Goal: Task Accomplishment & Management: Manage account settings

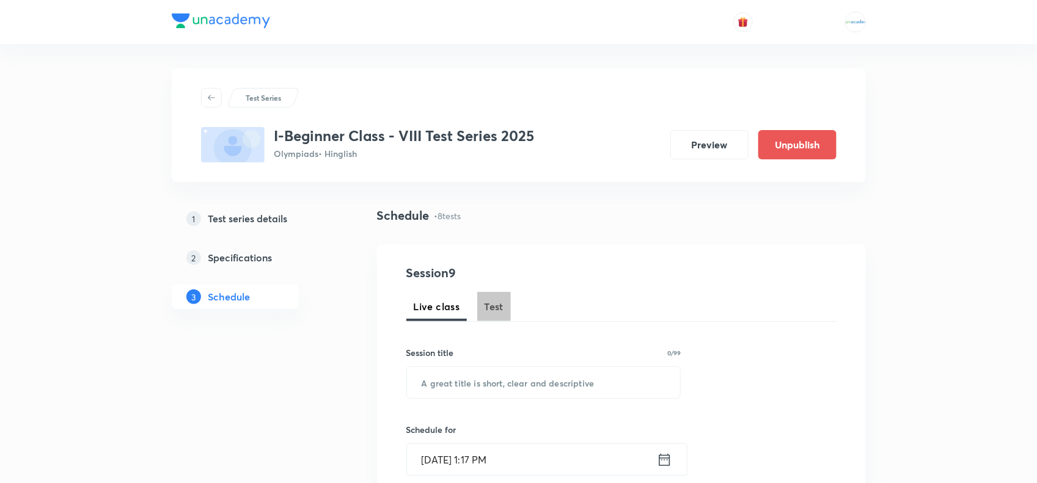
click at [490, 306] on span "Test" at bounding box center [494, 306] width 20 height 15
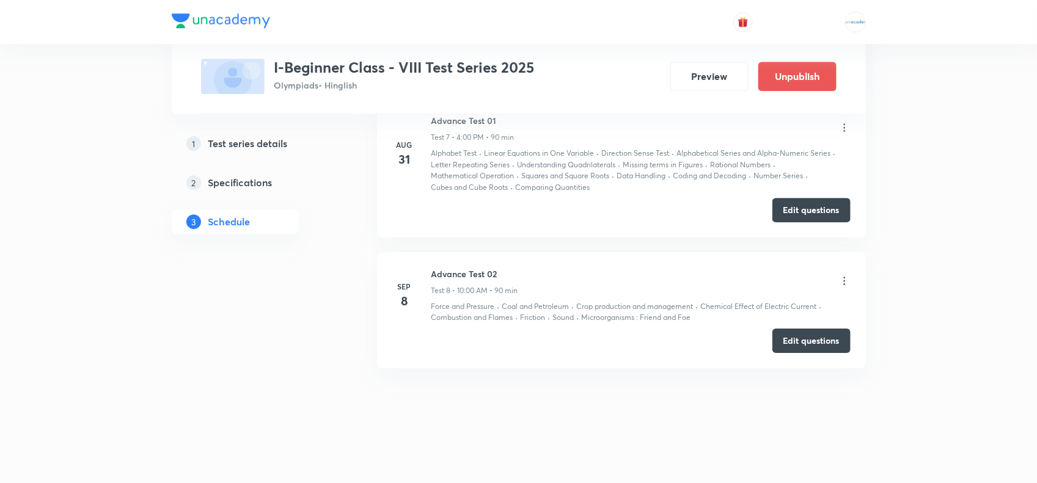
scroll to position [1556, 0]
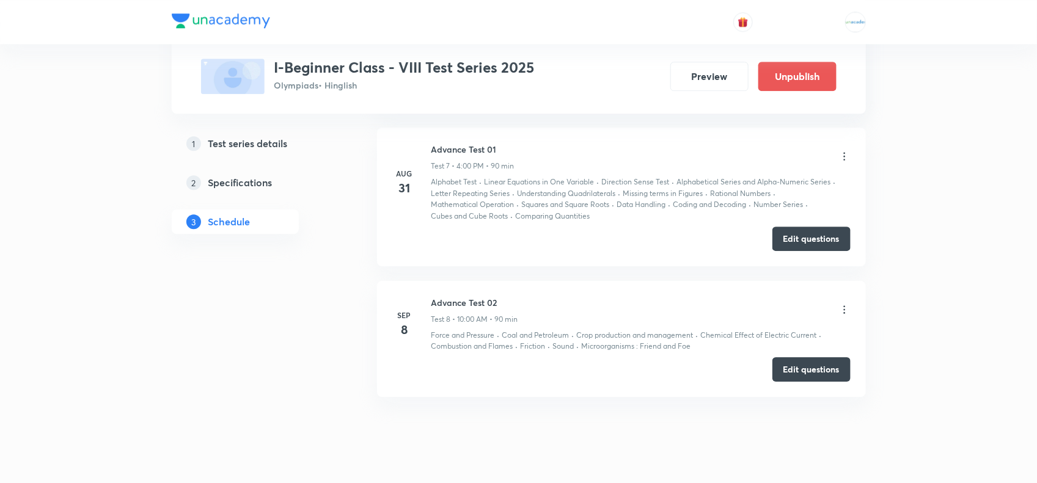
click at [828, 312] on icon at bounding box center [844, 310] width 12 height 12
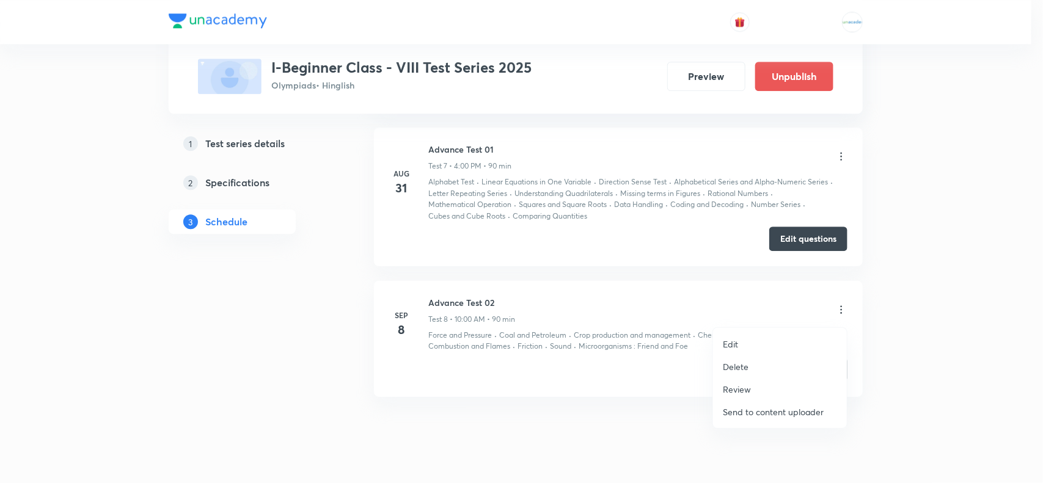
click at [728, 346] on p "Edit" at bounding box center [730, 344] width 15 height 13
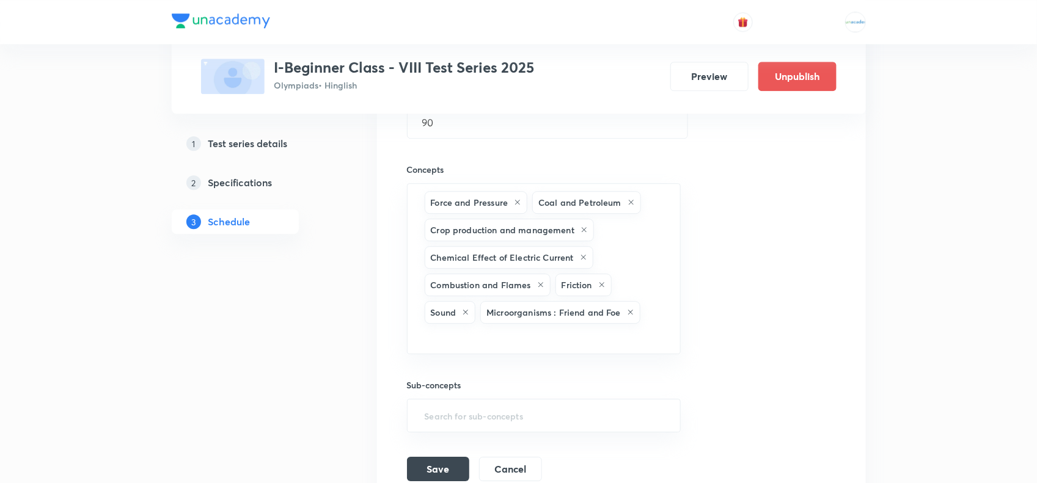
scroll to position [1433, 0]
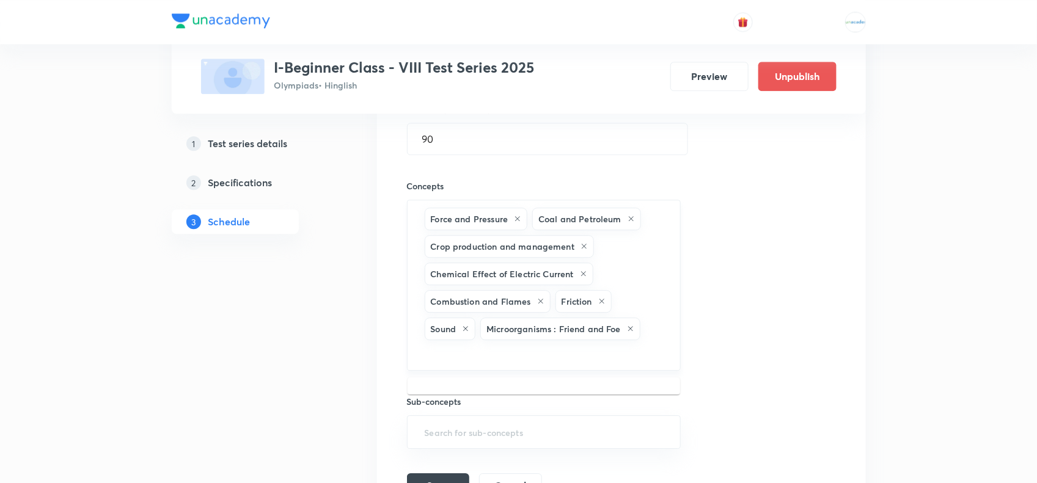
click at [483, 360] on input "text" at bounding box center [544, 354] width 244 height 23
paste input "Synthetic Fibre and Plastics"
type input "Synthetic Fibre and Plastics"
click at [514, 386] on li "Synthetic Fibre and Plastics" at bounding box center [543, 393] width 272 height 22
click at [579, 360] on input "text" at bounding box center [615, 356] width 99 height 23
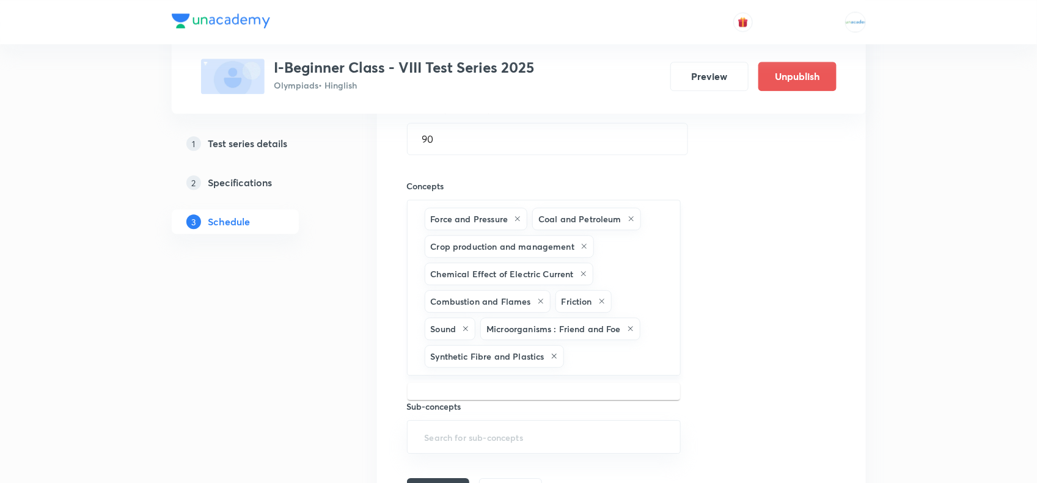
paste input "Conservation"
type input "Conservation"
click at [517, 386] on li "Conservation of Plants and Animals" at bounding box center [543, 399] width 272 height 22
click at [622, 386] on input "text" at bounding box center [632, 384] width 65 height 23
paste input "Reproduction in Animals"
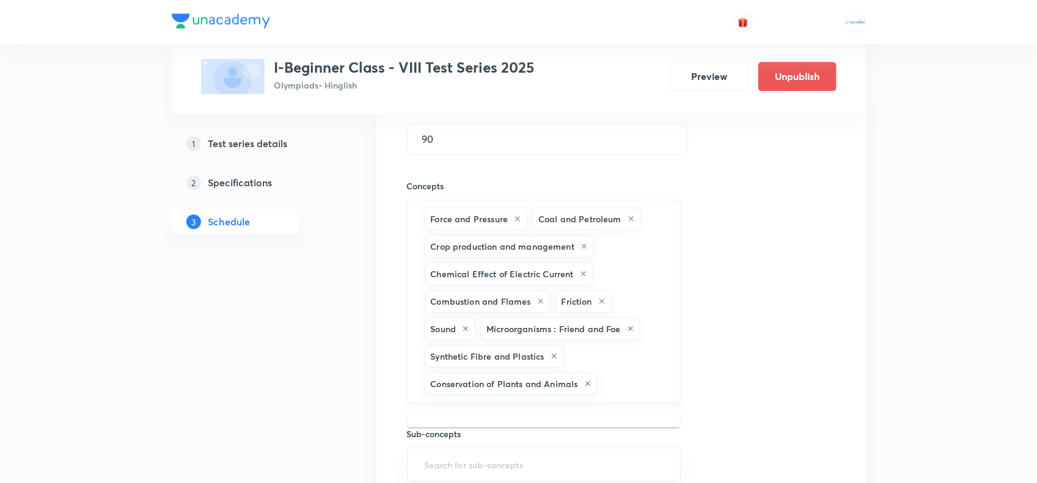
type input "Reproduction in Animals"
click at [488, 386] on li "Reproduction in Animals" at bounding box center [543, 426] width 272 height 22
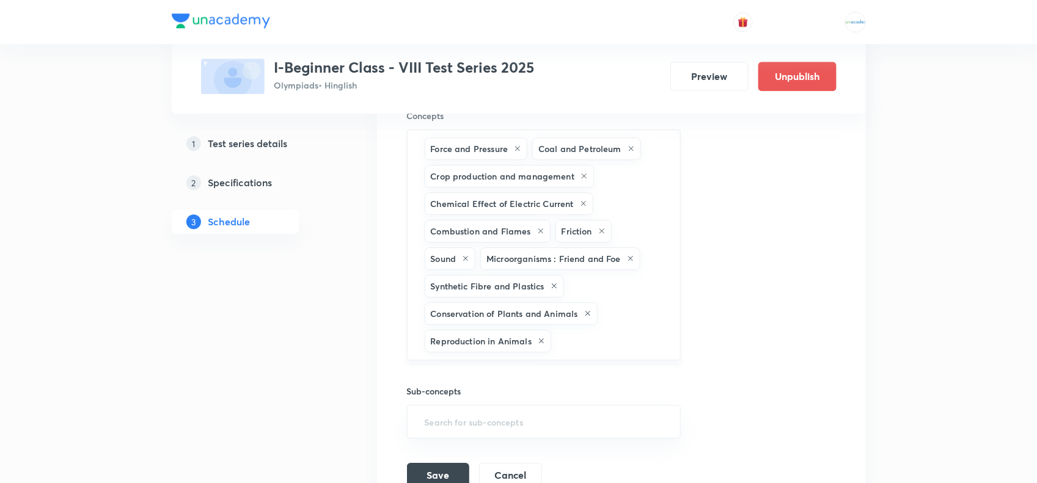
scroll to position [1503, 0]
paste input "Number Series"
type input "Number Series"
click at [571, 346] on input "Number Series" at bounding box center [609, 342] width 112 height 23
click at [522, 376] on li "Number Series" at bounding box center [543, 385] width 272 height 22
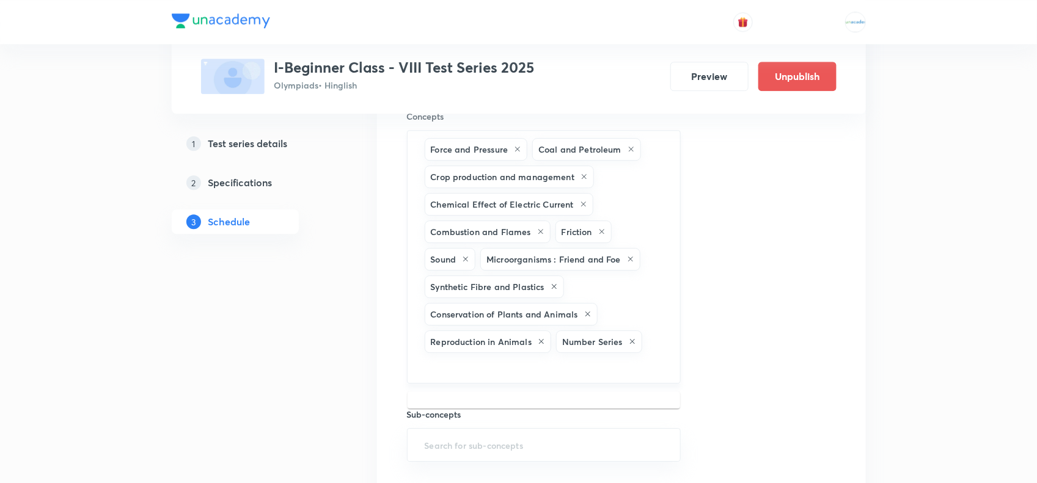
click at [570, 362] on input "text" at bounding box center [544, 367] width 244 height 23
paste input "Alphabetical"
type input "Alphabetical"
click at [481, 386] on li "Alphabetical Series and Alpha-Numeric Series" at bounding box center [543, 407] width 272 height 22
paste input "Series"
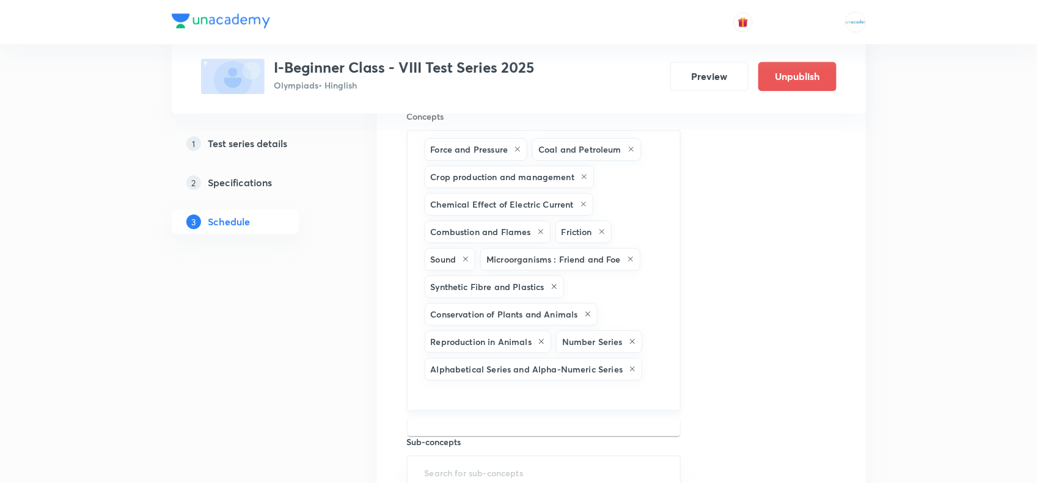
type input "Series"
click at [558, 386] on input "Series" at bounding box center [544, 394] width 244 height 23
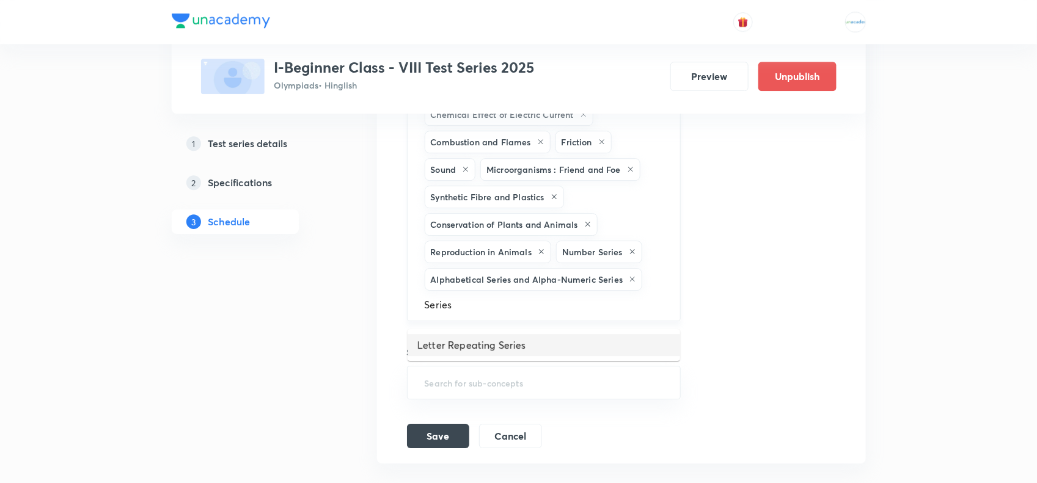
scroll to position [1593, 0]
click at [492, 335] on li "Letter Repeating Series" at bounding box center [543, 345] width 272 height 22
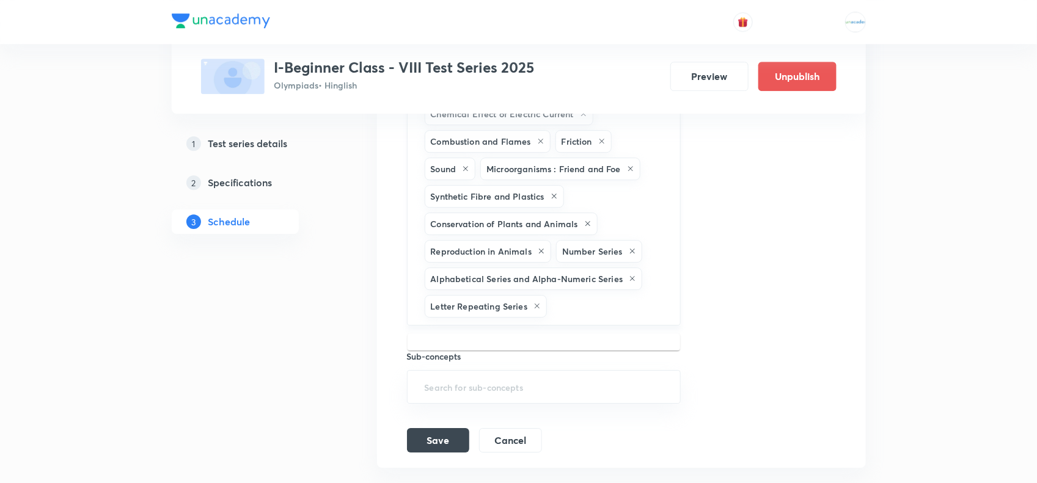
paste input "Missing"
click at [587, 310] on input "text" at bounding box center [607, 306] width 116 height 23
type input "Missing"
click at [502, 340] on li "Missing terms in Figures" at bounding box center [543, 349] width 272 height 22
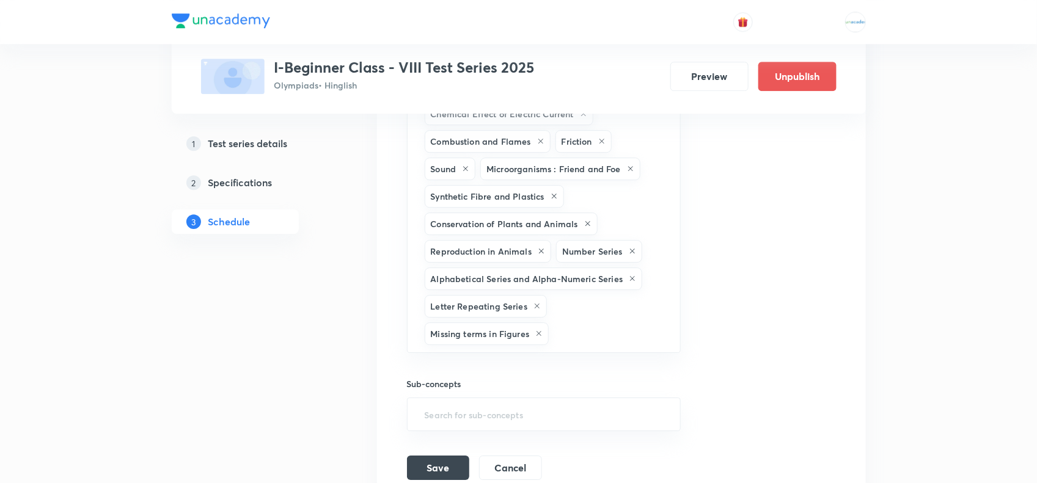
paste input "Mathematical"
type input "Mathematical"
click at [520, 370] on li "Mathematical Operation" at bounding box center [543, 378] width 272 height 22
click at [633, 356] on input "text" at bounding box center [610, 361] width 110 height 23
paste input "Alphabet"
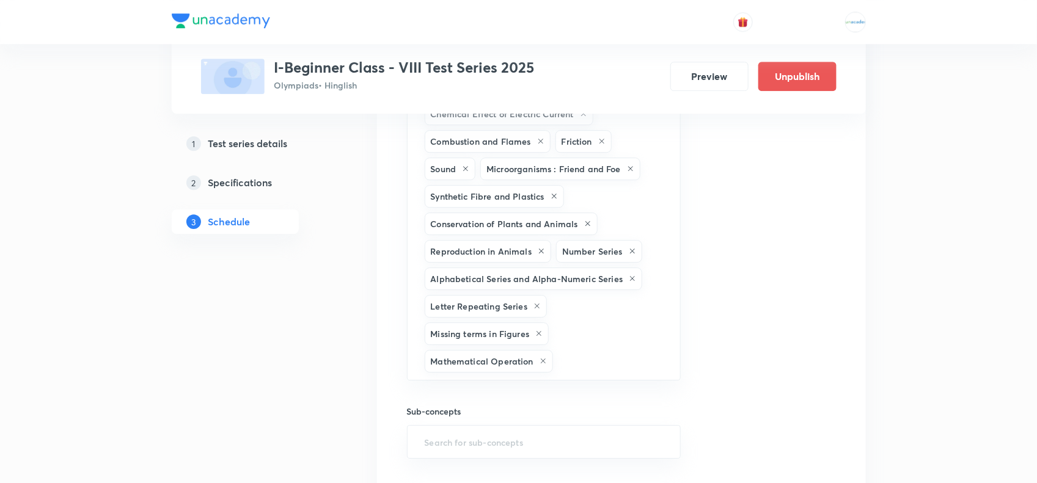
type input "Alphabet"
click at [512, 386] on li "Alphabet Test" at bounding box center [543, 405] width 272 height 22
paste input "Coding"
click at [616, 386] on input "text" at bounding box center [544, 386] width 244 height 23
type input "Coding"
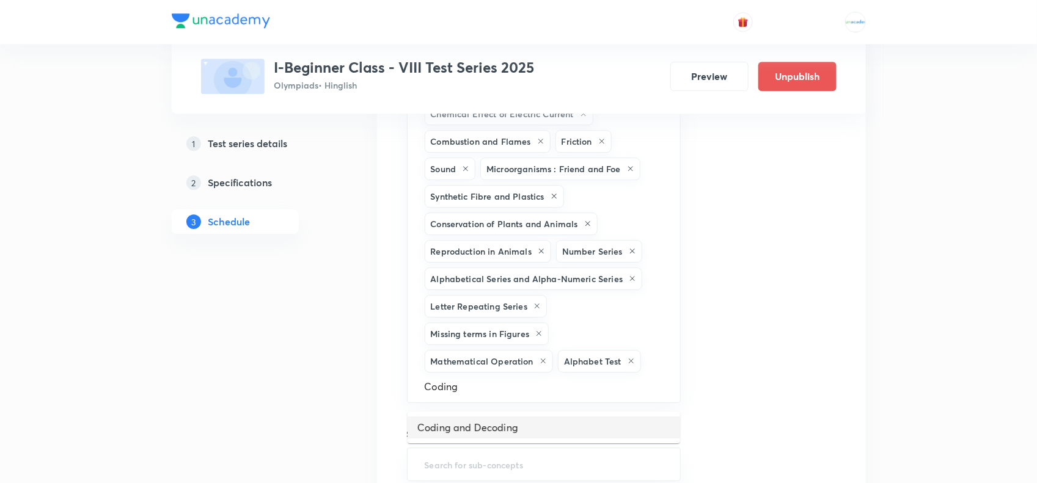
click at [488, 386] on li "Coding and Decoding" at bounding box center [543, 428] width 272 height 22
paste input "Direction"
type input "Direction"
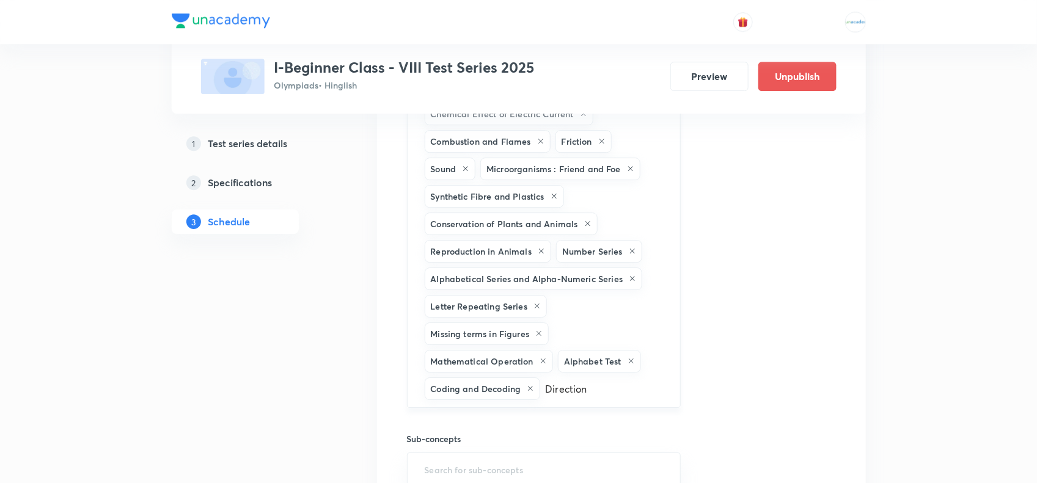
click at [599, 386] on input "Direction" at bounding box center [604, 389] width 123 height 23
click at [515, 386] on li "Direction Sense Test" at bounding box center [543, 433] width 272 height 22
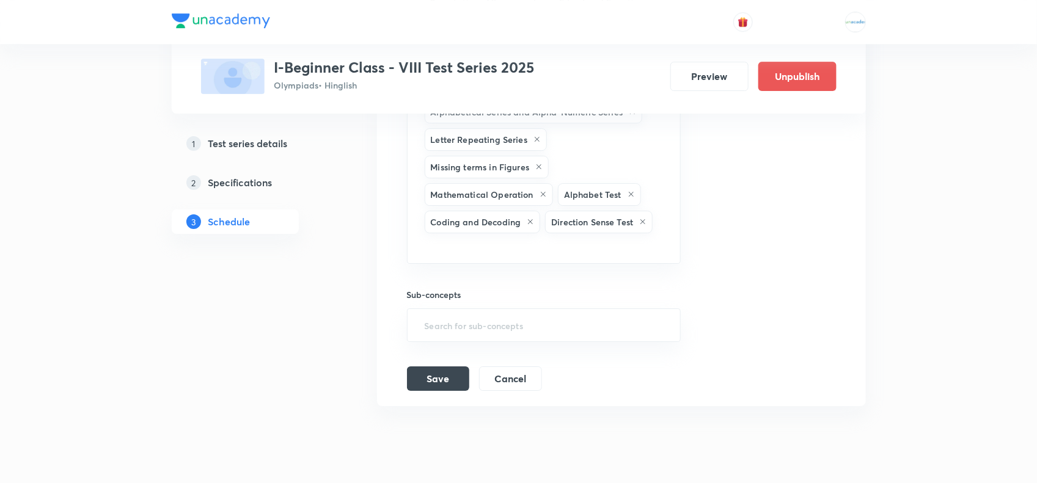
scroll to position [1804, 0]
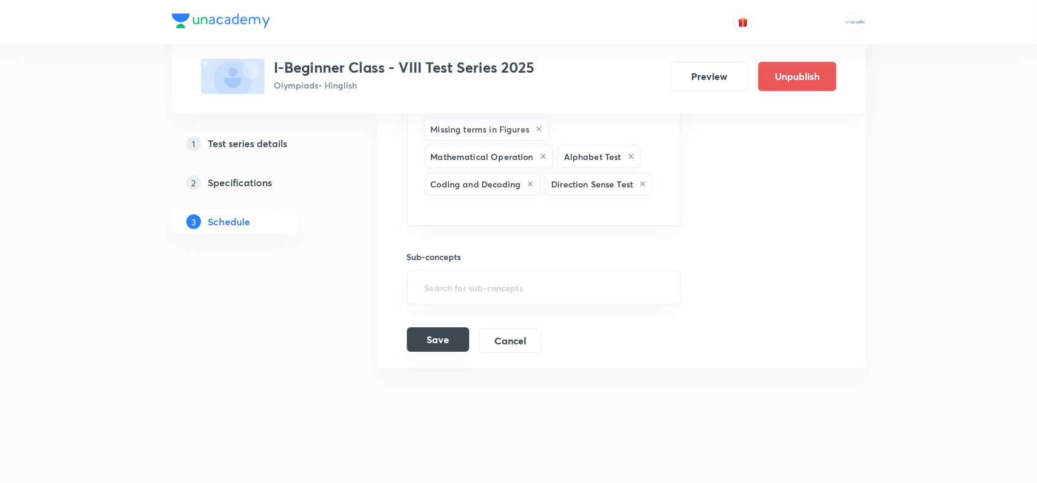
click at [437, 345] on button "Save" at bounding box center [438, 339] width 62 height 24
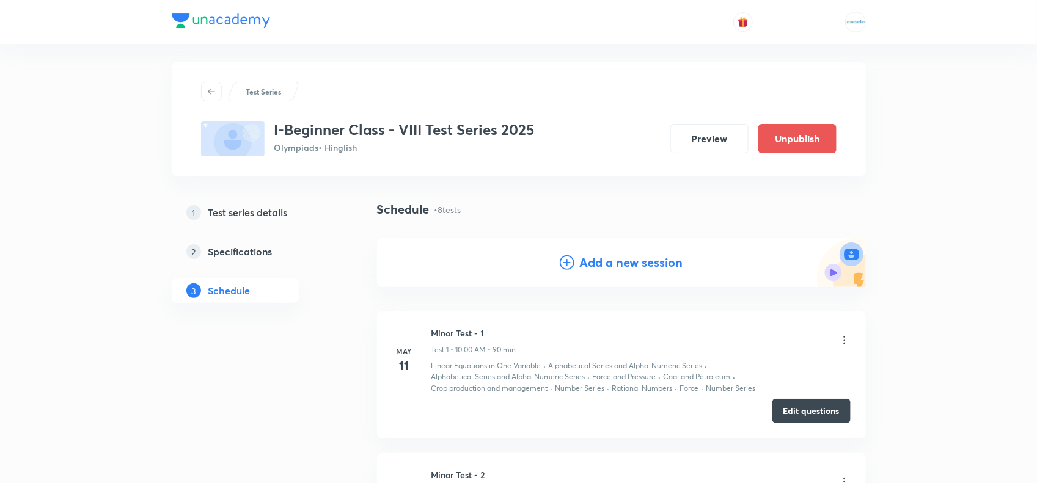
scroll to position [0, 0]
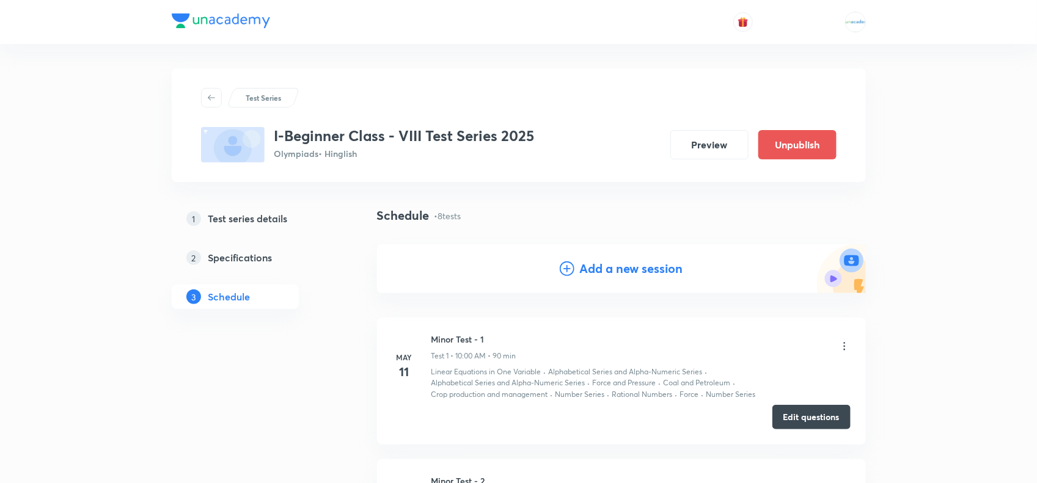
click at [624, 266] on h4 "Add a new session" at bounding box center [630, 269] width 103 height 18
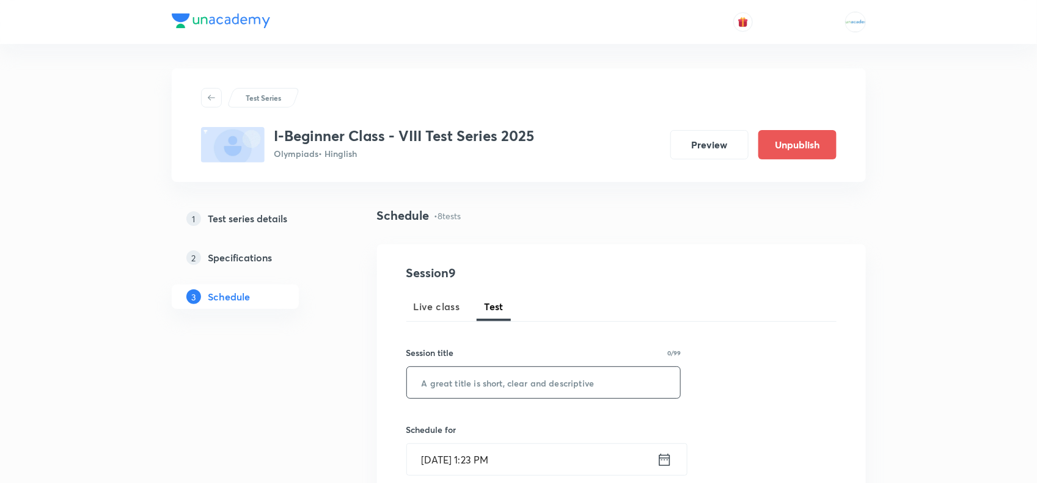
paste input "Major Test 03"
click at [499, 386] on input "text" at bounding box center [544, 382] width 274 height 31
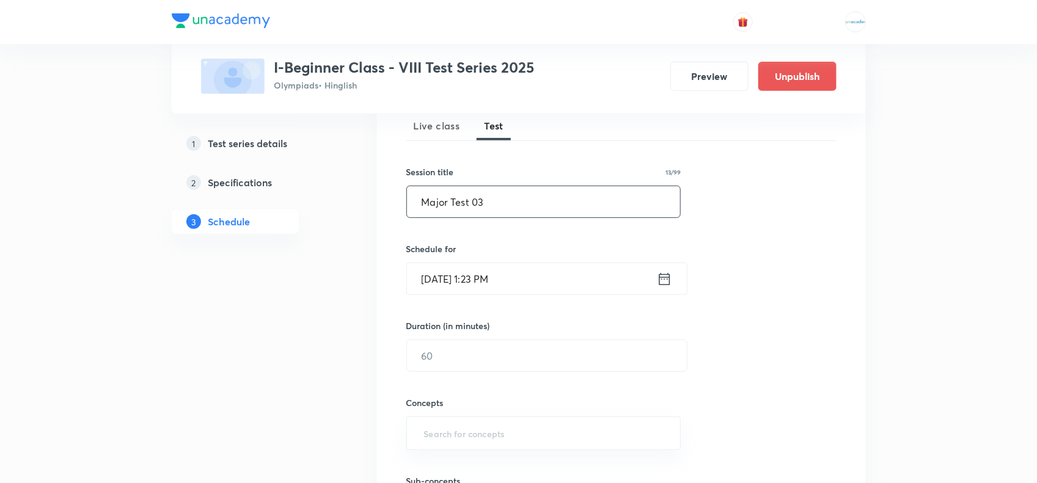
scroll to position [187, 0]
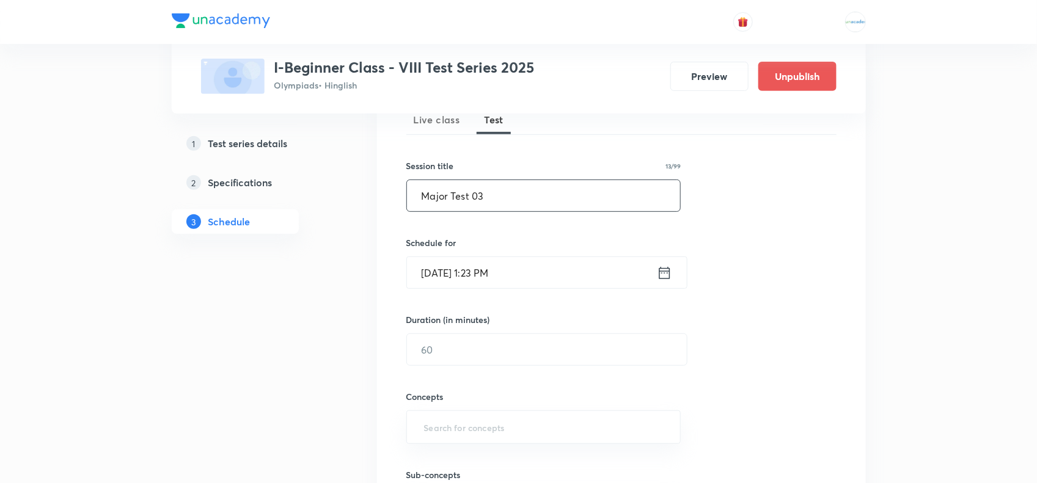
type input "Major Test 03"
click at [472, 276] on input "Sep 3, 2025, 1:23 PM" at bounding box center [532, 272] width 250 height 31
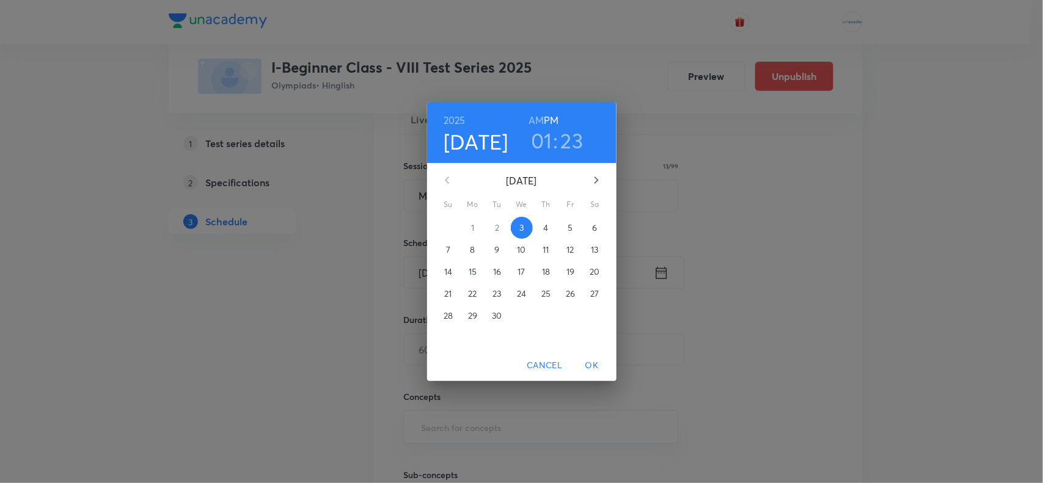
click at [600, 178] on icon "button" at bounding box center [596, 180] width 15 height 15
click at [448, 246] on p "5" at bounding box center [447, 250] width 5 height 12
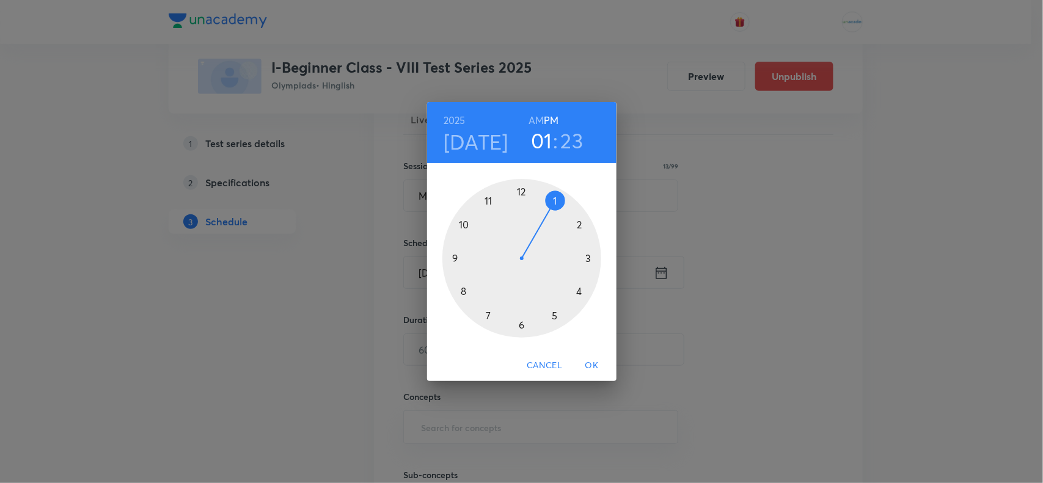
click at [536, 118] on h6 "AM" at bounding box center [535, 120] width 15 height 17
click at [461, 224] on div at bounding box center [521, 258] width 159 height 159
click at [521, 190] on div at bounding box center [521, 258] width 159 height 159
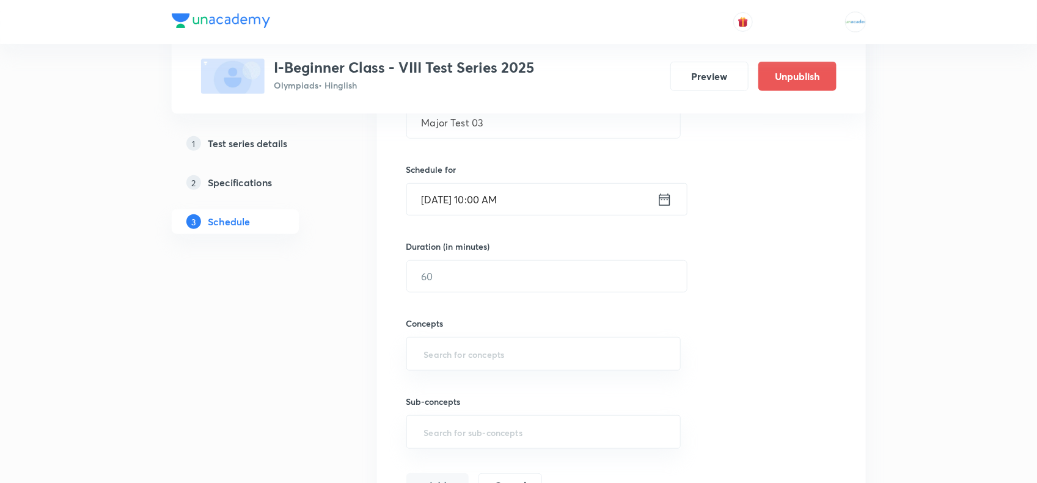
scroll to position [261, 0]
click at [460, 279] on input "1" at bounding box center [547, 275] width 280 height 31
type input "180"
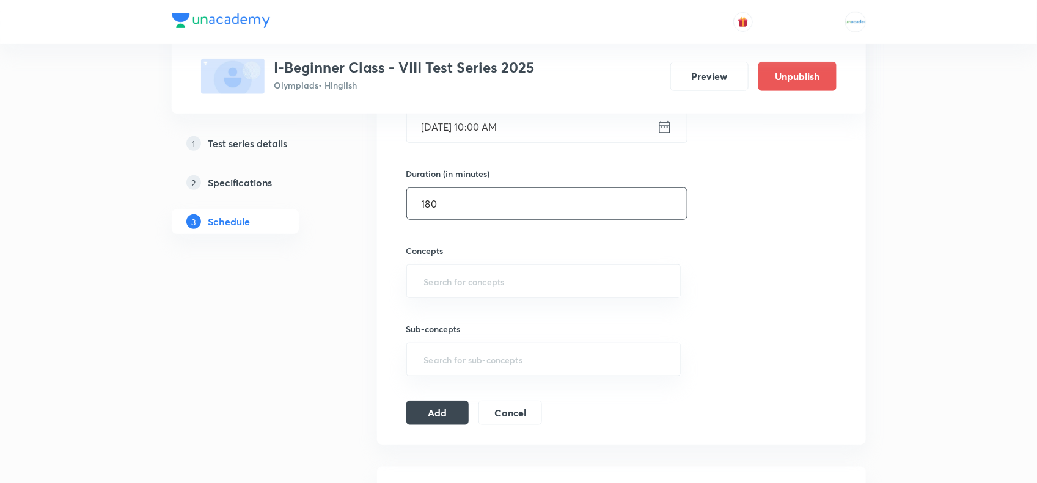
scroll to position [334, 0]
paste input "Rational"
type input "Rational"
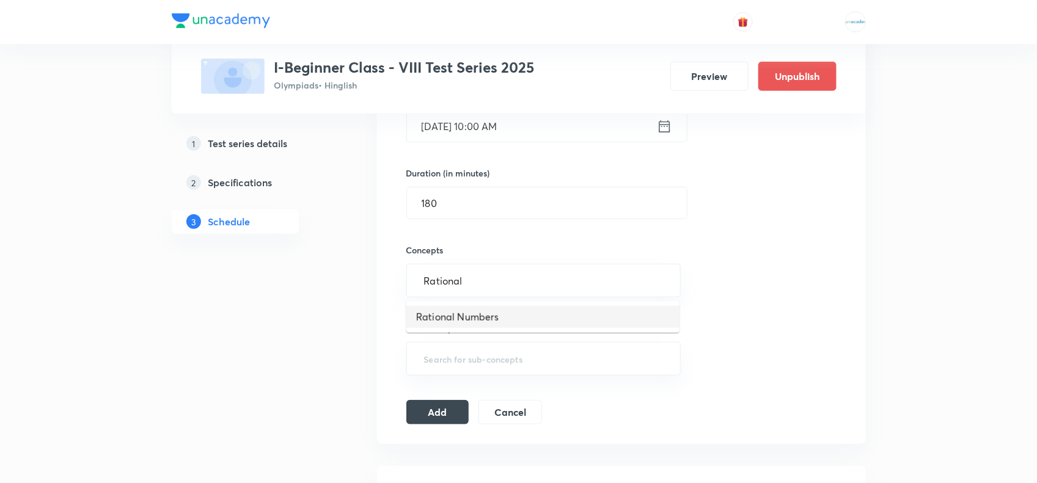
click at [453, 324] on li "Rational Numbers" at bounding box center [542, 317] width 273 height 22
paste input "Linear"
type input "Linear"
click at [481, 324] on li "Linear Equations in One Variable" at bounding box center [542, 322] width 273 height 22
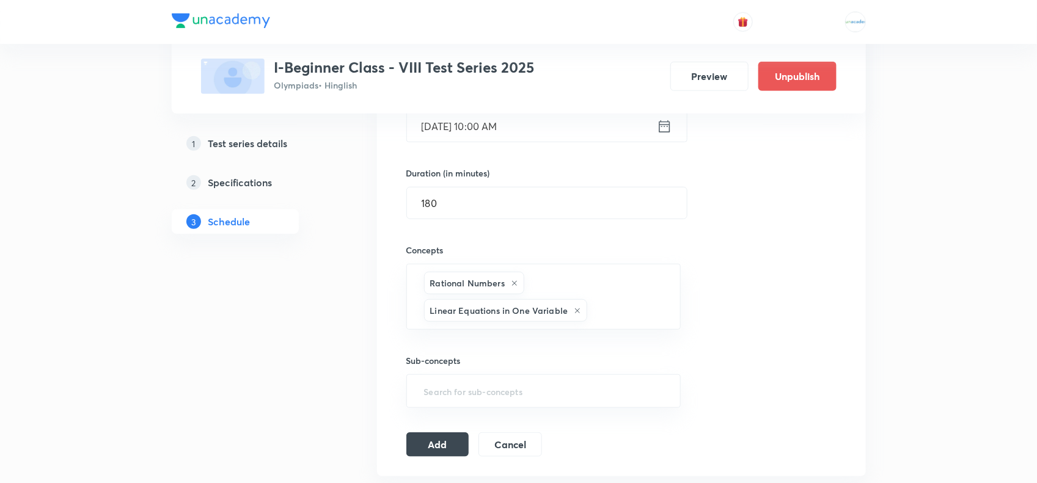
paste input "Understanding"
type input "Understanding"
click at [469, 354] on li "Understanding Quadrilaterals" at bounding box center [542, 350] width 273 height 22
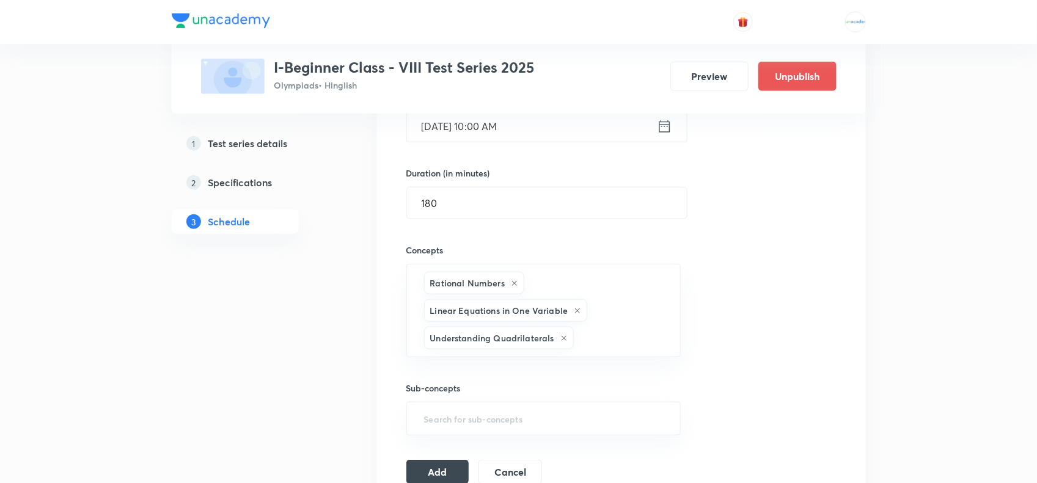
paste input "Data"
type input "Data"
click at [473, 376] on li "Data Handling" at bounding box center [542, 378] width 273 height 22
paste input "Squares"
type input "Squares"
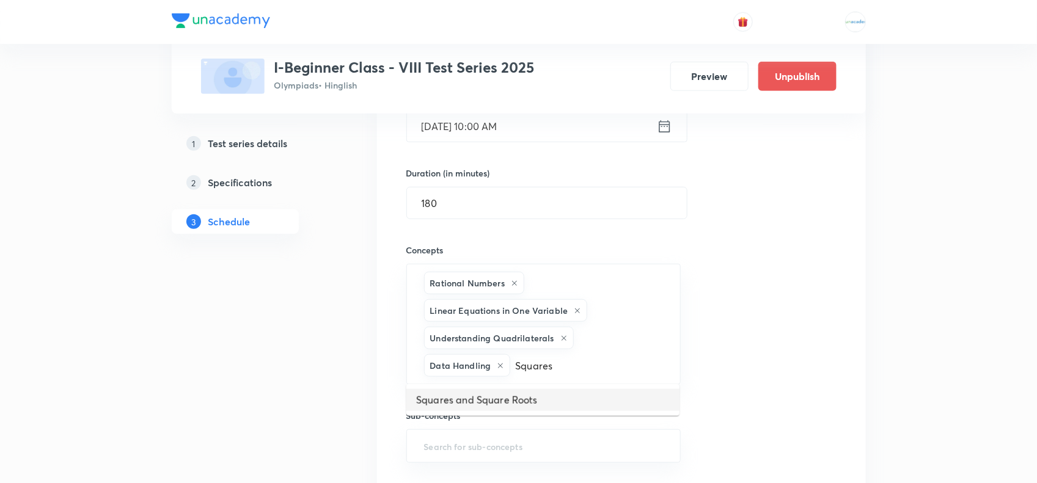
click at [480, 386] on li "Squares and Square Roots" at bounding box center [542, 400] width 273 height 22
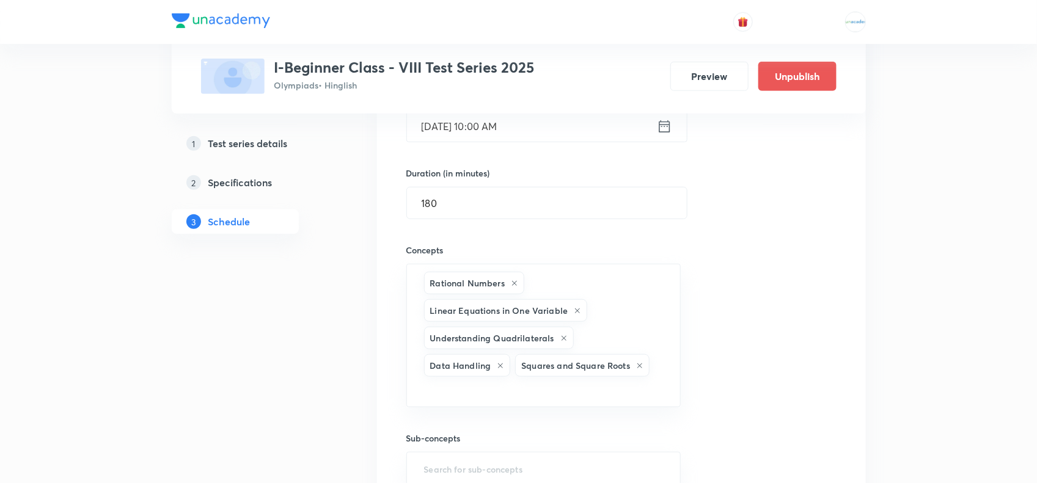
paste input "Cubes"
type input "Cubes"
click at [478, 386] on li "Cubes and Cube Roots" at bounding box center [542, 406] width 273 height 22
paste input "Comparing"
type input "Comparing"
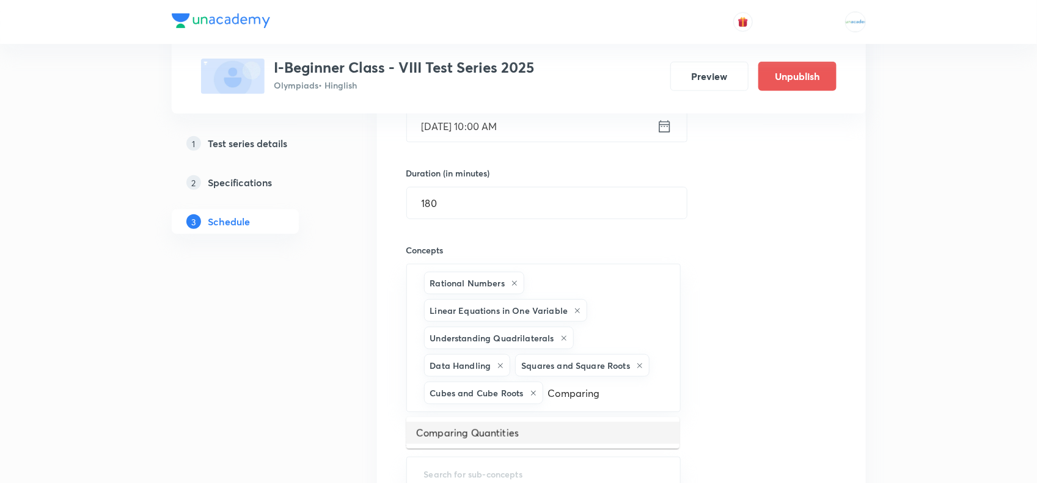
click at [490, 386] on li "Comparing Quantities" at bounding box center [542, 433] width 273 height 22
paste input "Algebraic"
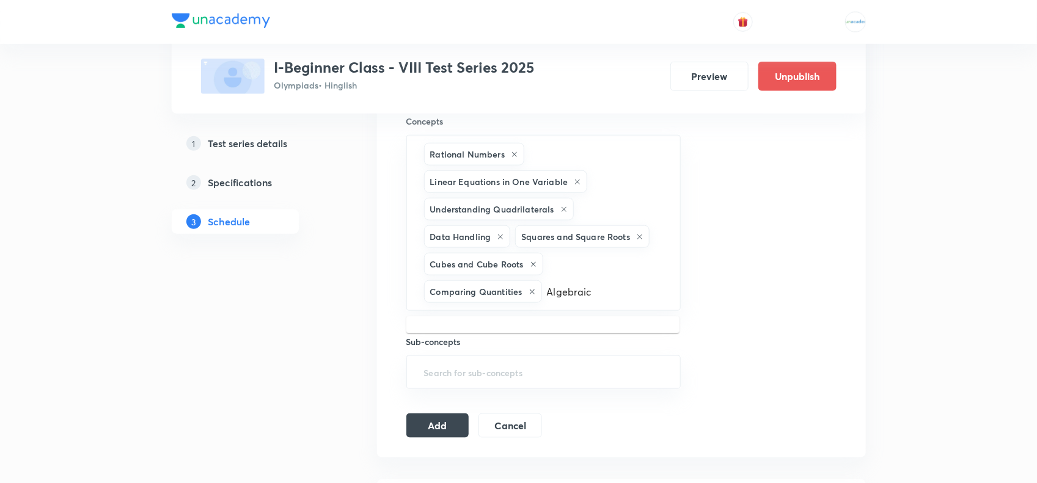
scroll to position [469, 0]
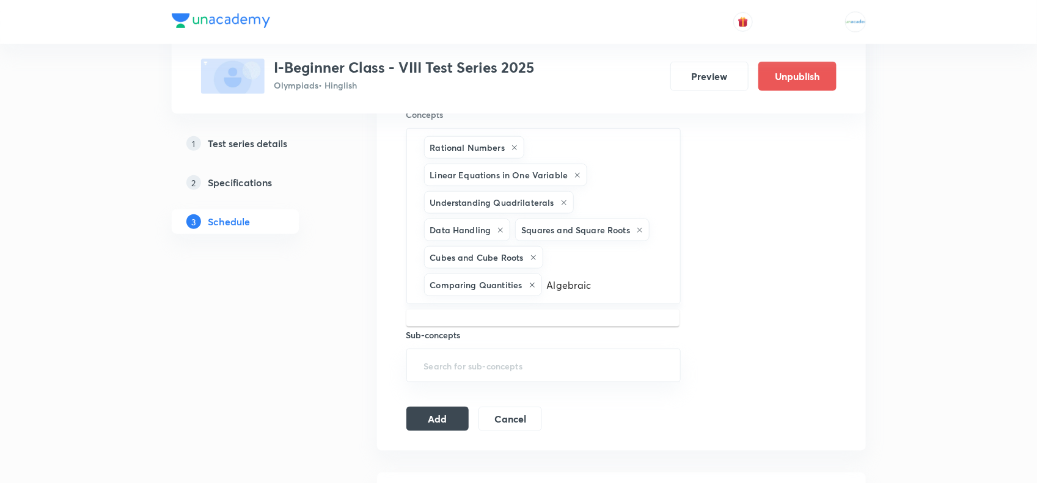
type input "Algebraic"
paste input "Algebraic Expressions and Identities"
type input "Algebraic Expressions and Identities"
click at [514, 321] on li "Algebraic Expressions and Identities" at bounding box center [542, 326] width 273 height 22
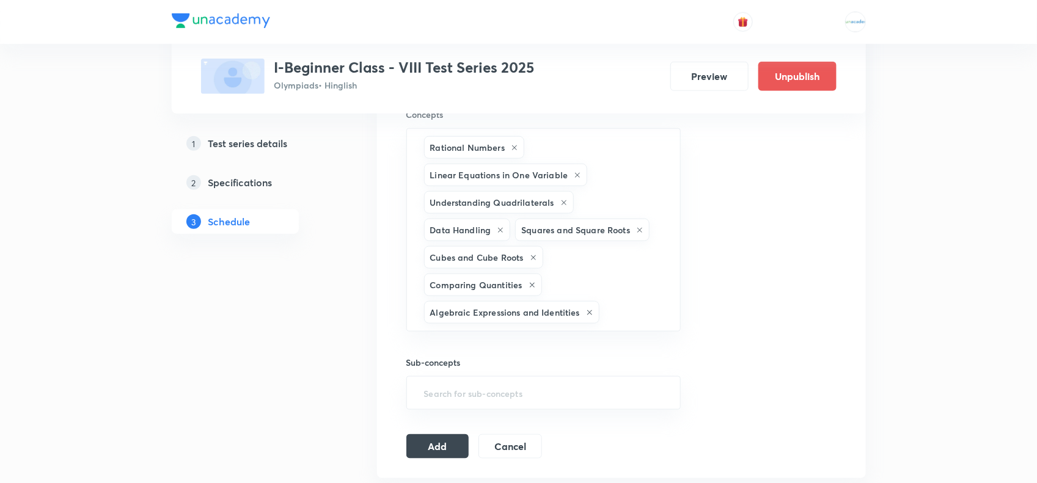
scroll to position [0, 0]
paste input "Mensuration"
type input "Mensuration"
click at [474, 356] on li "Mensuration" at bounding box center [542, 353] width 273 height 22
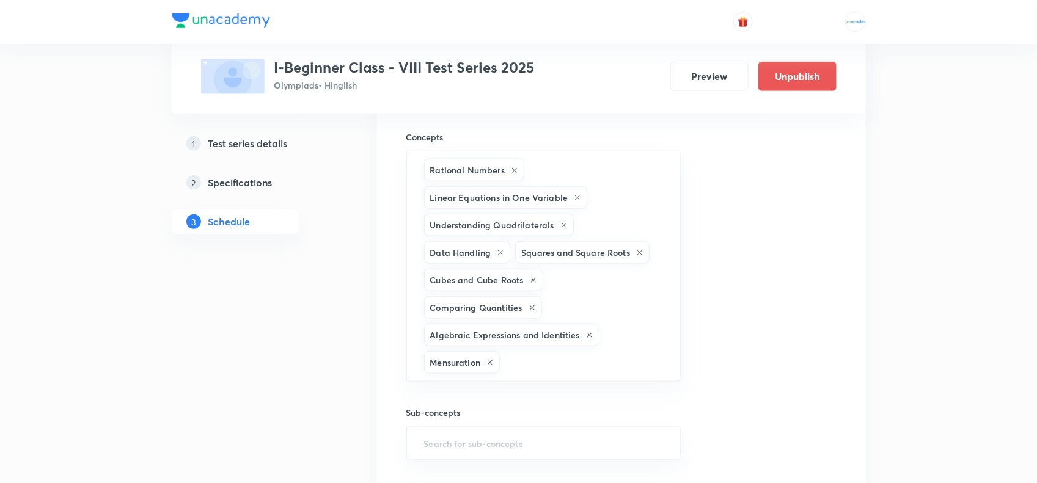
scroll to position [446, 0]
paste input "Operation"
type input "Operation"
click at [481, 386] on li "Mathematical Operation" at bounding box center [542, 404] width 273 height 22
paste input "Alphabet"
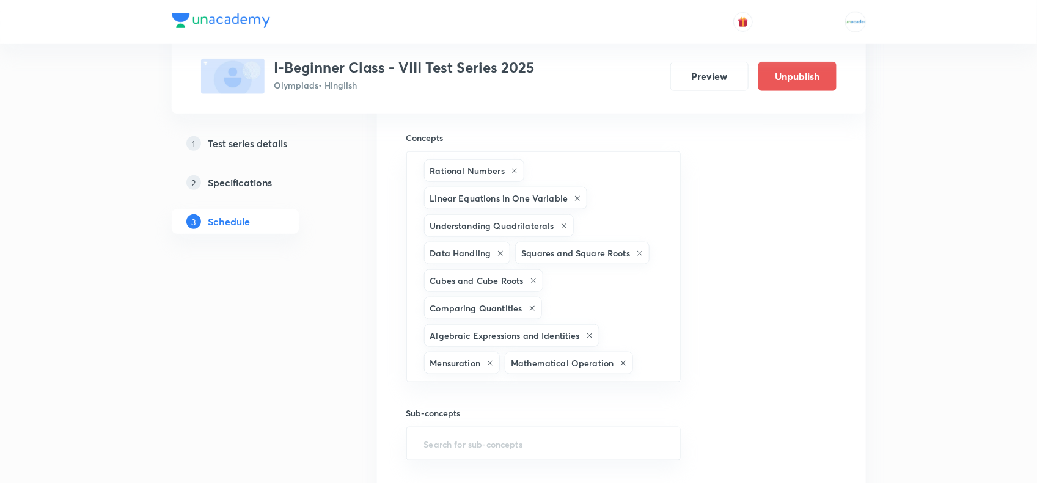
type input "Alphabet"
click at [462, 386] on li "Alphabet Test" at bounding box center [542, 404] width 273 height 22
paste input "Coding"
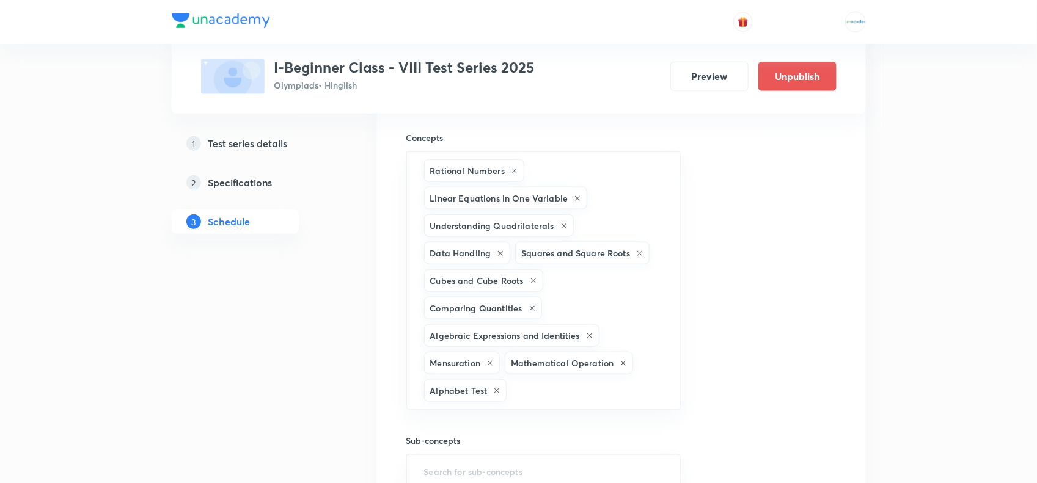
type input "Coding"
click at [478, 386] on li "Coding and Decoding" at bounding box center [542, 432] width 273 height 22
paste input "Direction"
type input "Direction"
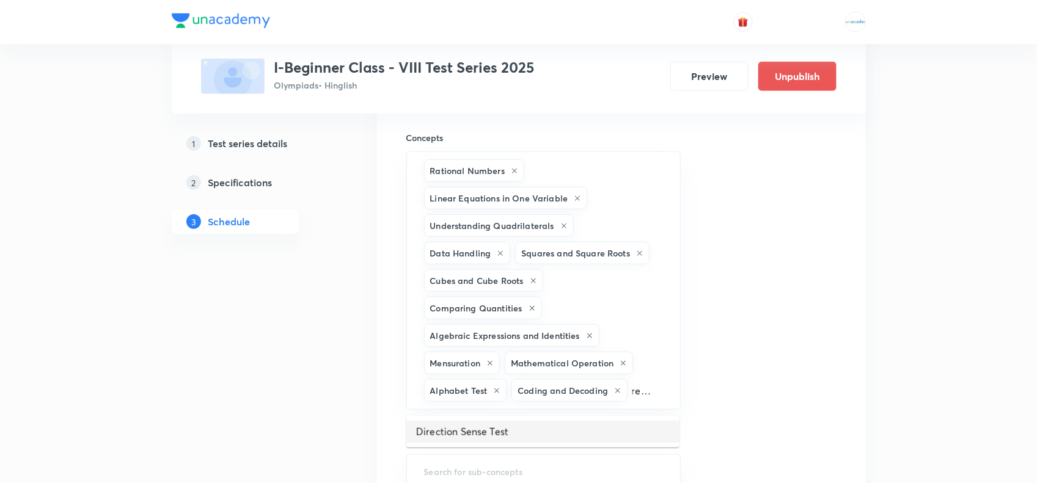
click at [472, 386] on li "Direction Sense Test" at bounding box center [542, 432] width 273 height 22
paste input "Seating"
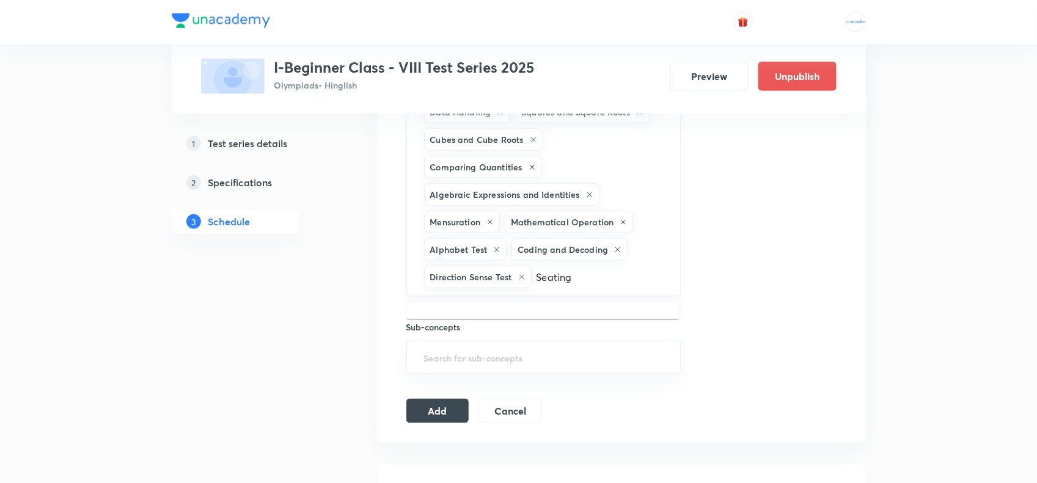
scroll to position [591, 0]
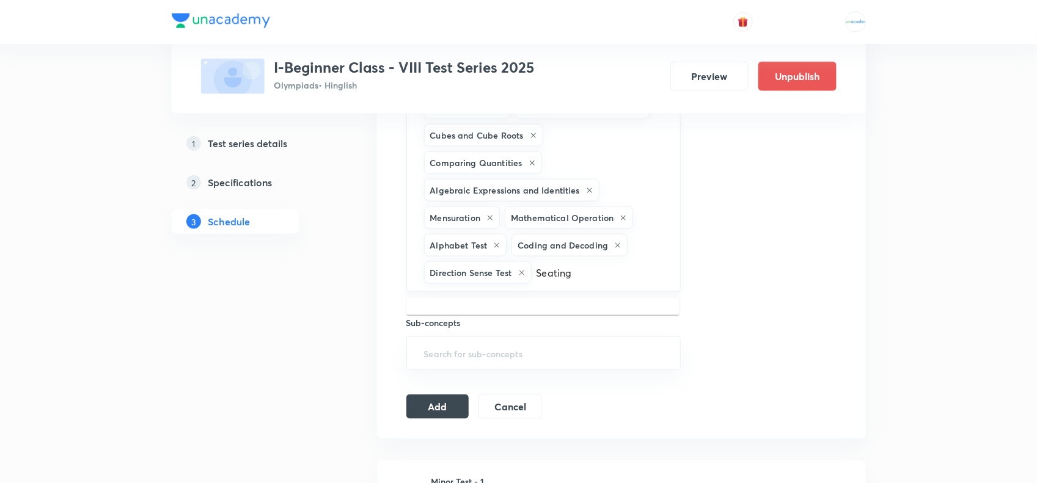
type input "Seating"
paste input "Seating Arrangement"
type input "Seating Arrangement"
click at [615, 178] on div "Rational Numbers Linear Equations in One Variable Understanding Quadrilaterals …" at bounding box center [543, 149] width 275 height 286
click at [478, 310] on li "Seating Arrangement" at bounding box center [542, 314] width 273 height 22
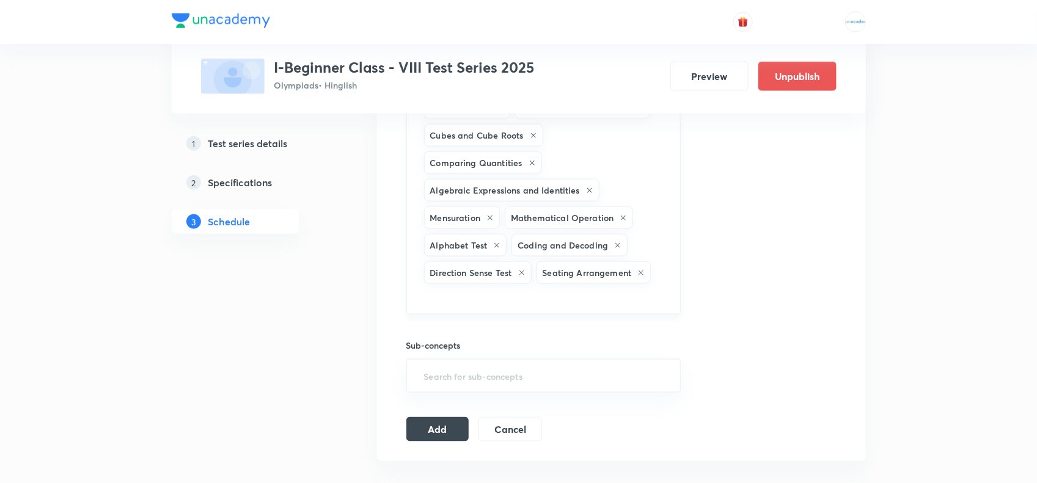
paste input "Ranking & Ordering Test"
type input "Ranking & Ordering Test"
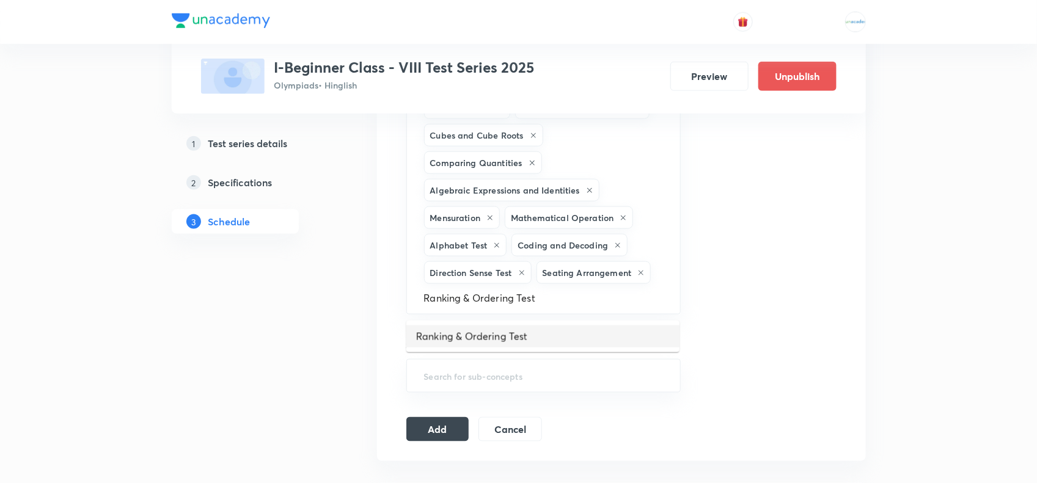
click at [453, 340] on li "Ranking & Ordering Test" at bounding box center [542, 337] width 273 height 22
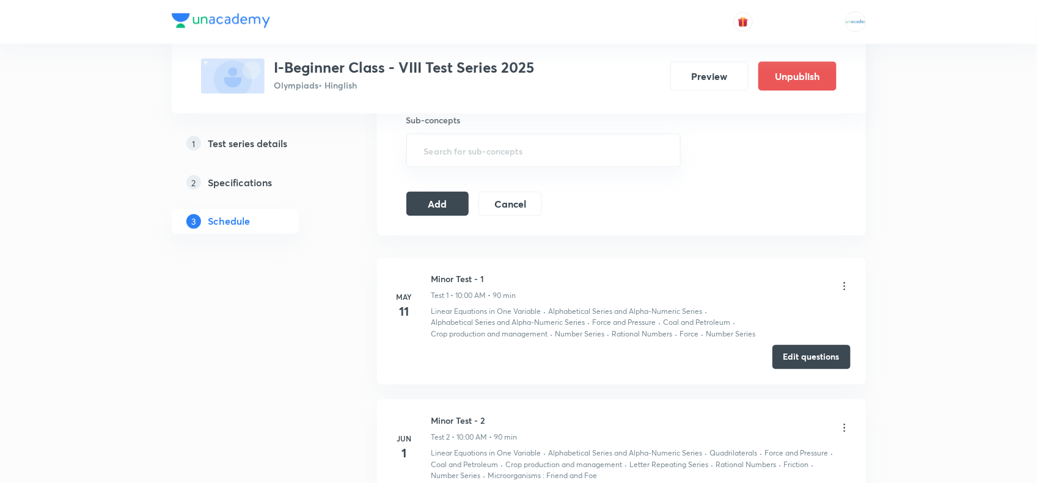
scroll to position [822, 0]
click at [426, 206] on button "Add" at bounding box center [437, 202] width 63 height 24
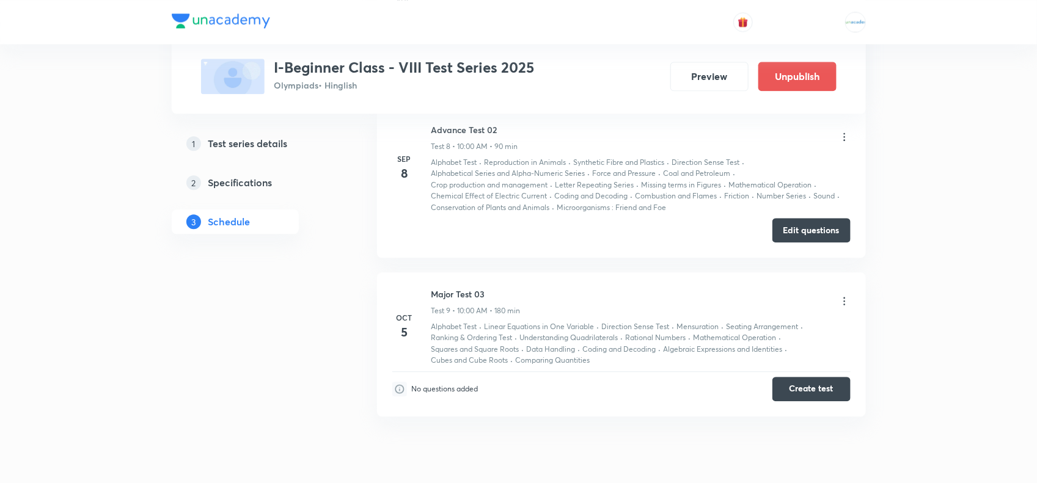
scroll to position [1246, 0]
click at [828, 299] on icon at bounding box center [844, 302] width 12 height 12
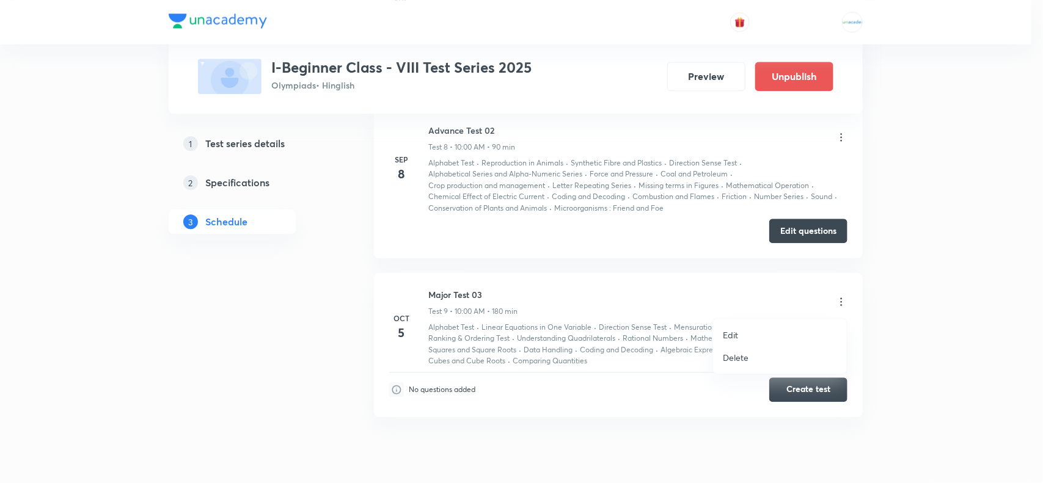
click at [726, 334] on p "Edit" at bounding box center [730, 335] width 15 height 13
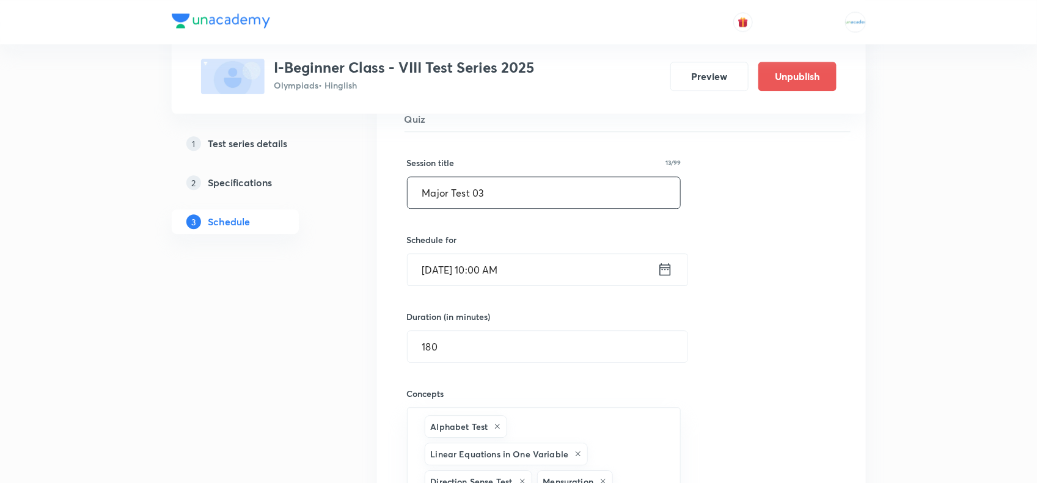
scroll to position [1391, 0]
click at [429, 350] on input "180" at bounding box center [547, 345] width 280 height 31
type input "90"
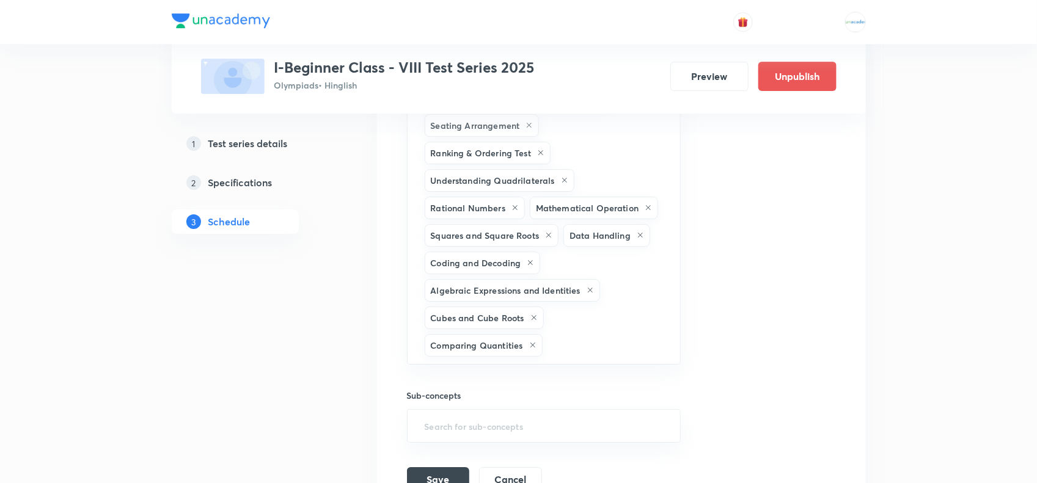
scroll to position [1919, 0]
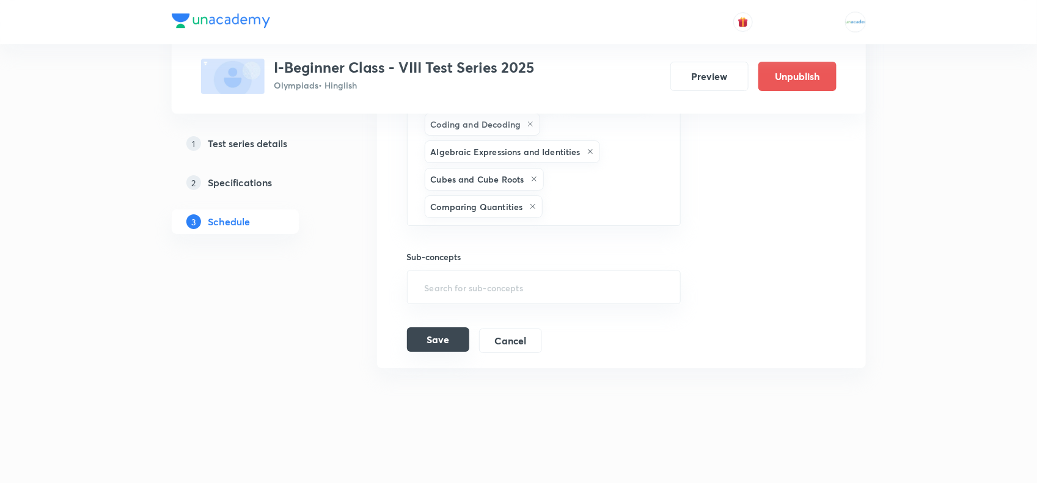
click at [441, 337] on button "Save" at bounding box center [438, 339] width 62 height 24
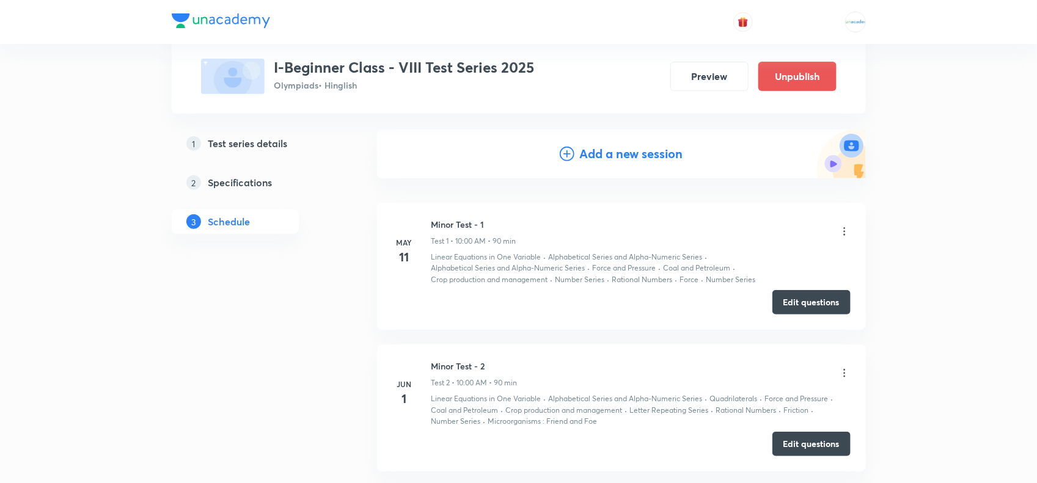
scroll to position [0, 0]
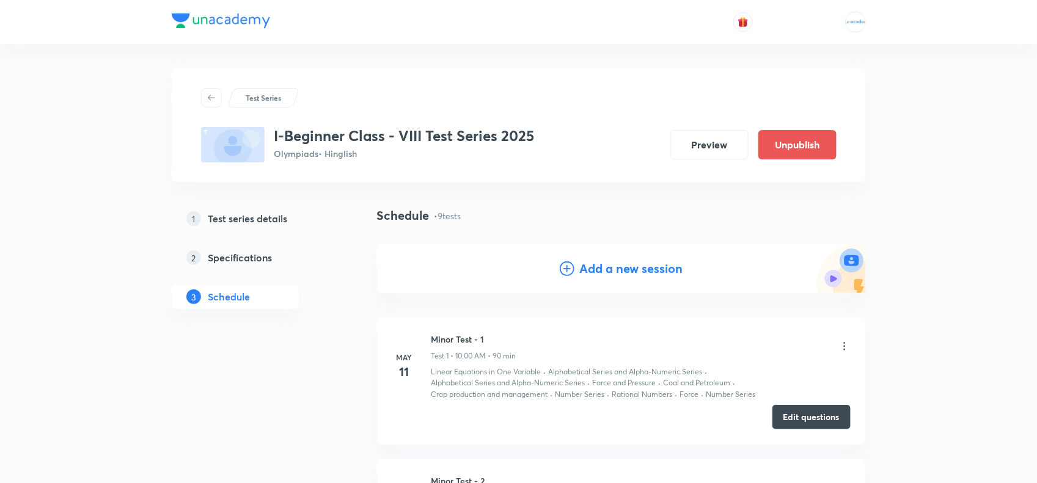
click at [626, 265] on h4 "Add a new session" at bounding box center [630, 269] width 103 height 18
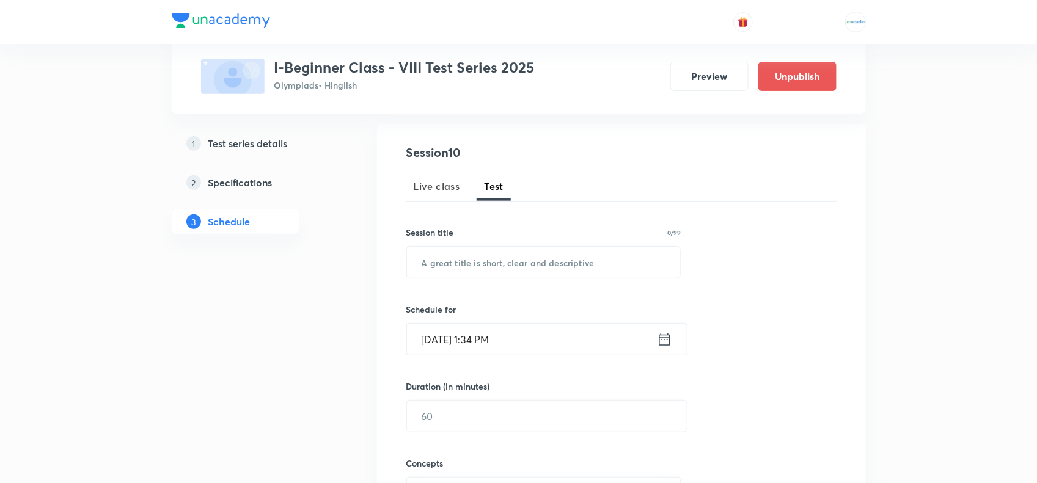
scroll to position [122, 0]
click at [477, 257] on input "text" at bounding box center [544, 260] width 274 height 31
paste input "Major Test 04"
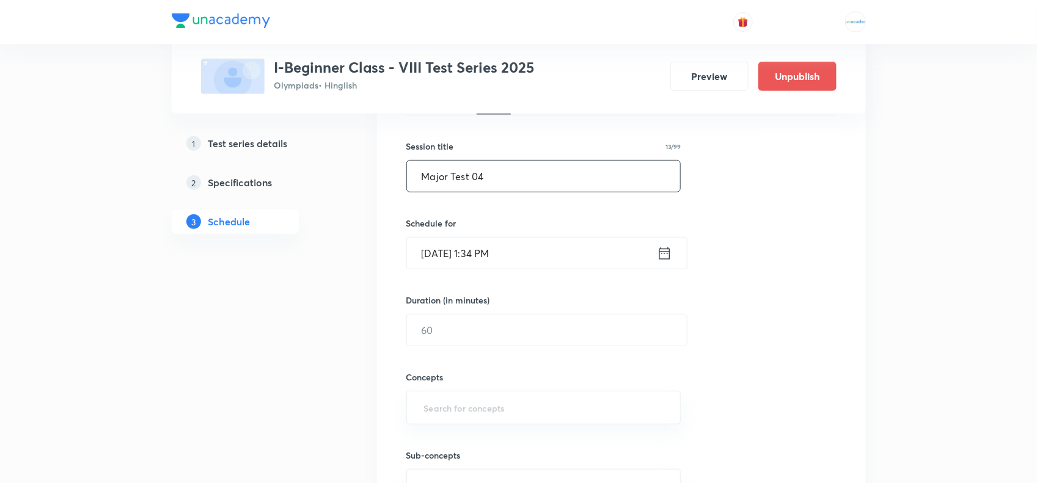
type input "Major Test 04"
click at [492, 255] on input "Sep 3, 2025, 1:34 PM" at bounding box center [532, 251] width 250 height 31
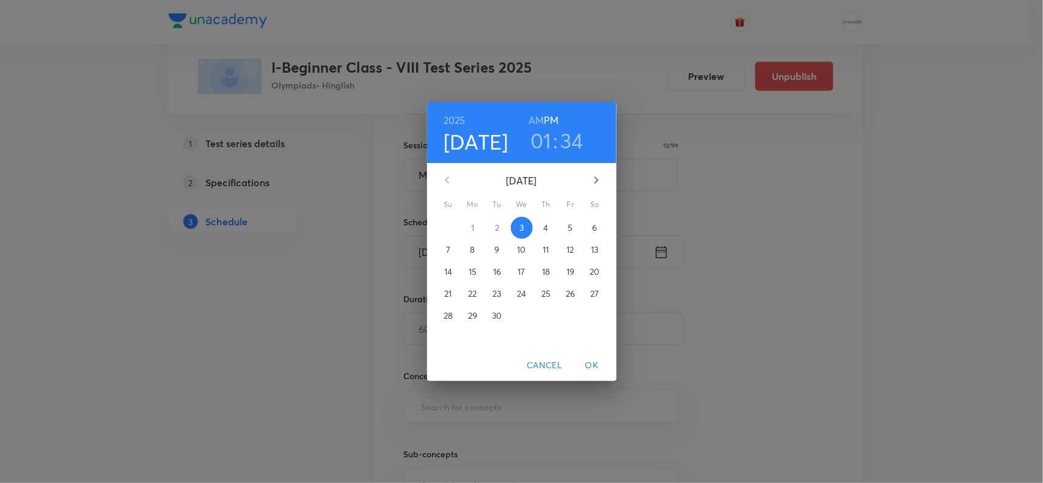
click at [597, 179] on icon "button" at bounding box center [596, 180] width 15 height 15
click at [447, 248] on p "2" at bounding box center [448, 250] width 4 height 12
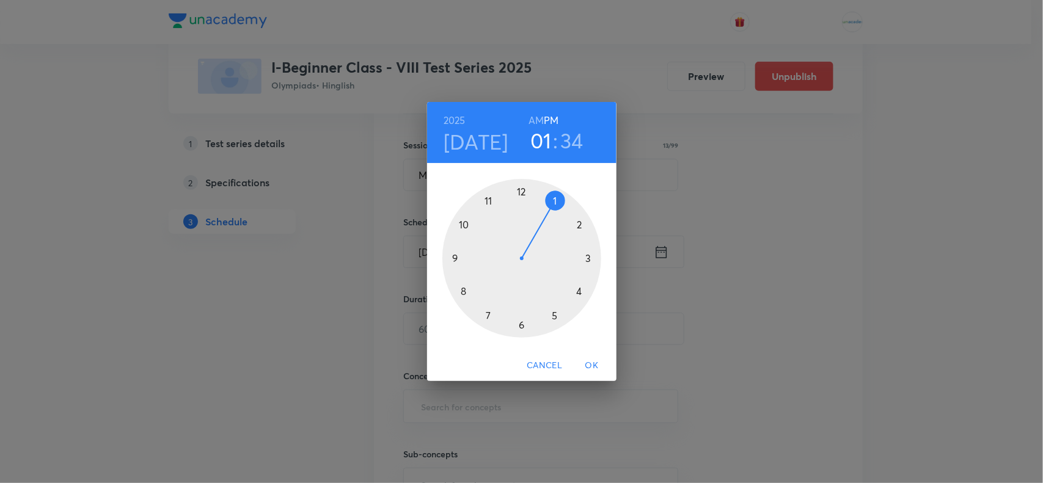
click at [536, 118] on h6 "AM" at bounding box center [535, 120] width 15 height 17
click at [460, 225] on div at bounding box center [521, 258] width 159 height 159
click at [521, 188] on div at bounding box center [521, 258] width 159 height 159
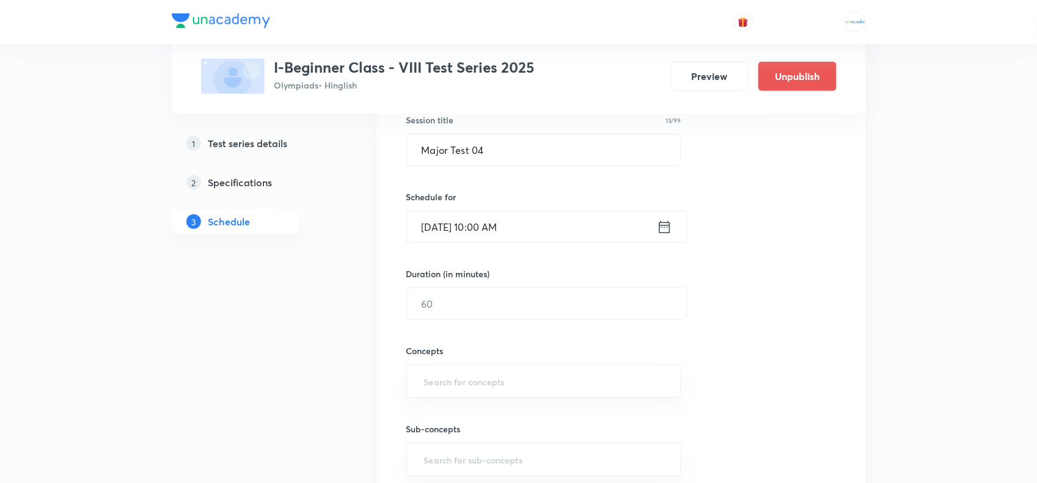
scroll to position [233, 0]
click at [462, 302] on input "text" at bounding box center [547, 303] width 280 height 31
type input "90"
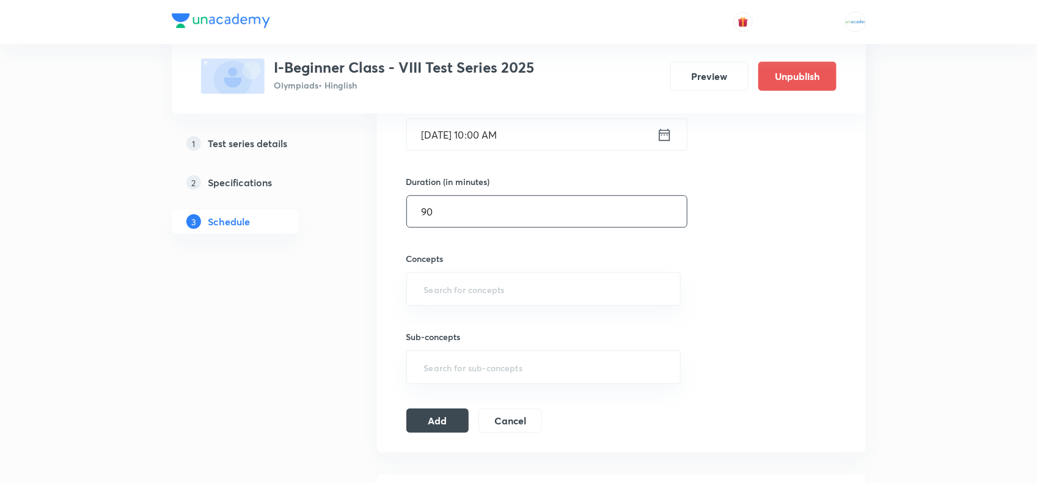
scroll to position [326, 0]
paste input "Force and Pressure, Friction, Sound, Chemical Effect of Electric Current, Some …"
click at [469, 295] on input "Force and Pressure, Friction, Sound, Chemical Effect of Electric Current, Some …" at bounding box center [544, 288] width 244 height 23
click at [530, 294] on input "Force and Pressure, Friction, Sound, Chemical Effect of Electric Current, Some …" at bounding box center [544, 288] width 244 height 23
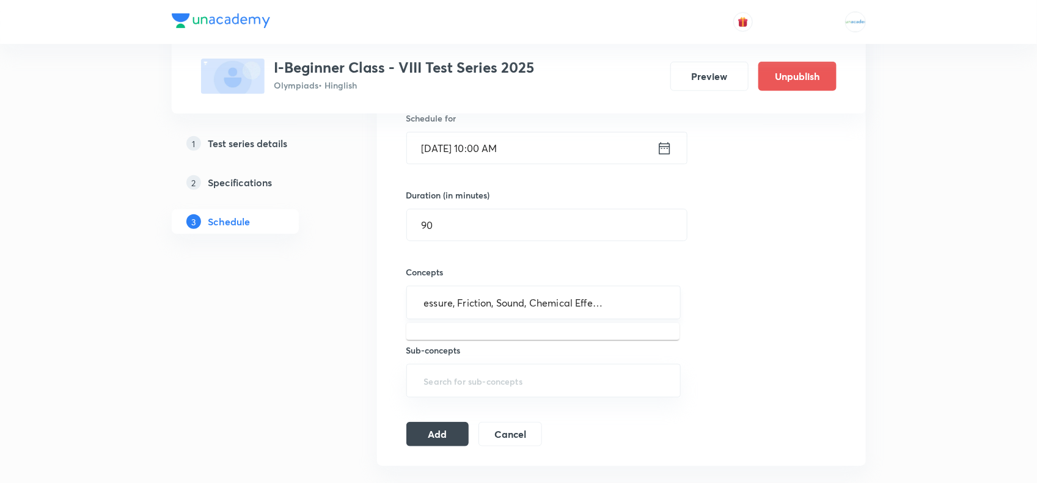
scroll to position [0, 0]
click at [512, 306] on input "Force and Pressure, Friction, Sound, Chemical Effect of Electric Current, Some …" at bounding box center [544, 302] width 244 height 23
drag, startPoint x: 509, startPoint y: 305, endPoint x: 676, endPoint y: 309, distance: 166.8
click at [676, 309] on div "Force and Pressure, Friction, Sound, Chemical Effect of Electric Current, Some …" at bounding box center [543, 303] width 275 height 34
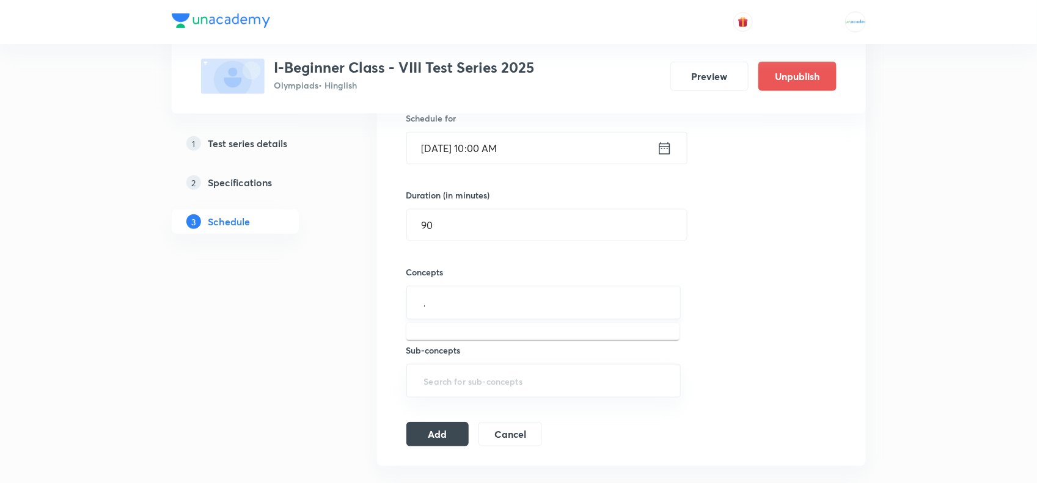
type input "Force and Pressure"
click at [456, 336] on li "Force and Pressure" at bounding box center [542, 339] width 273 height 22
click at [551, 309] on input "text" at bounding box center [597, 305] width 136 height 23
paste input "Force and Pressure, Friction, Sound, Chemical Effect of Electric Current, Some …"
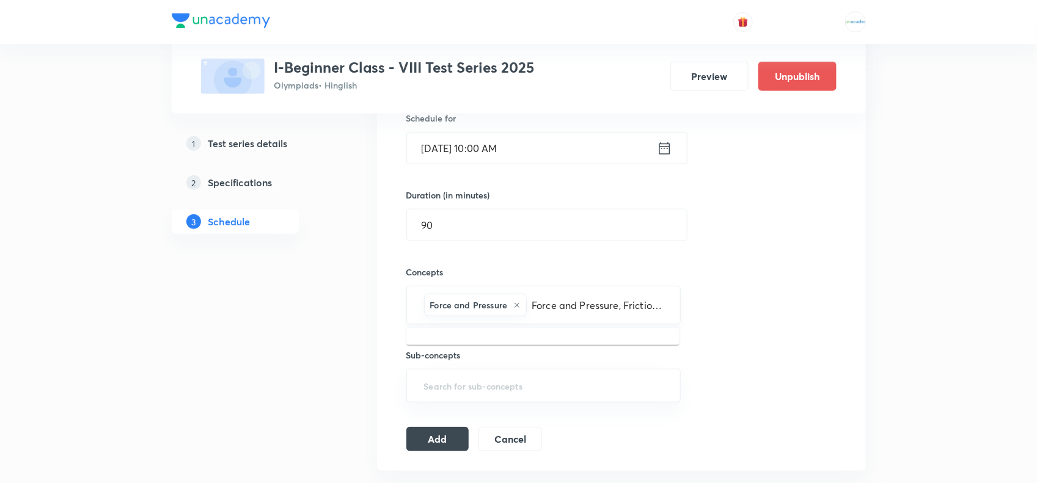
drag, startPoint x: 533, startPoint y: 305, endPoint x: 623, endPoint y: 310, distance: 89.9
click at [623, 310] on input "Force and Pressure, Friction, Sound, Chemical Effect of Electric Current, Some …" at bounding box center [597, 305] width 136 height 23
type input "Friction"
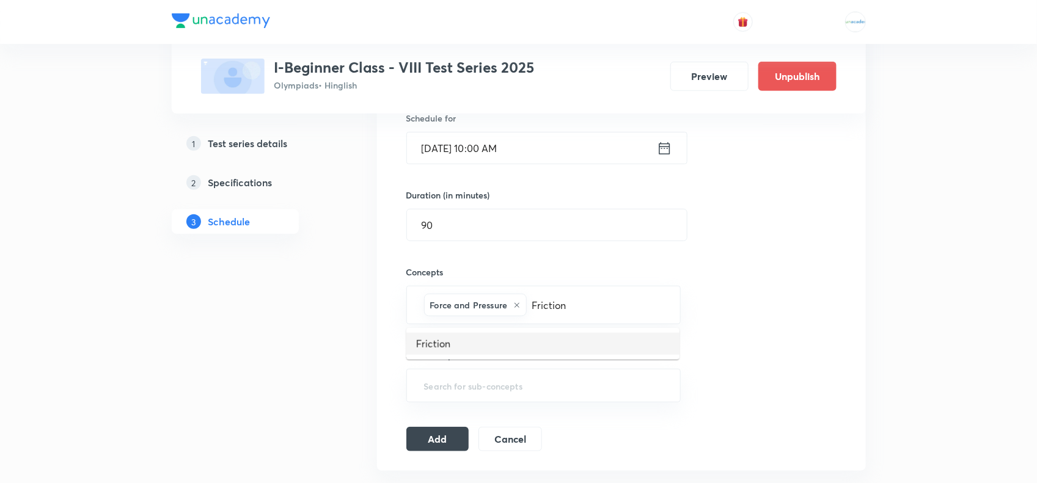
click at [487, 340] on li "Friction" at bounding box center [542, 344] width 273 height 22
paste input "Sound"
type input "Sound"
click at [494, 341] on li "Sound" at bounding box center [542, 344] width 273 height 22
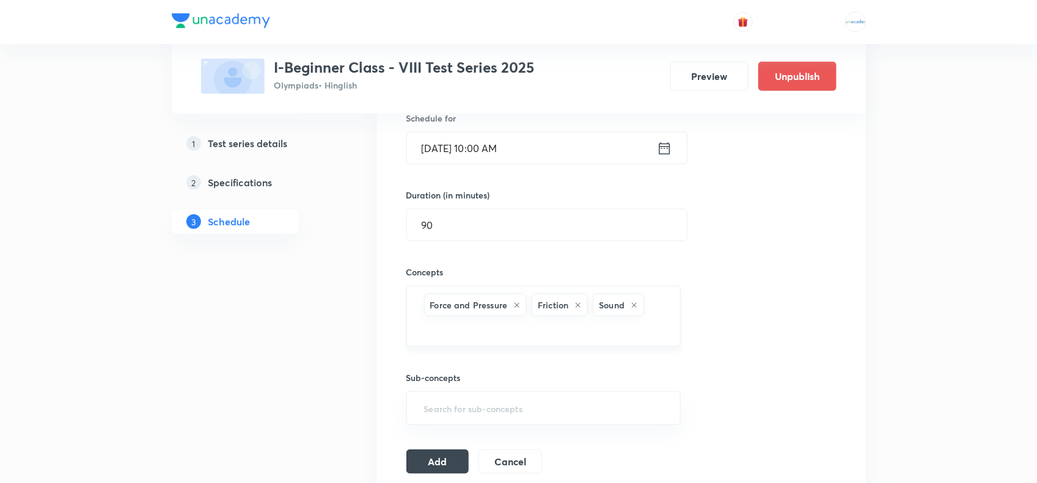
paste input "Chemical"
type input "Chemical"
click at [462, 359] on li "Chemical Effect of Electric Current" at bounding box center [542, 367] width 273 height 22
paste input "Some"
type input "Some"
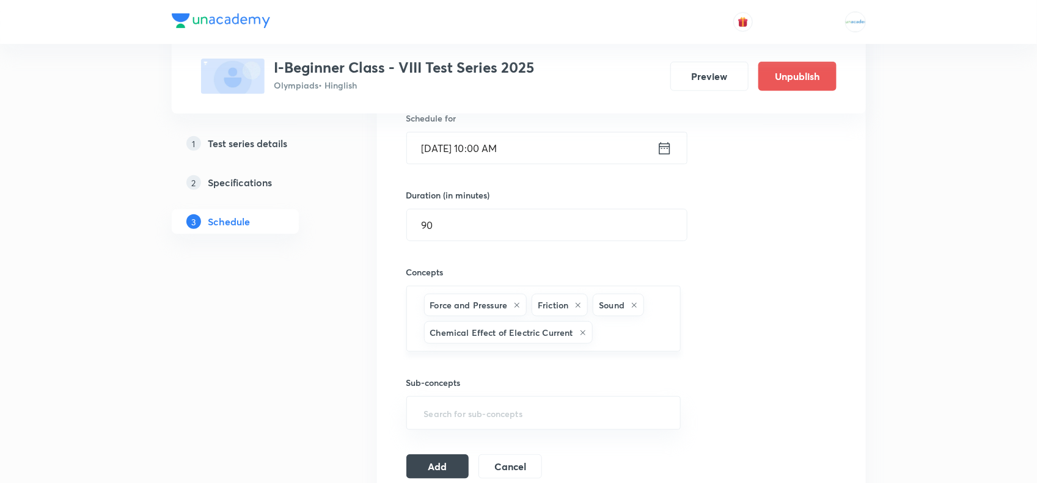
paste input "Some Natural Phenomena"
type input "Some Natural Phenomena"
click at [611, 328] on input "text" at bounding box center [630, 332] width 71 height 23
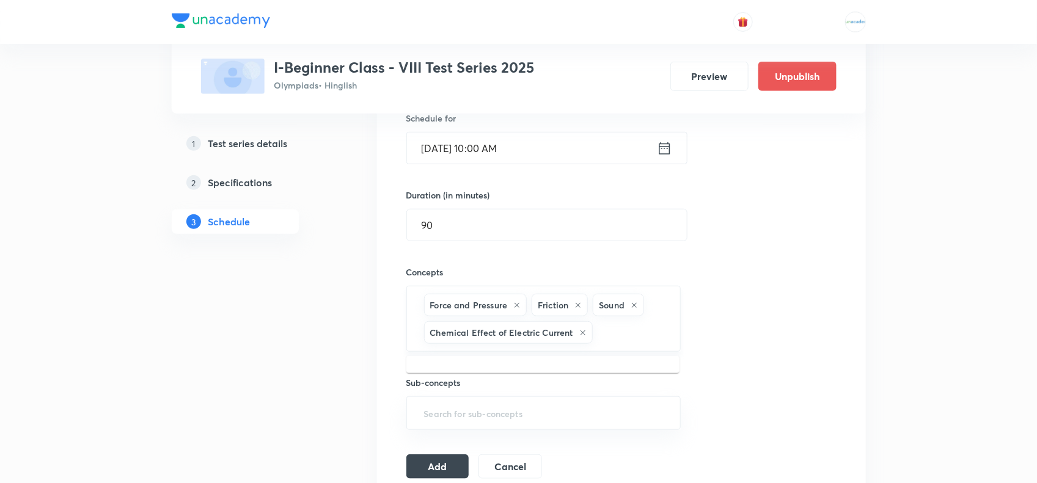
paste input "Some Natural Phenomena"
type input "Some Natural Phenomena"
paste input "Some Natural Phenomena"
type input "Some Natural Phenomena"
paste input "Some Natural Phenomena"
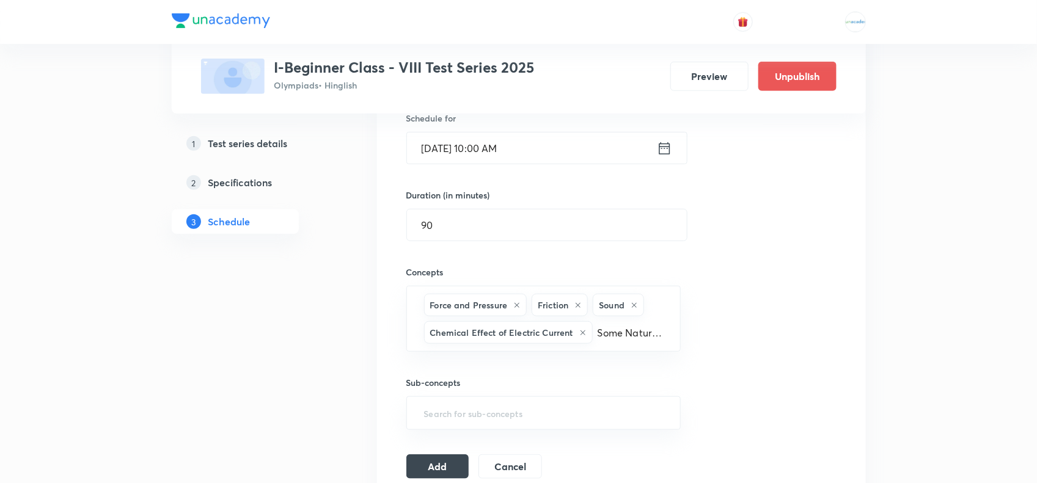
scroll to position [0, 55]
type input "Some Natural Phenome"
click at [495, 368] on li "Some Natural Phenomena" at bounding box center [542, 372] width 273 height 22
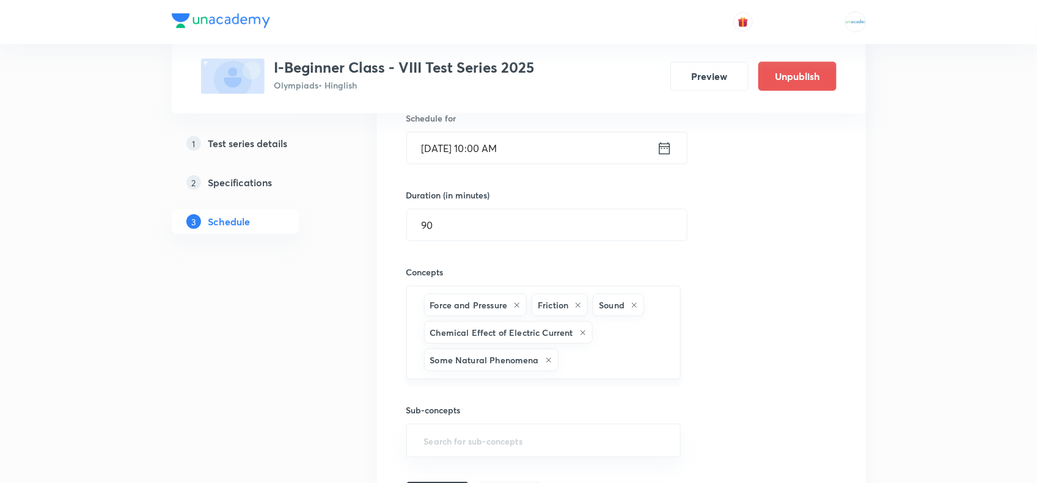
paste input "Light"
type input "Light"
paste input "Light"
type input "Light"
click at [578, 358] on input "Light" at bounding box center [613, 360] width 105 height 23
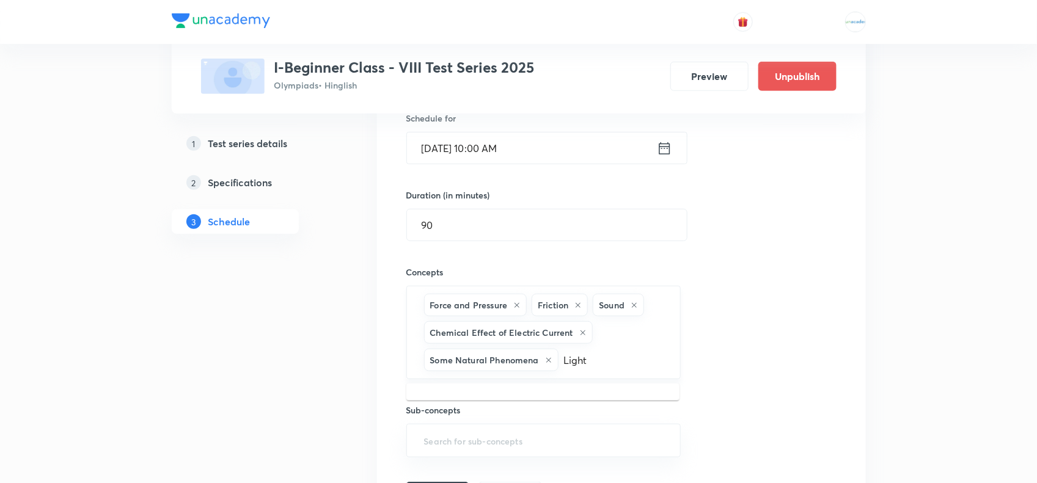
click at [578, 358] on input "Light" at bounding box center [613, 360] width 105 height 23
paste input "Light"
type input "L"
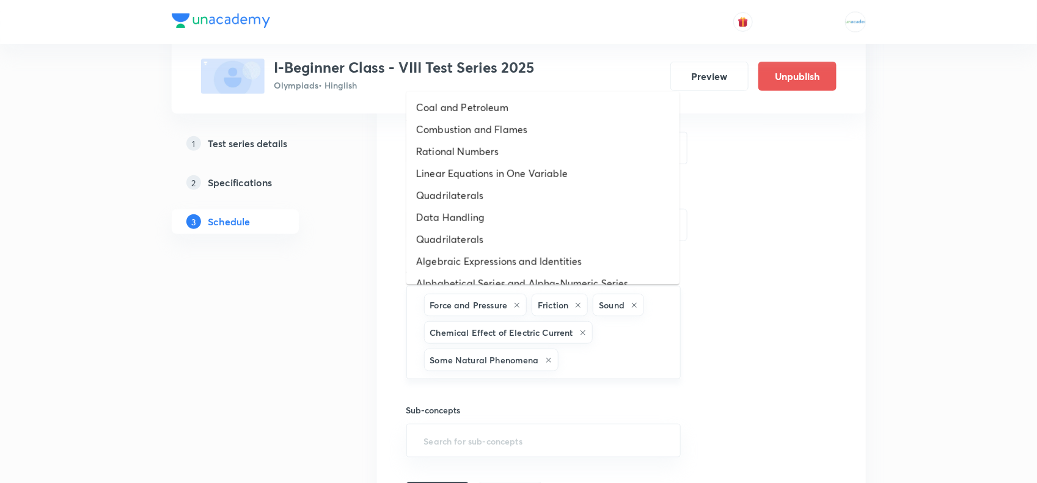
paste input "Light"
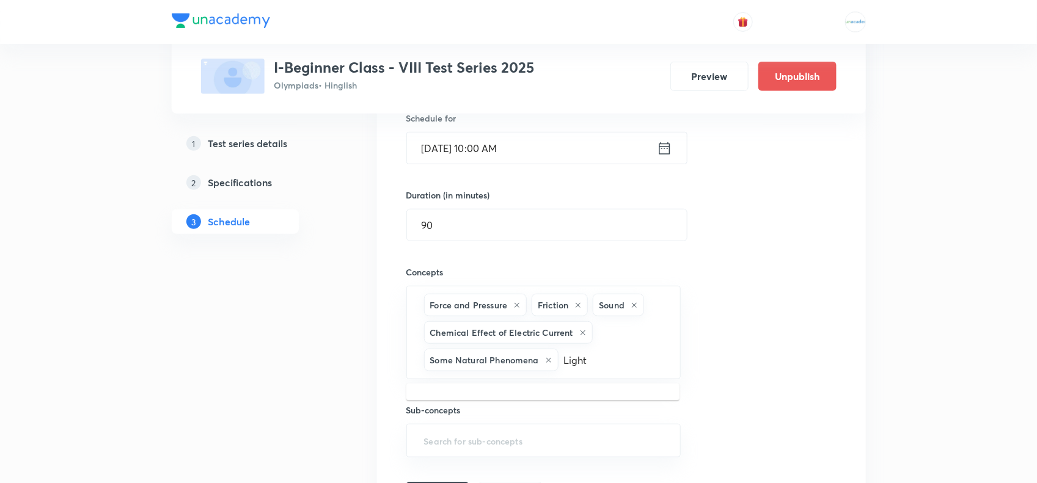
type input "Ligh"
click at [437, 386] on li "Light" at bounding box center [542, 400] width 273 height 22
paste input "Coal"
type input "Coal"
click at [492, 386] on li "Coal and Petroleum" at bounding box center [542, 400] width 273 height 22
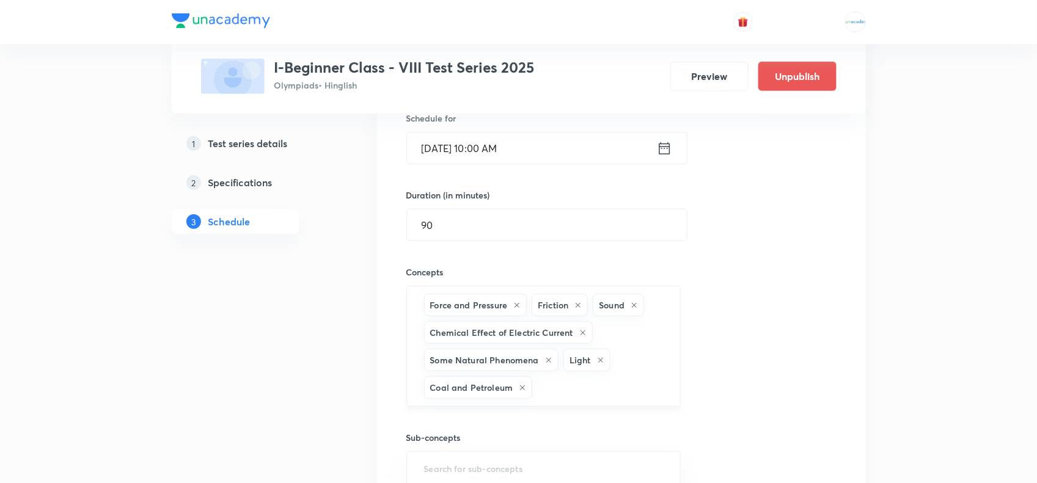
paste input "Combustion"
type input "Combustion"
click at [525, 386] on li "Combustion and Flames" at bounding box center [542, 428] width 273 height 22
paste input "Synthetic"
type input "Synthetic"
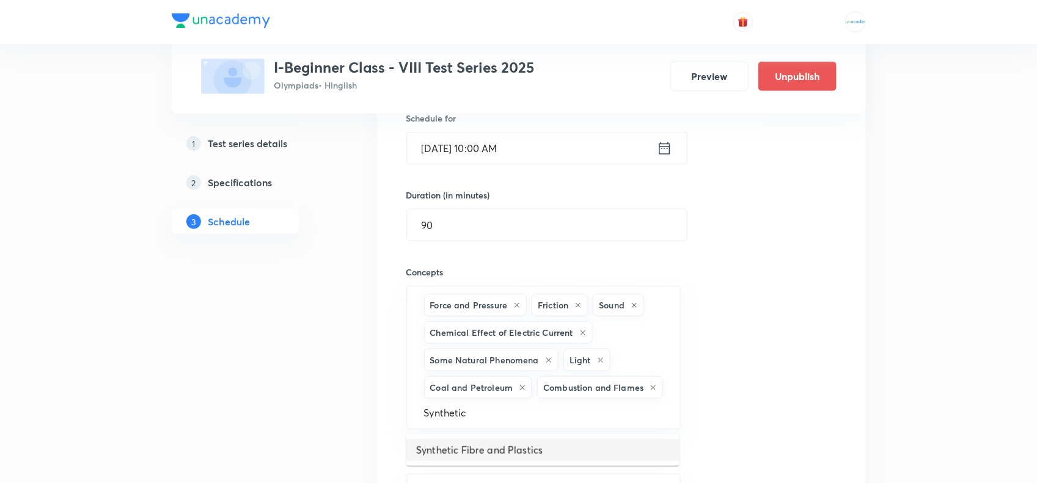
click at [453, 386] on li "Synthetic Fibre and Plastics" at bounding box center [542, 450] width 273 height 22
paste input "Metals"
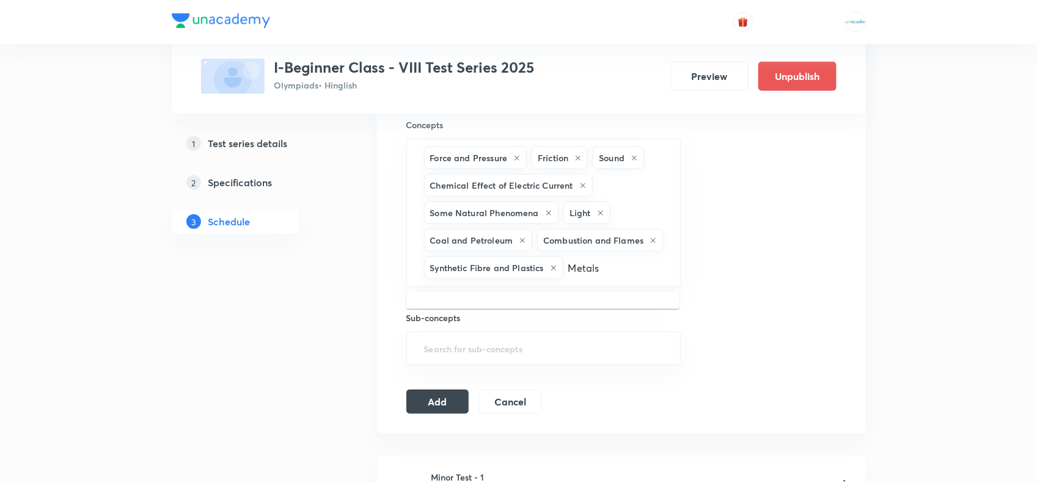
scroll to position [459, 0]
type input "M"
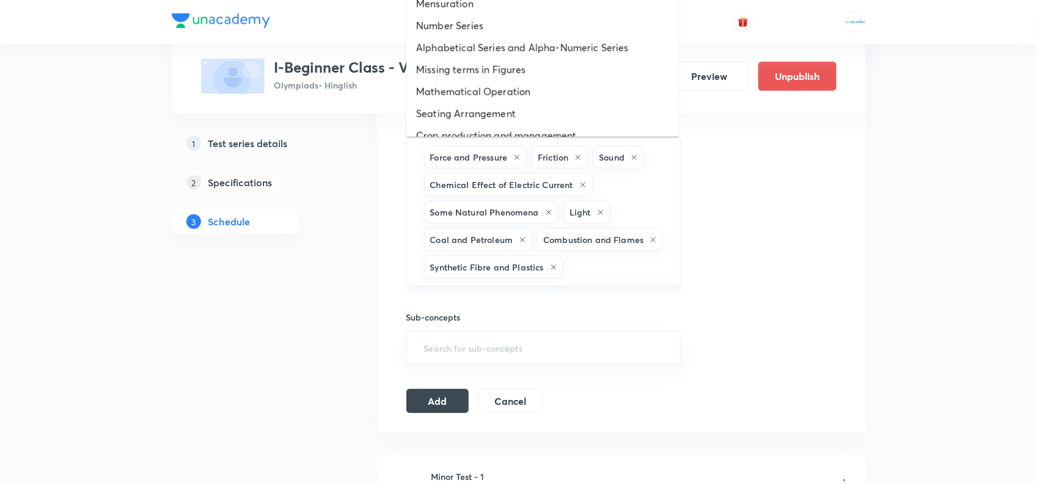
paste input "Metals"
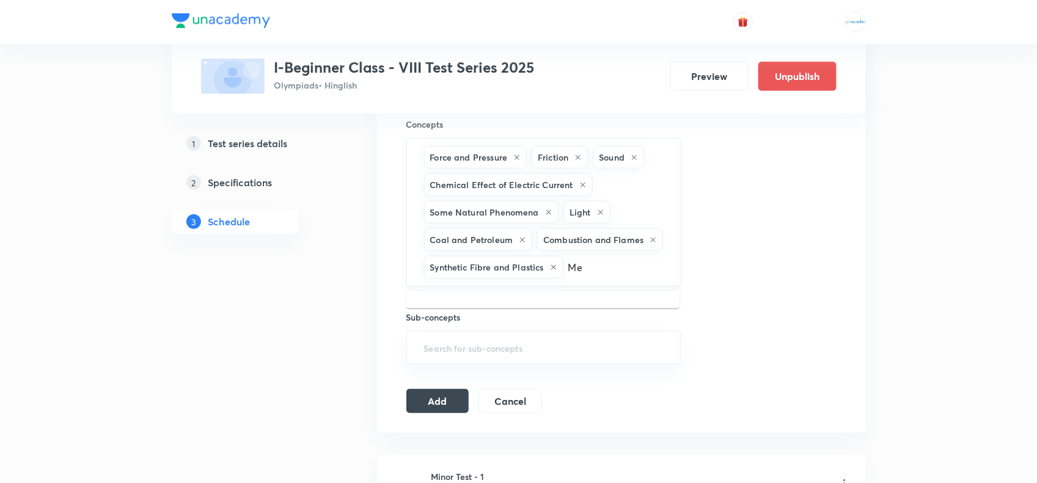
type input "M"
paste input "Metals and Non-Metals"
type input "Metals and Non-Metals"
click at [519, 296] on li "Metals and Non-Metals" at bounding box center [542, 307] width 273 height 22
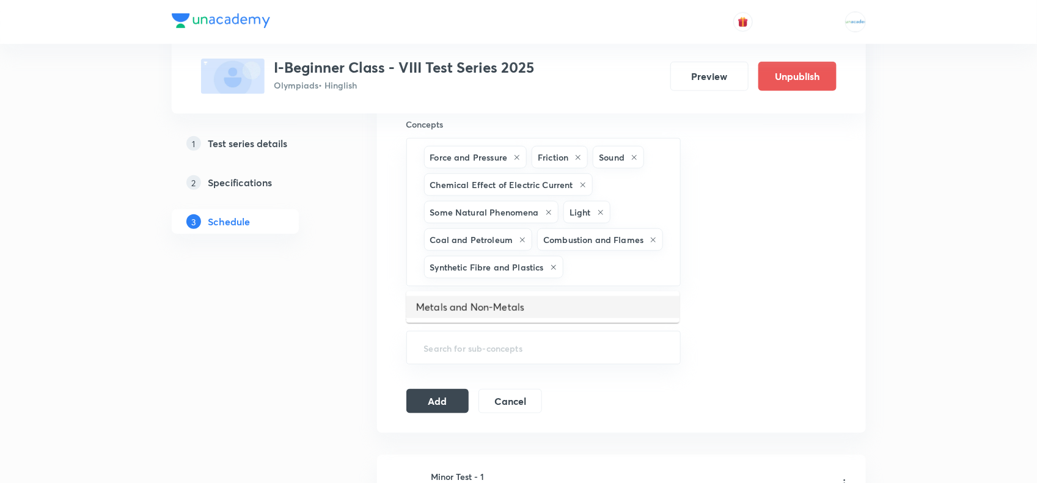
scroll to position [0, 0]
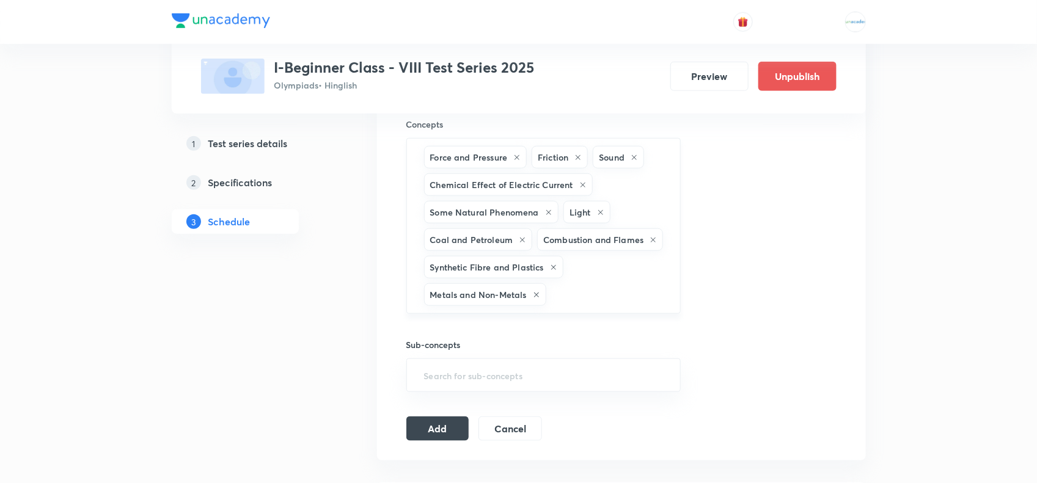
paste input "Crop"
type input "Crop"
click at [504, 336] on li "Crop production and management" at bounding box center [542, 335] width 273 height 22
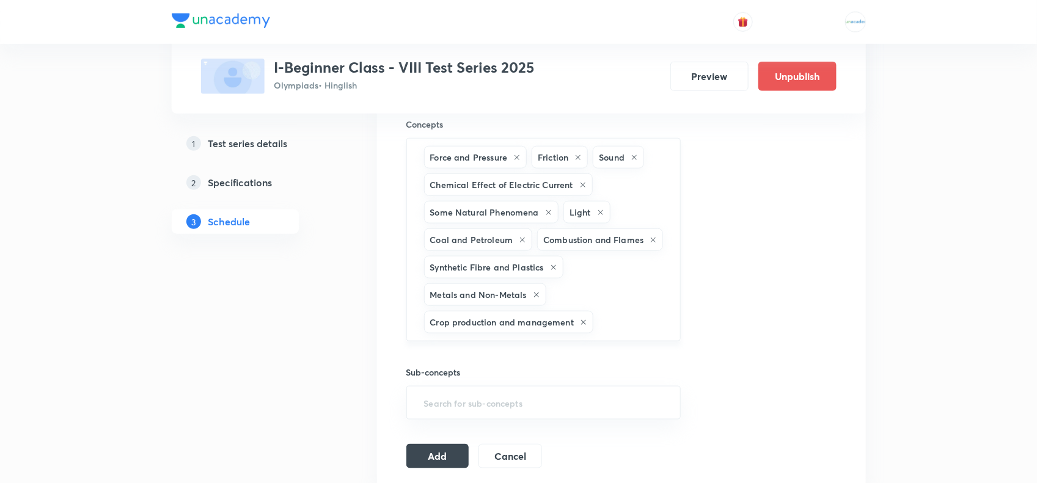
paste input "Microorganisms"
type input "Microorganisms"
click at [520, 356] on li "Microorganisms : Friend and Foe" at bounding box center [542, 363] width 273 height 22
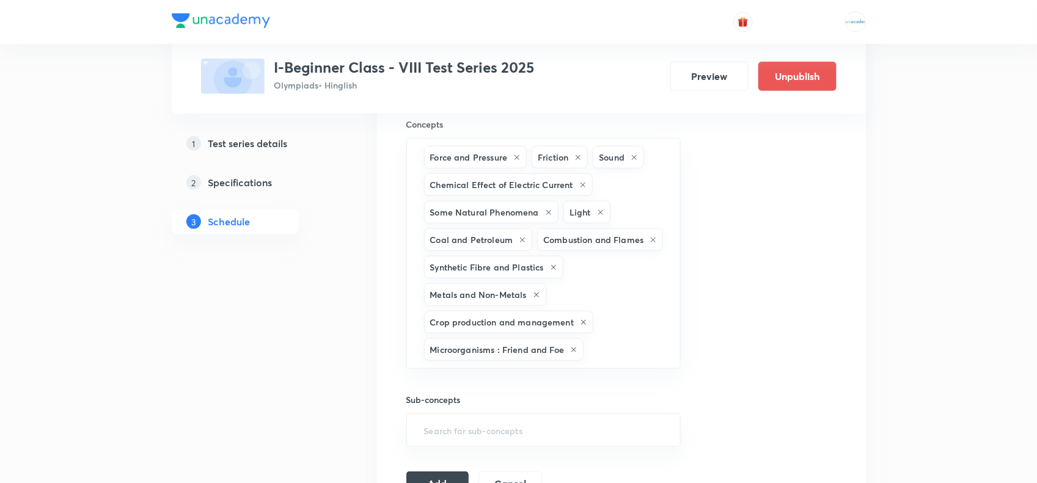
scroll to position [0, 0]
paste input "Conservation"
type input "Conservation"
click at [505, 381] on li "Conservation of Plants and Animals" at bounding box center [542, 391] width 273 height 22
paste input "Reproduction"
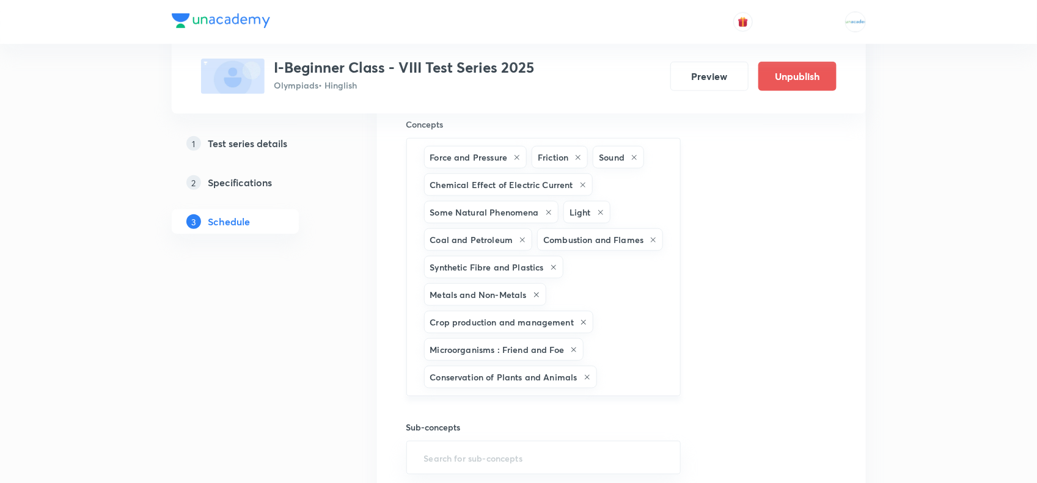
type input "Reproduction"
click at [515, 386] on li "Reproduction in Animals" at bounding box center [542, 418] width 273 height 22
paste input "Reaching the Age of Adolescence"
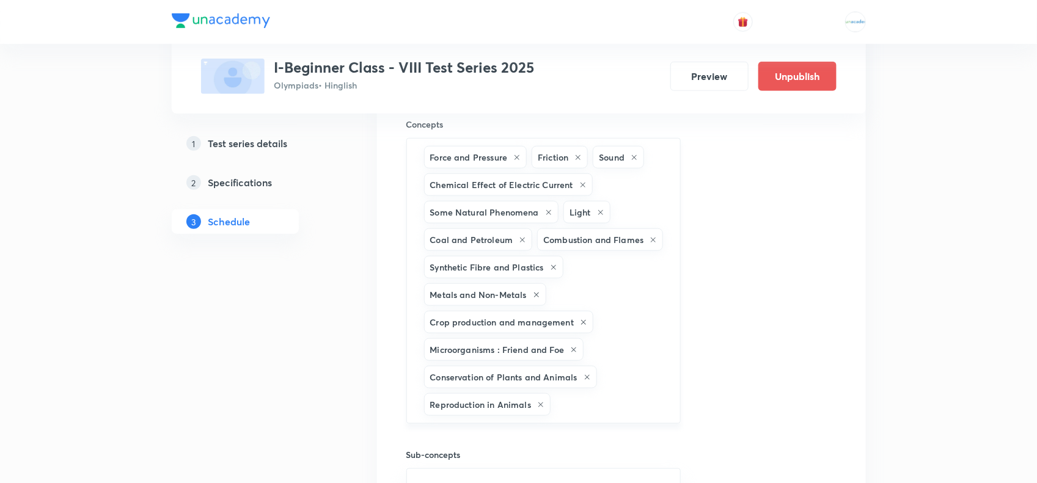
type input "Reaching the Age of Adolescence"
click at [548, 386] on li "Reaching the Age of Adolescence" at bounding box center [542, 446] width 273 height 22
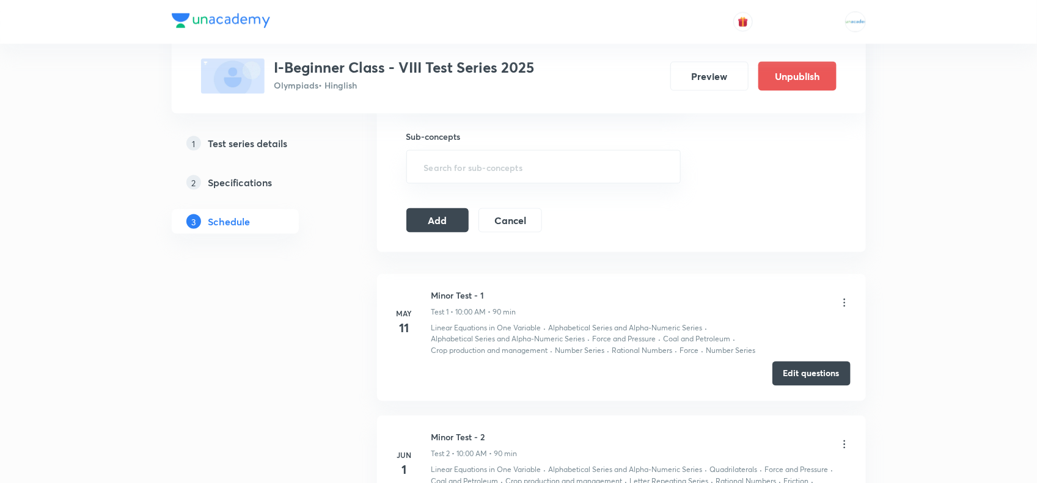
scroll to position [805, 0]
click at [422, 225] on button "Add" at bounding box center [437, 220] width 63 height 24
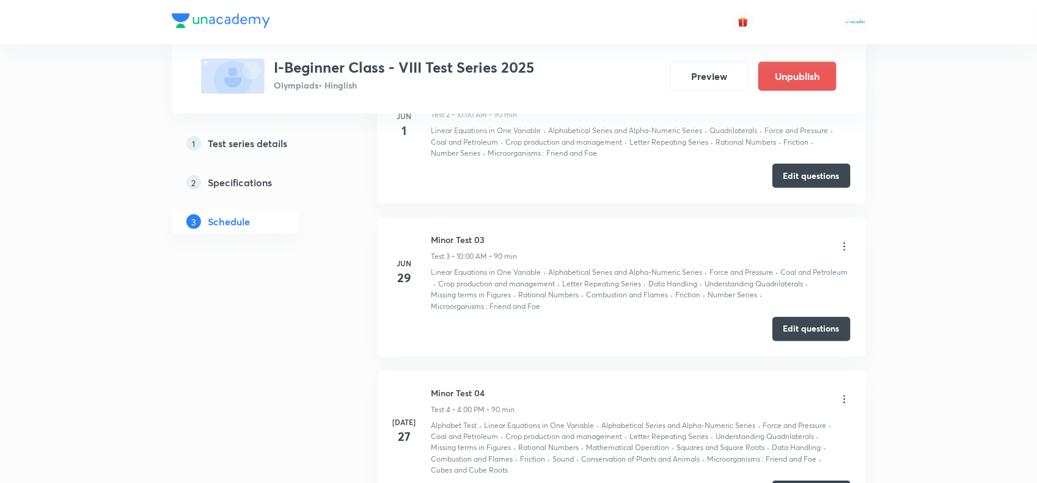
scroll to position [0, 0]
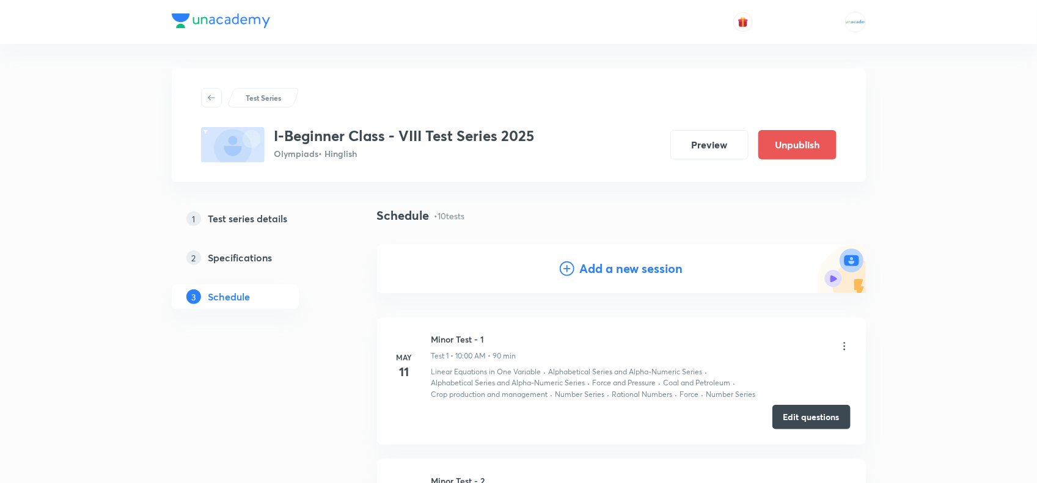
click at [620, 264] on h4 "Add a new session" at bounding box center [630, 269] width 103 height 18
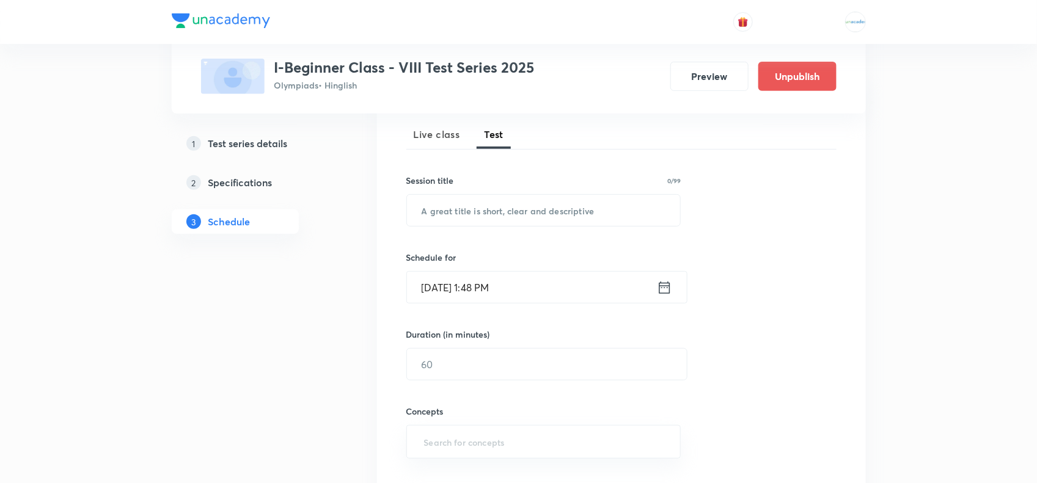
scroll to position [172, 0]
paste input "Major Test 05"
click at [524, 213] on input "Major Test 05" at bounding box center [544, 210] width 274 height 31
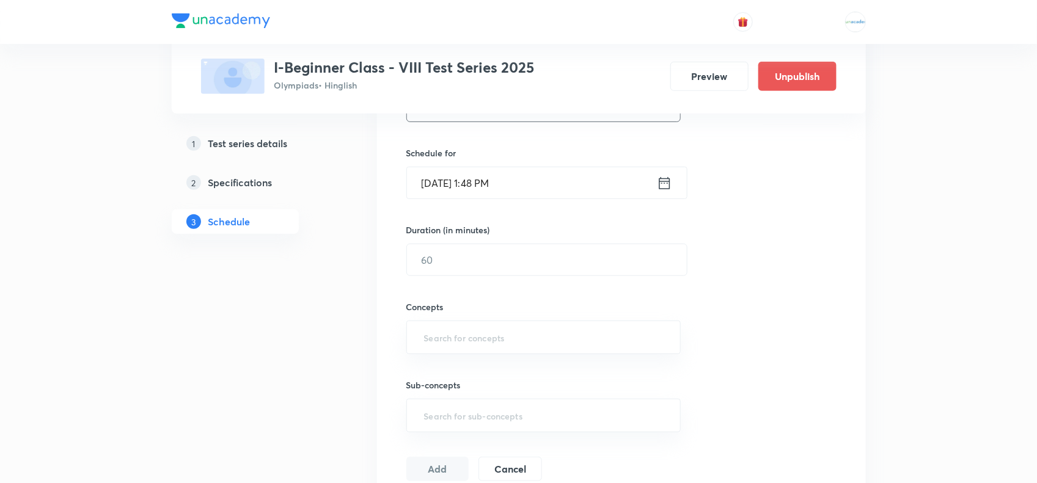
scroll to position [278, 0]
type input "Major Test 05"
click at [473, 184] on input "Sep 3, 2025, 1:48 PM" at bounding box center [532, 181] width 250 height 31
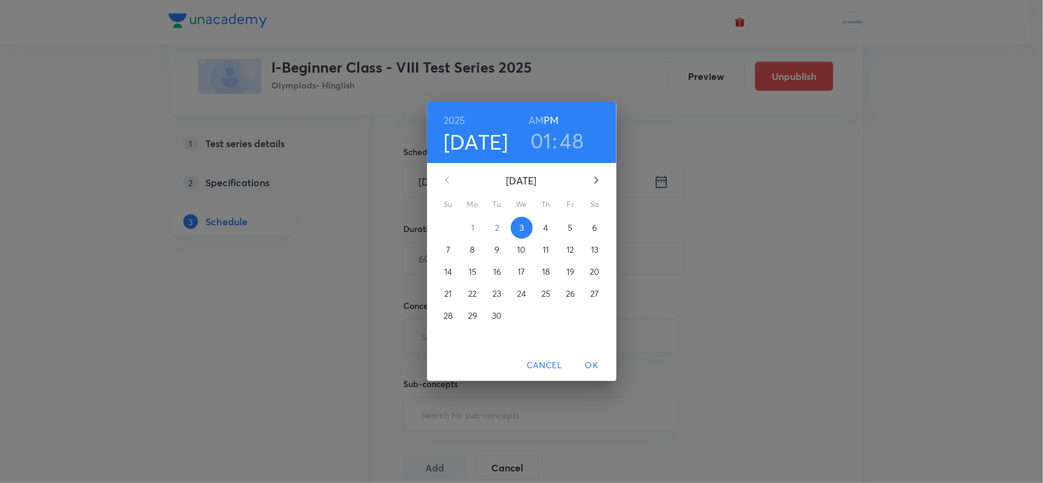
click at [597, 180] on icon "button" at bounding box center [596, 180] width 4 height 7
click at [450, 337] on p "30" at bounding box center [448, 338] width 10 height 12
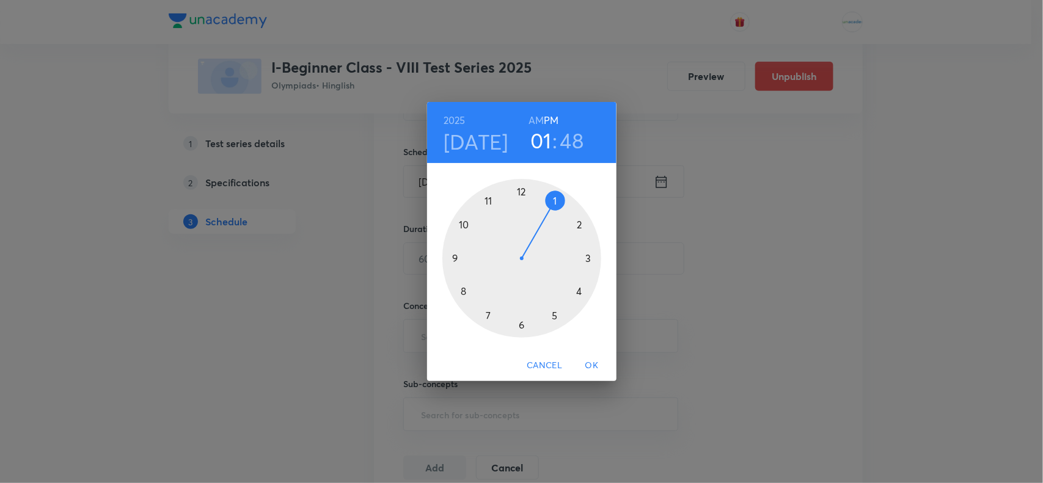
click at [463, 224] on div at bounding box center [521, 258] width 159 height 159
click at [532, 117] on h6 "AM" at bounding box center [535, 120] width 15 height 17
click at [522, 191] on div at bounding box center [521, 258] width 159 height 159
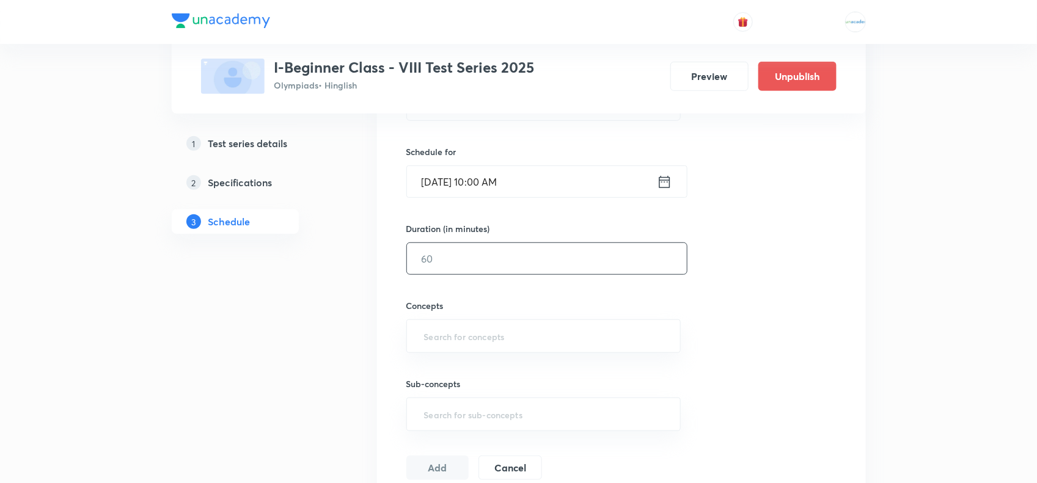
click at [481, 266] on input "text" at bounding box center [547, 258] width 280 height 31
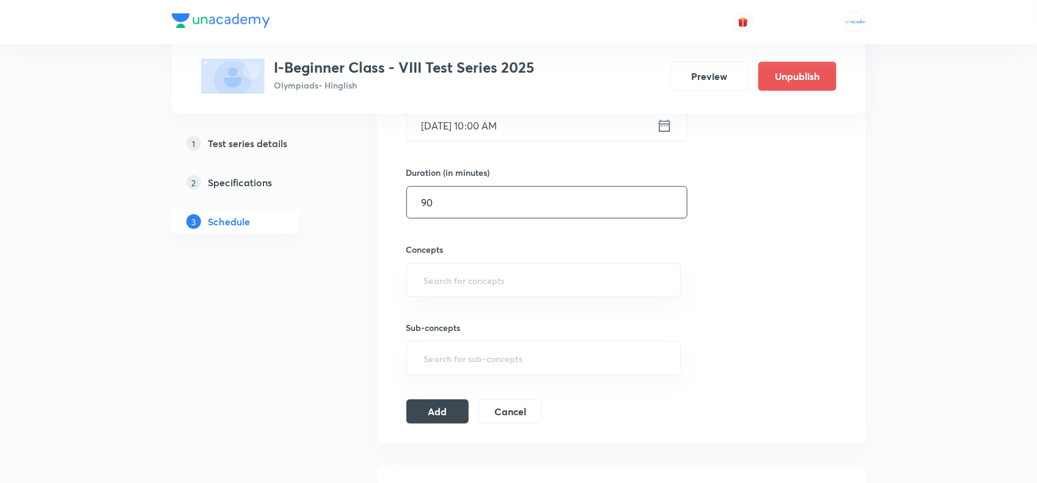
scroll to position [350, 0]
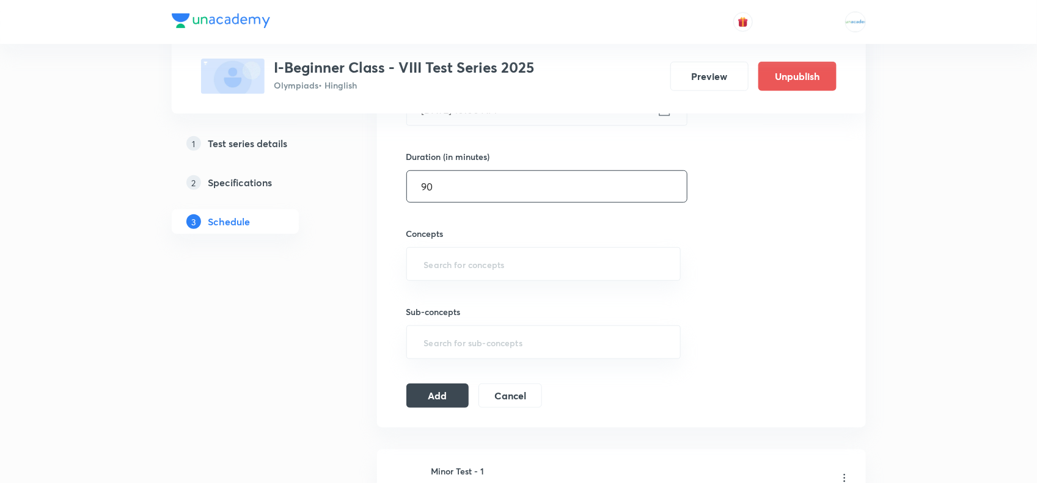
type input "90"
paste input "Rational"
type input "Rational"
click at [468, 269] on input "Rational" at bounding box center [544, 264] width 244 height 23
click at [456, 297] on li "Rational Numbers" at bounding box center [542, 301] width 273 height 22
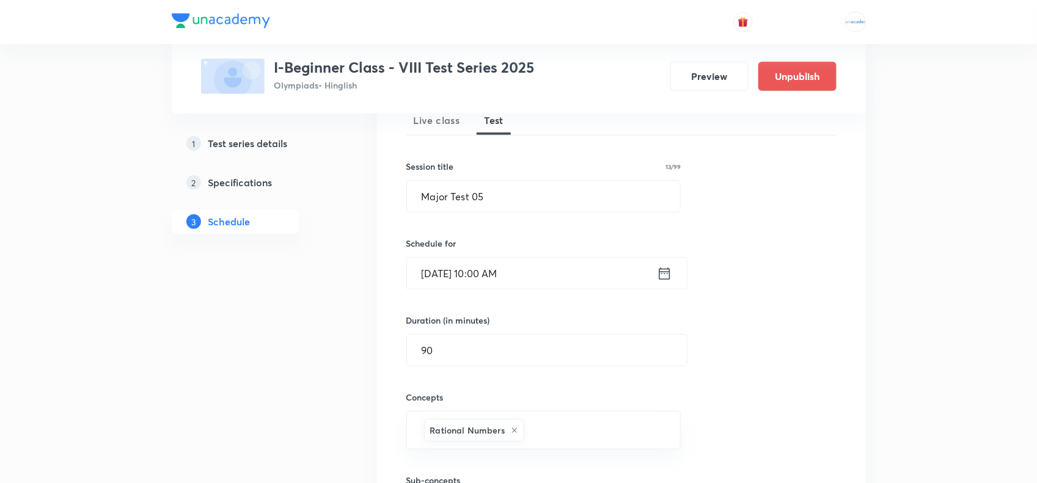
scroll to position [188, 0]
paste input "Linear"
type input "Linear"
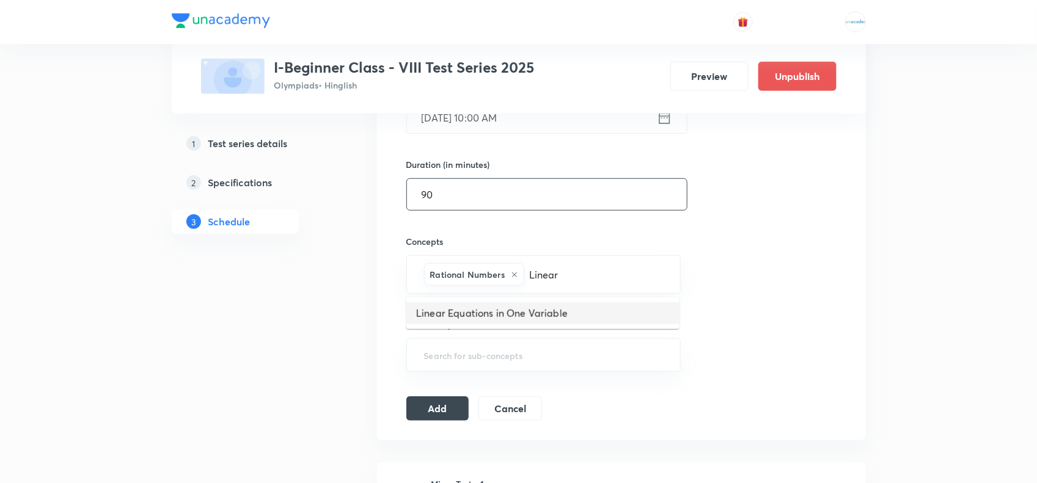
scroll to position [349, 0]
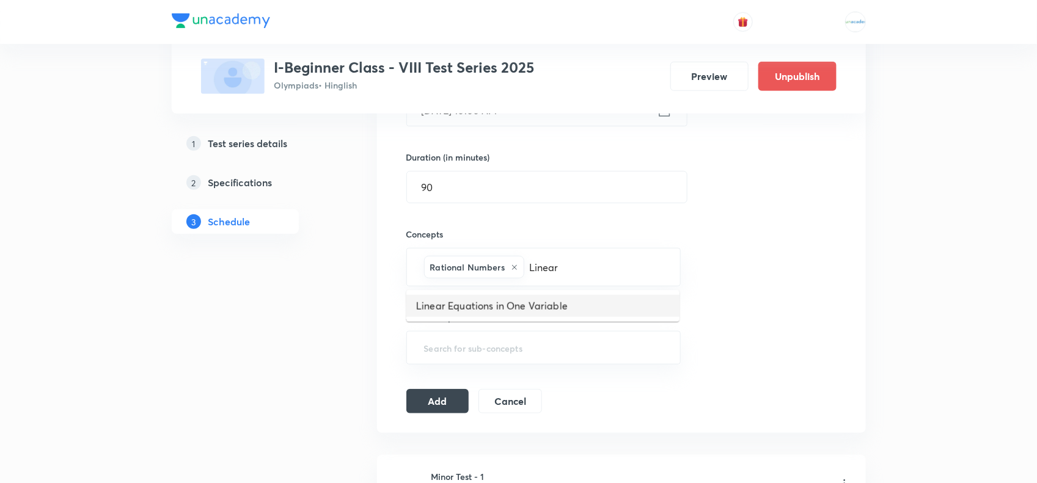
click at [478, 309] on li "Linear Equations in One Variable" at bounding box center [542, 306] width 273 height 22
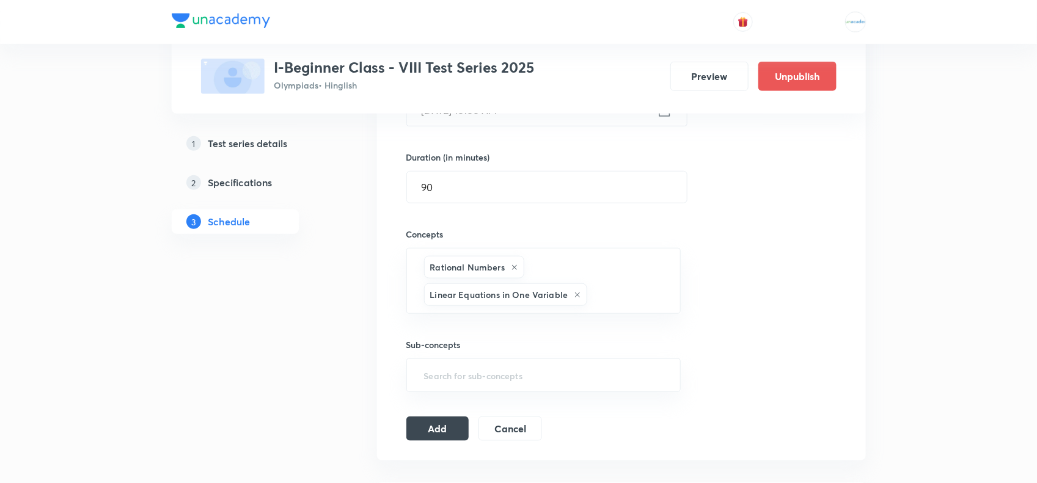
paste input "Understanding"
type input "Understanding"
click at [512, 327] on li "Understanding Quadrilaterals" at bounding box center [542, 334] width 273 height 22
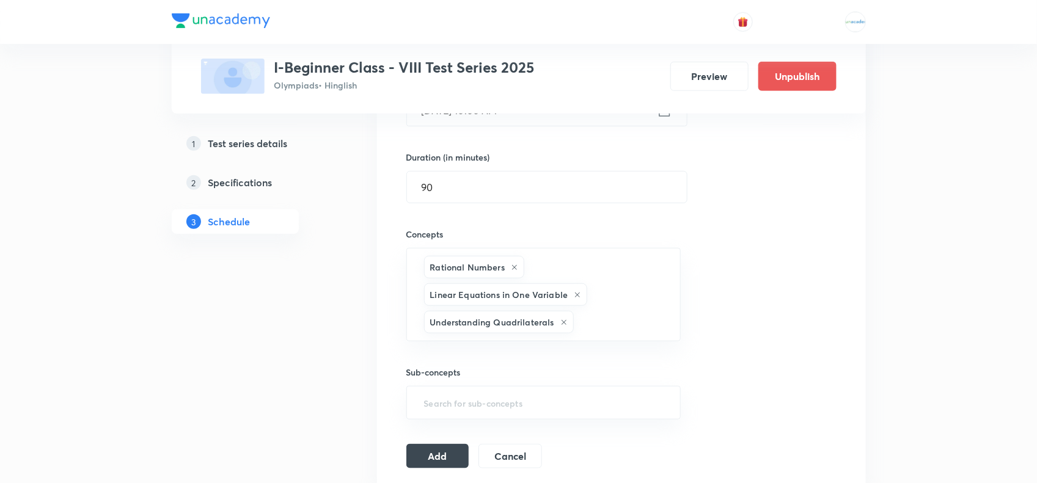
paste input "Data"
type input "Data"
click at [466, 362] on li "Data Handling" at bounding box center [542, 362] width 273 height 22
paste input "Squares"
type input "Squares"
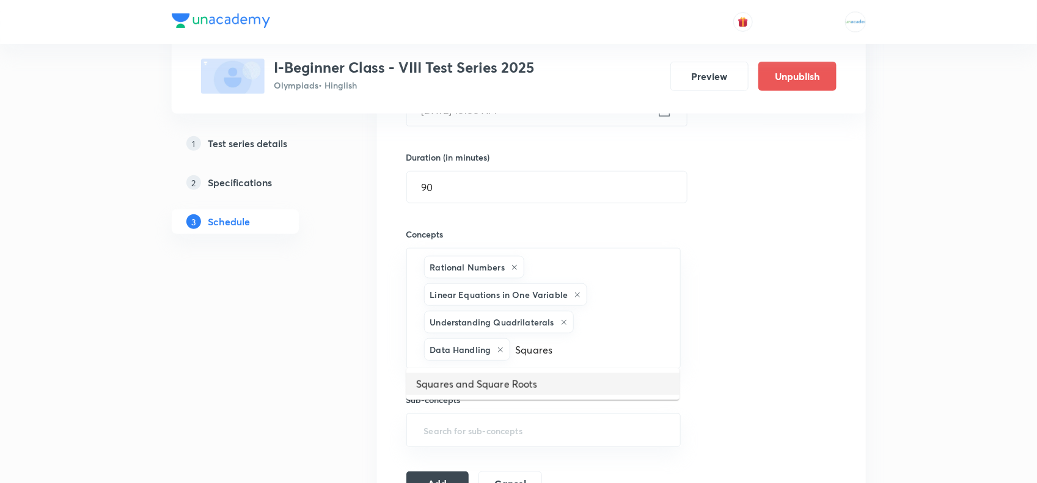
click at [456, 382] on li "Squares and Square Roots" at bounding box center [542, 384] width 273 height 22
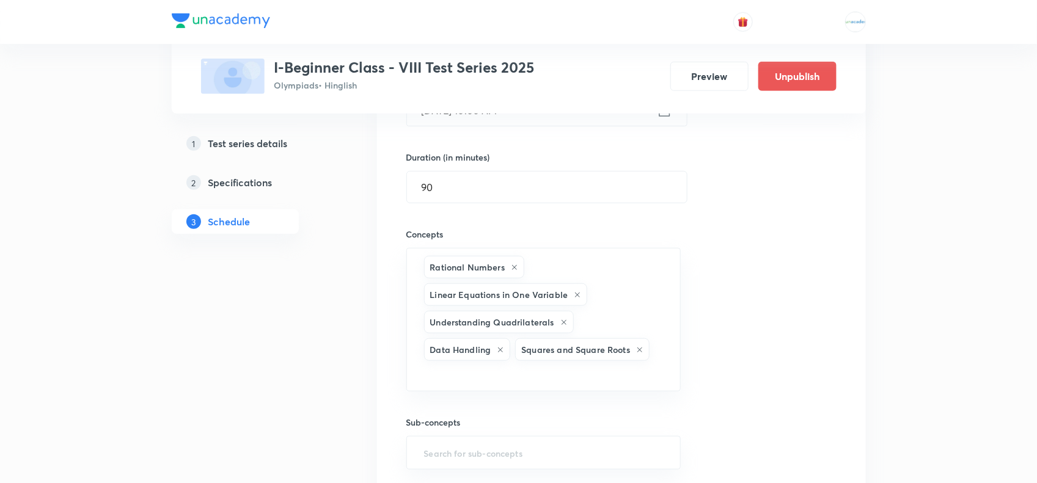
paste input "Cubes"
type input "Cubes"
click at [481, 380] on li "Cubes and Cube Roots" at bounding box center [542, 390] width 273 height 22
paste input "Comparing"
type input "Comparing"
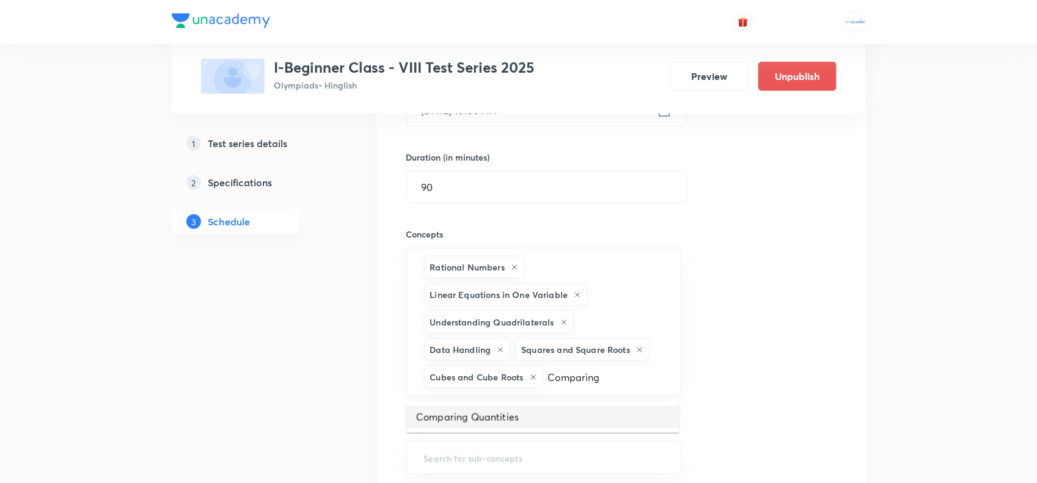
click at [481, 386] on li "Comparing Quantities" at bounding box center [542, 417] width 273 height 22
paste input "Algebraic"
type input "Algebra"
click at [480, 386] on li "Algebraic Expressions and Identities" at bounding box center [542, 445] width 273 height 22
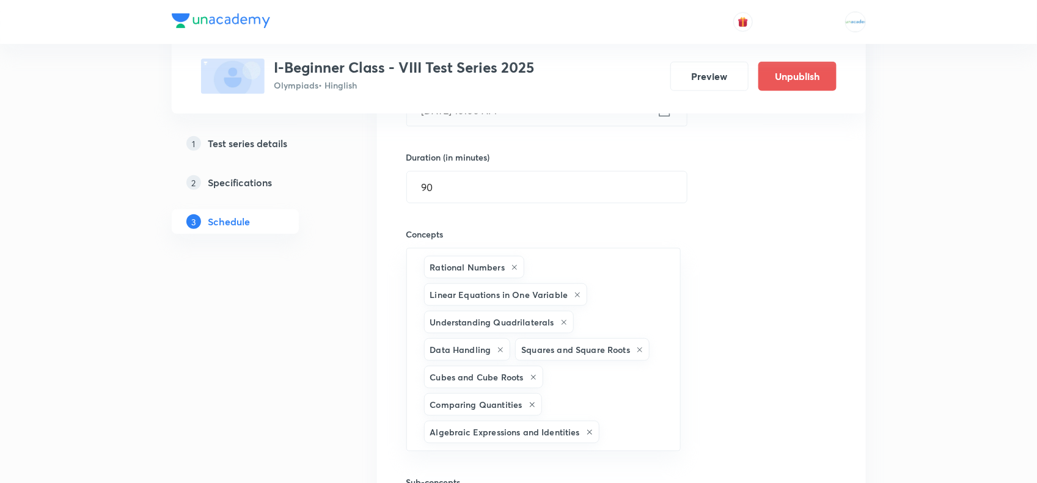
paste input "Mensuration"
type input "Mensuration"
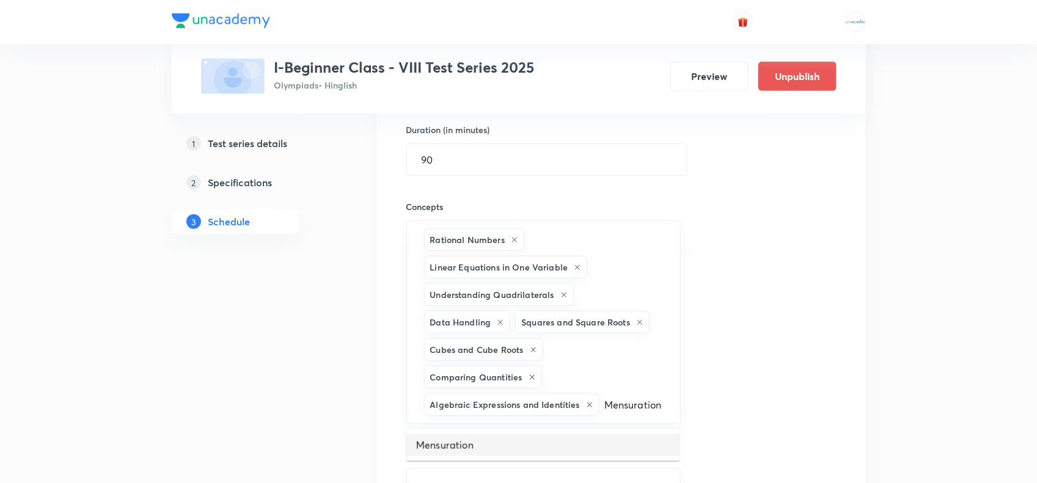
click at [475, 386] on li "Mensuration" at bounding box center [542, 445] width 273 height 22
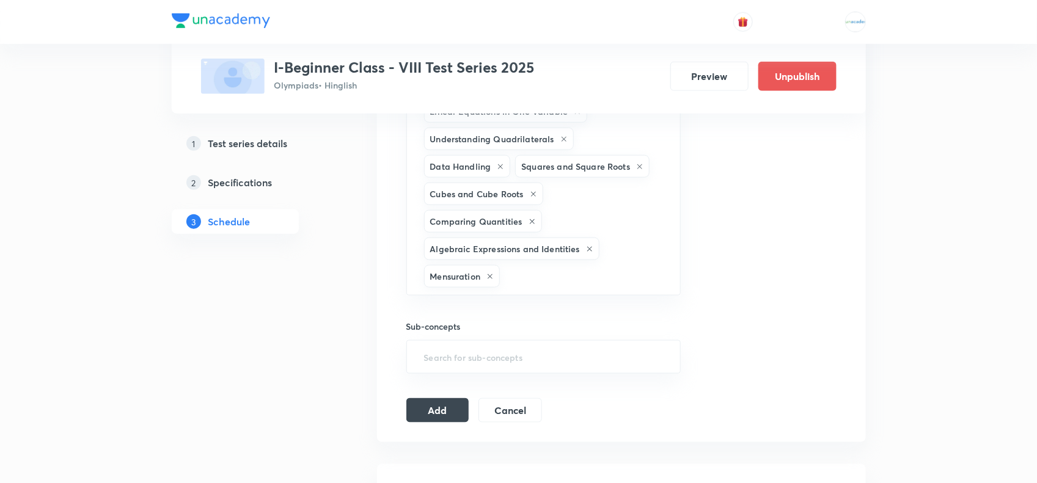
scroll to position [533, 0]
paste input "Exponents and Powers"
type input "Exponents and Powers"
paste input "Exponents and Powers"
type input "Exponents and Power"
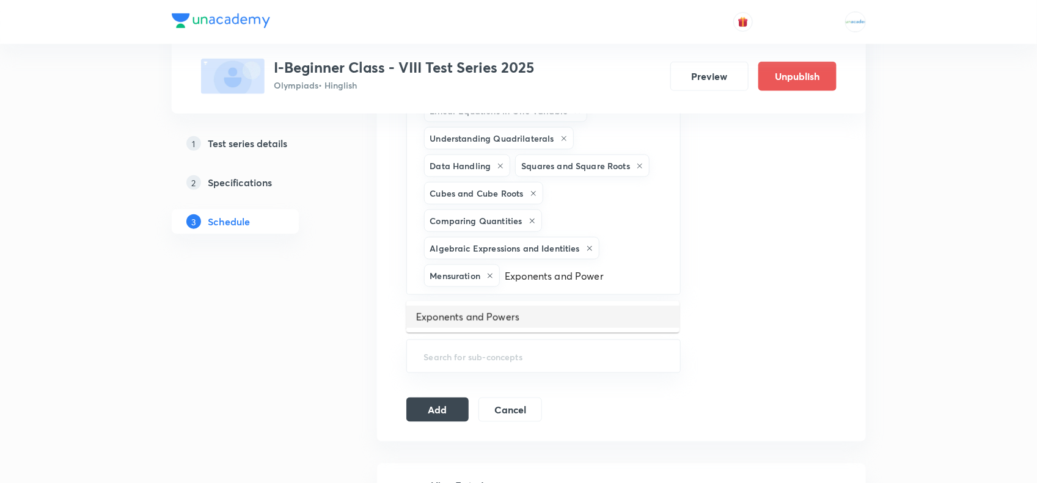
click at [484, 316] on li "Exponents and Powers" at bounding box center [542, 317] width 273 height 22
paste input "Direct and Inverse Proportions"
type input "Direct and Inverse Proportions"
click at [521, 306] on li "Direct and Inverse Proportions" at bounding box center [542, 317] width 273 height 22
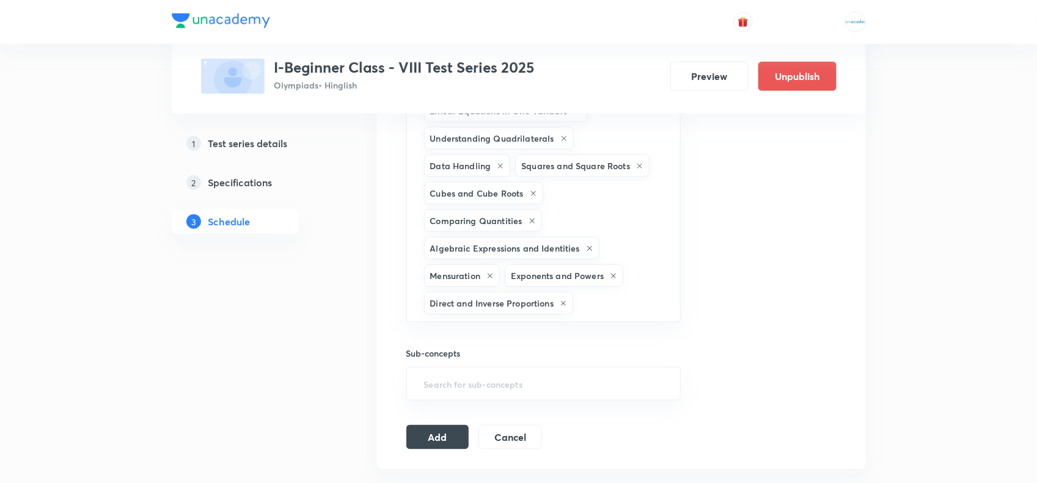
scroll to position [0, 0]
paste input "Factorisation"
type input "Factorisation"
click at [498, 346] on li "Factorisation" at bounding box center [542, 345] width 273 height 22
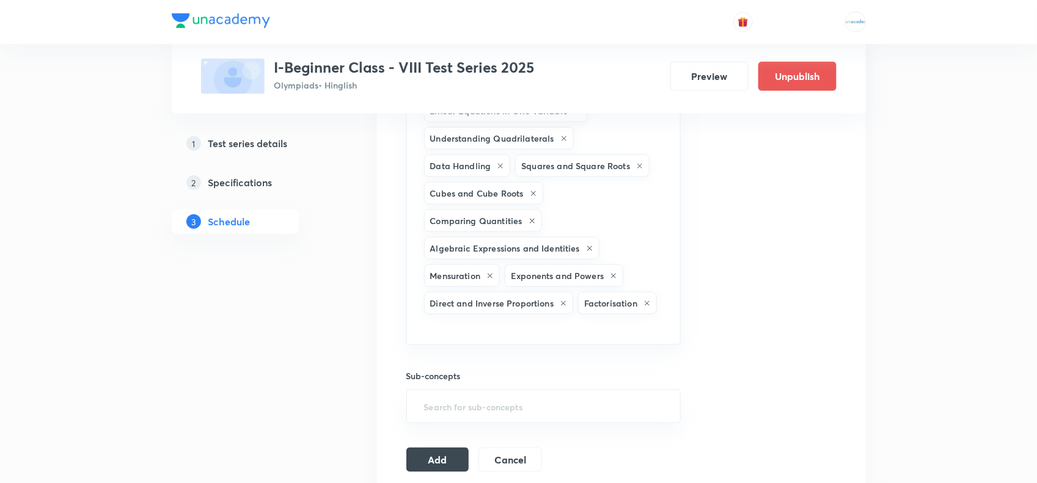
paste input "Missing"
type input "Missing"
click at [459, 371] on li "Missing terms in Figures" at bounding box center [542, 368] width 273 height 22
paste input "Mathematical"
type input "Mathematical"
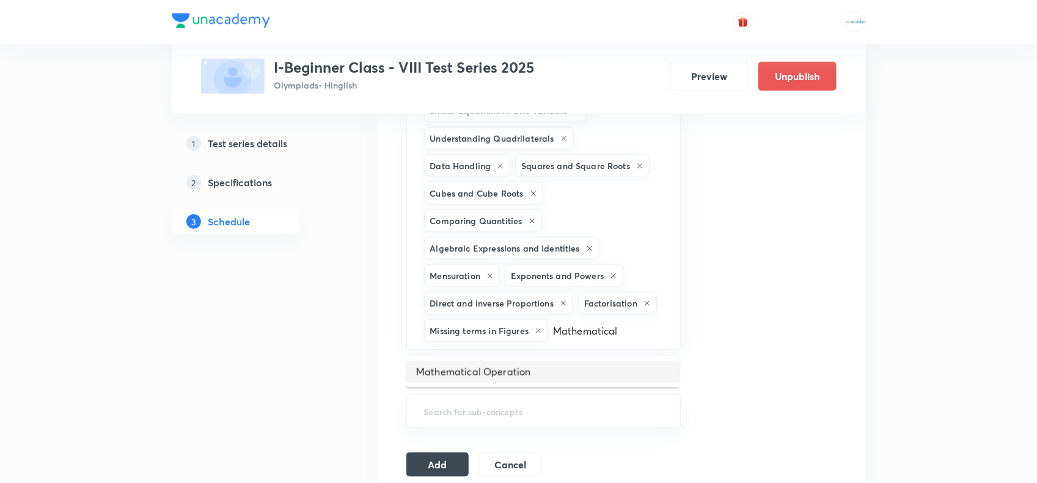
click at [528, 364] on li "Mathematical Operation" at bounding box center [542, 372] width 273 height 22
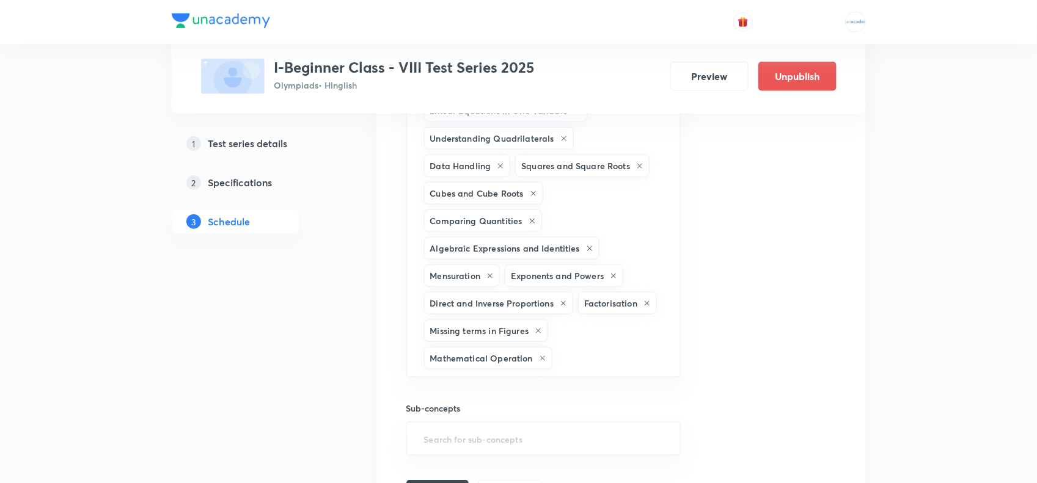
paste input "Alphabet"
type input "Alphabet"
click at [495, 386] on li "Alphabet Test" at bounding box center [542, 400] width 273 height 22
paste input "Coding"
type input "Coding"
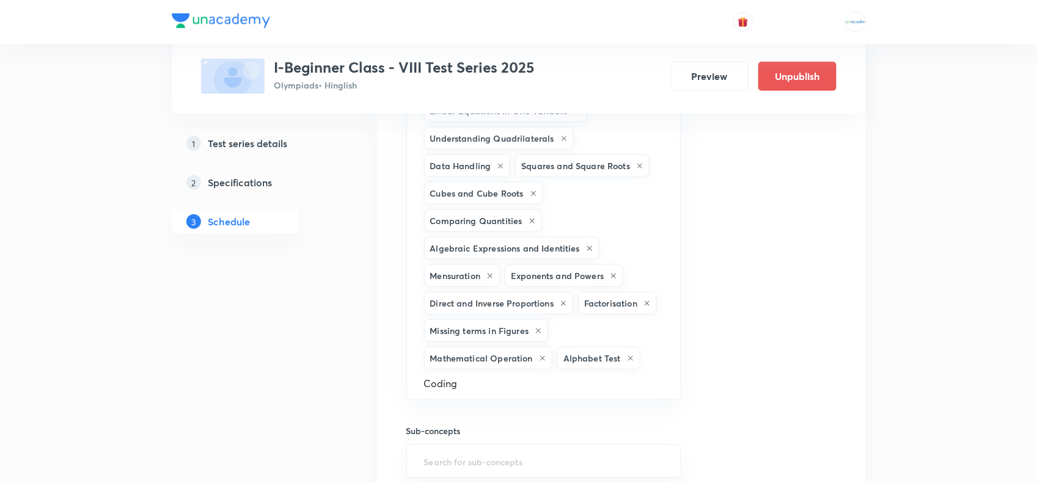
scroll to position [0, 16]
click at [484, 386] on li "Coding and Decoding" at bounding box center [542, 400] width 273 height 22
paste input "Direction"
type input "Direction"
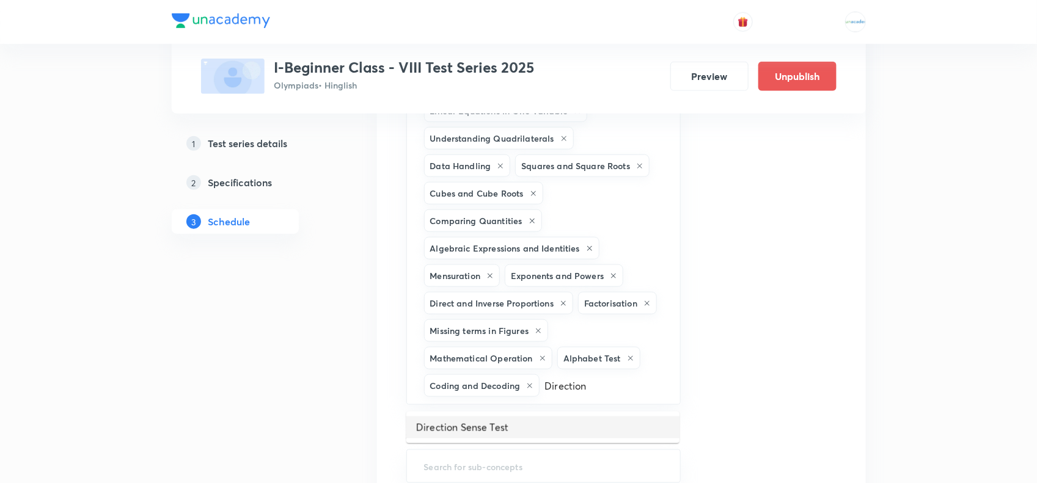
click at [437, 386] on li "Direction Sense Test" at bounding box center [542, 428] width 273 height 22
paste input "Seating"
type input "Seat"
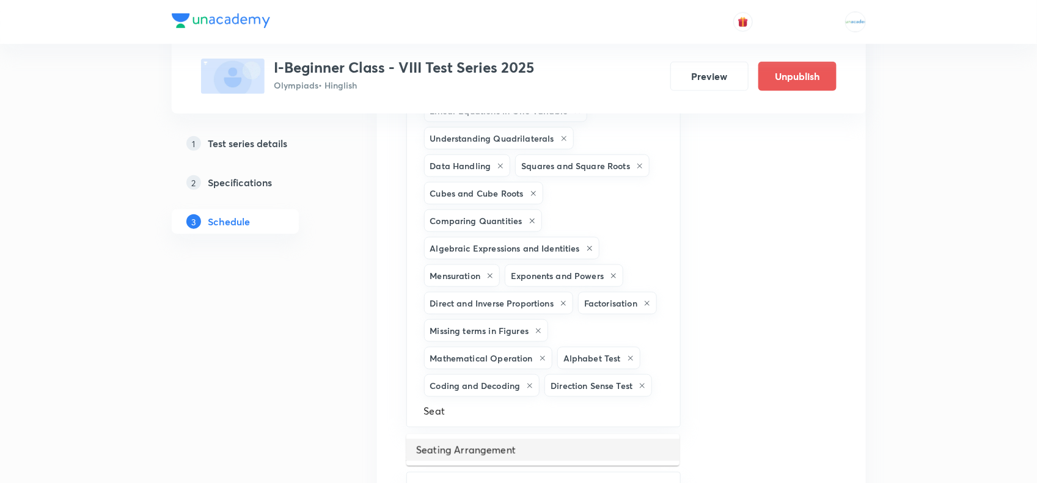
click at [472, 386] on li "Seating Arrangement" at bounding box center [542, 450] width 273 height 22
paste input "Ranking"
type input "Ranking"
click at [488, 386] on li "Ranking & Ordering Test" at bounding box center [542, 456] width 273 height 22
paste input "Blood"
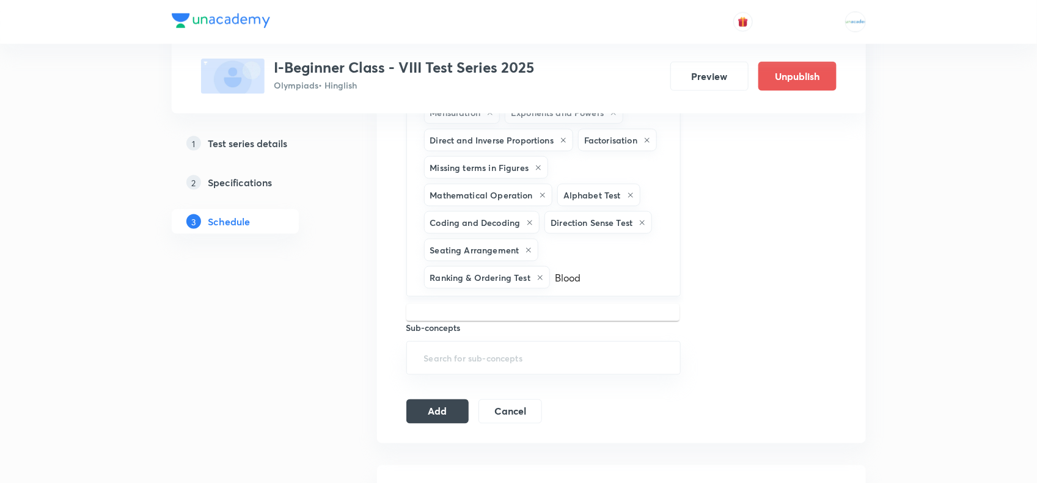
scroll to position [703, 0]
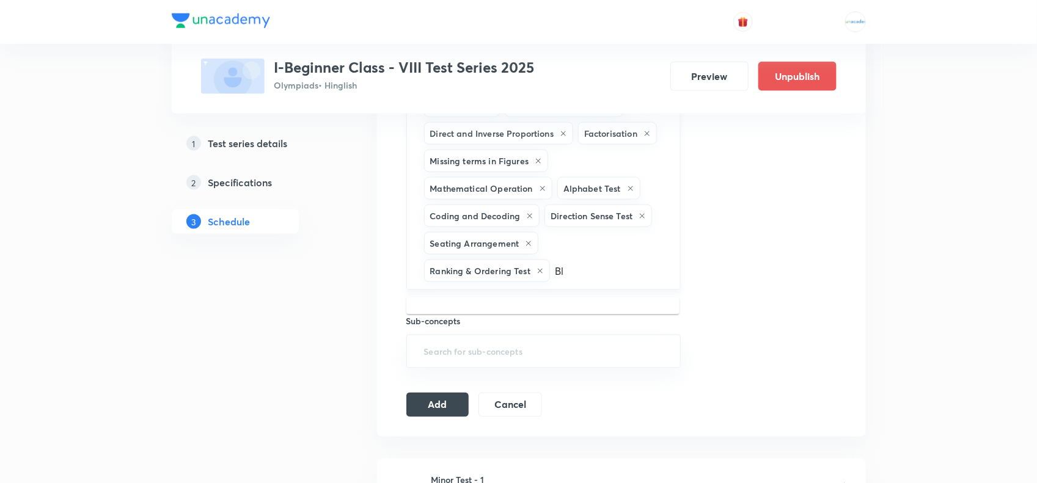
type input "B"
paste input "Blood Relation"
type input "Blood Relation"
click at [458, 309] on li "Blood Relation" at bounding box center [542, 313] width 273 height 22
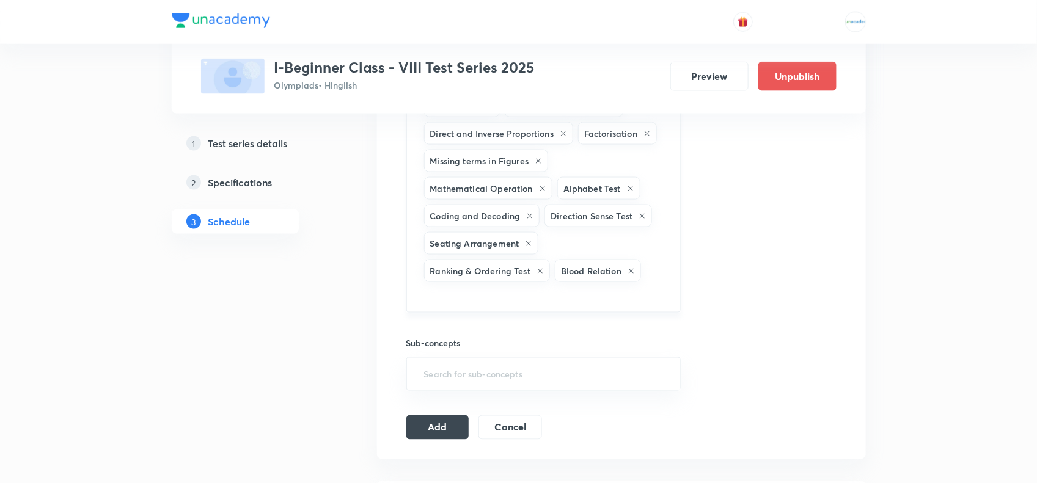
paste input "Puzzle Test"
type input "Puzzle Test"
click at [450, 343] on li "Puzzle Test" at bounding box center [542, 336] width 273 height 22
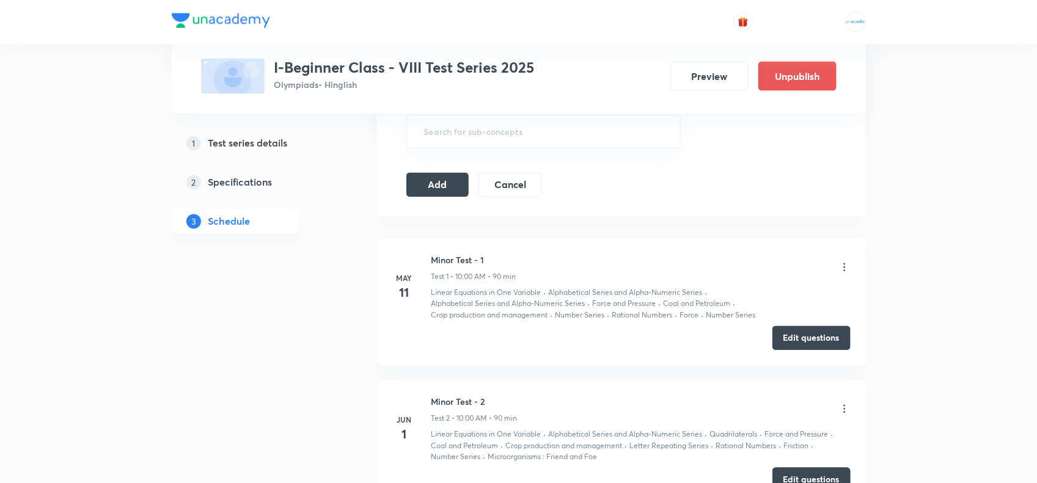
scroll to position [950, 0]
click at [431, 188] on button "Add" at bounding box center [437, 184] width 63 height 24
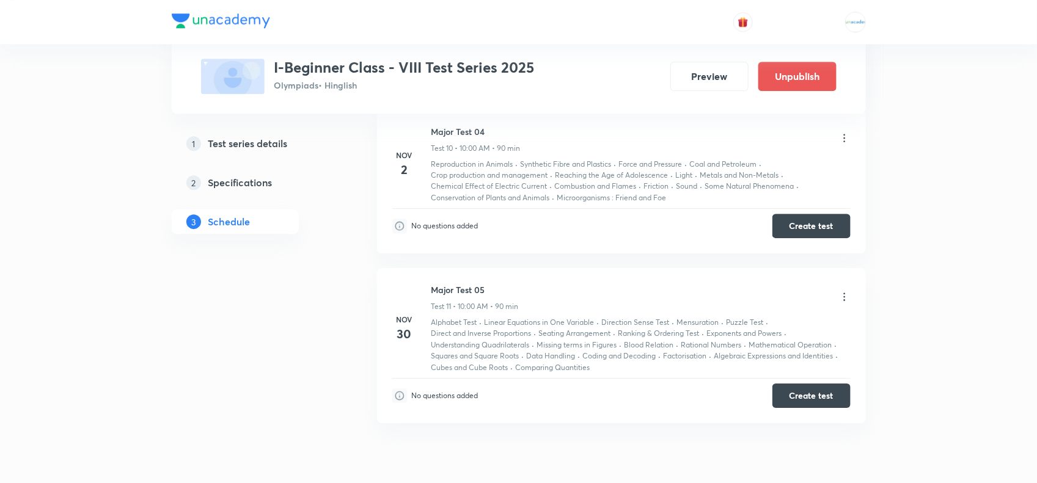
scroll to position [1568, 0]
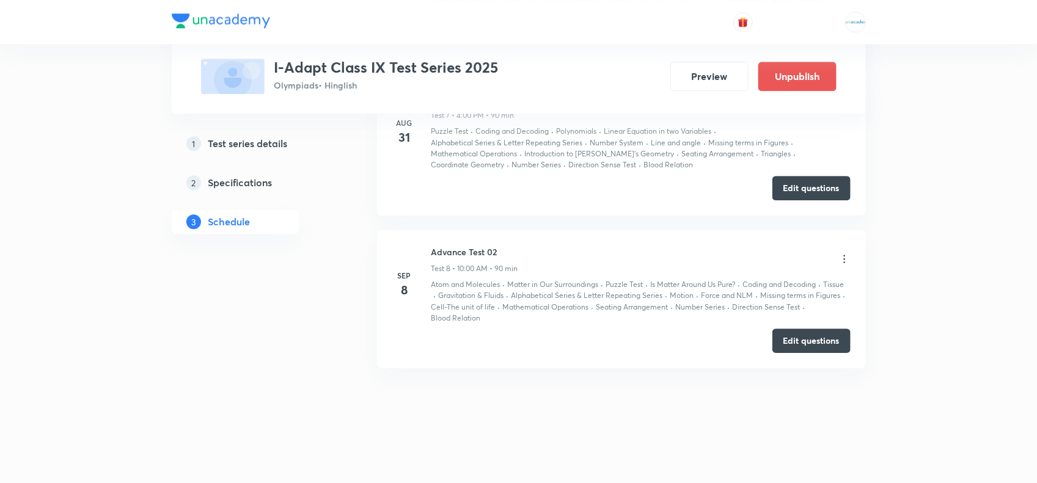
scroll to position [1464, 0]
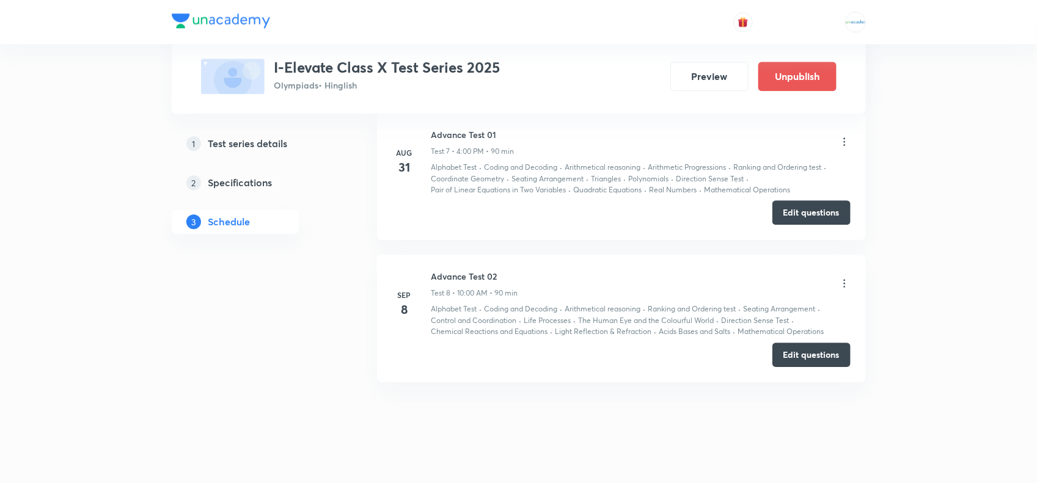
scroll to position [1486, 0]
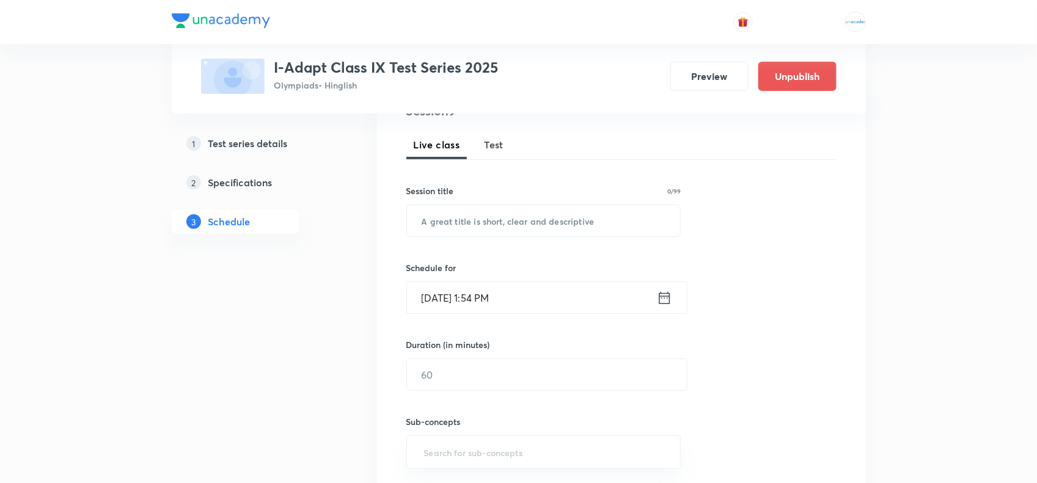
scroll to position [163, 0]
click at [492, 144] on span "Test" at bounding box center [494, 144] width 20 height 15
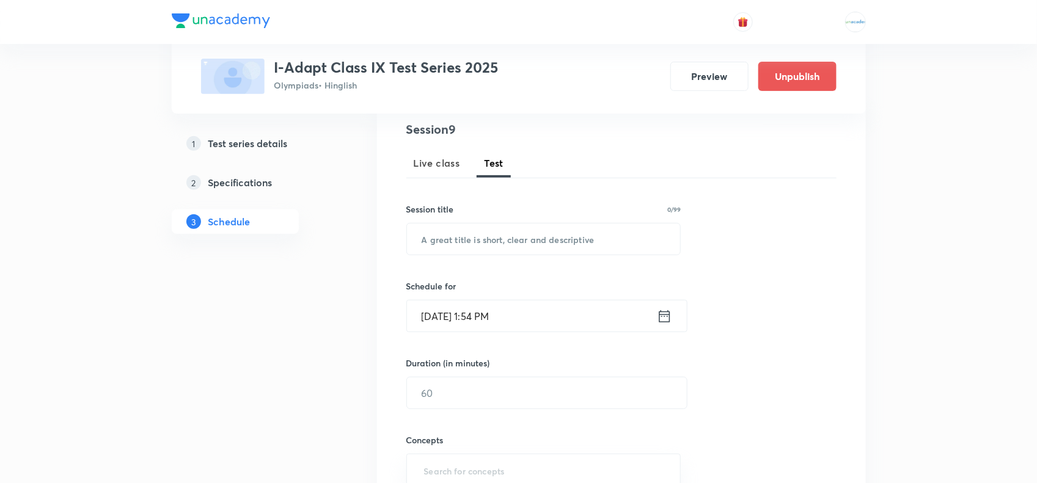
scroll to position [145, 0]
click at [459, 313] on input "Sep 3, 2025, 1:54 PM" at bounding box center [532, 314] width 250 height 31
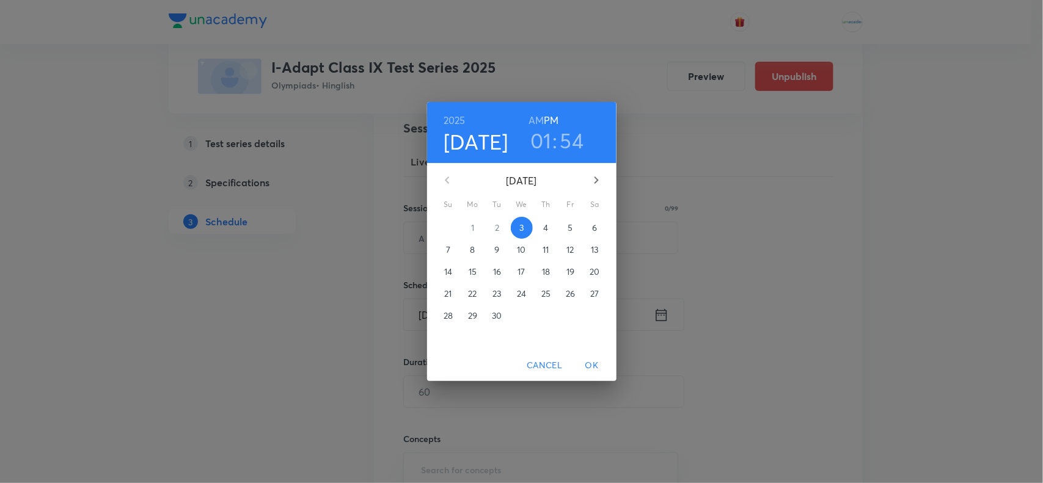
click at [596, 185] on icon "button" at bounding box center [596, 180] width 15 height 15
click at [445, 179] on icon "button" at bounding box center [447, 180] width 15 height 15
click at [444, 247] on span "5" at bounding box center [448, 250] width 22 height 12
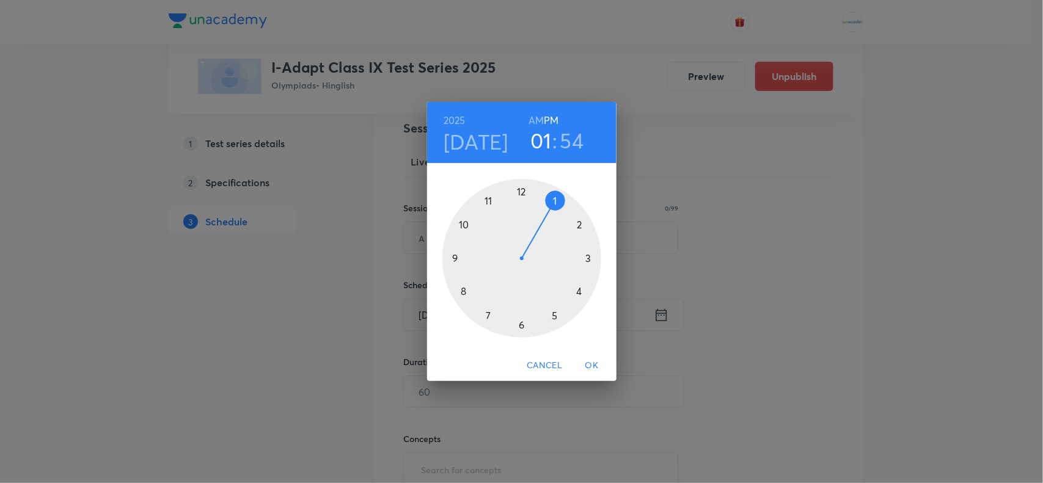
click at [464, 226] on div at bounding box center [521, 258] width 159 height 159
click at [535, 119] on h6 "AM" at bounding box center [535, 120] width 15 height 17
click at [519, 191] on div at bounding box center [521, 258] width 159 height 159
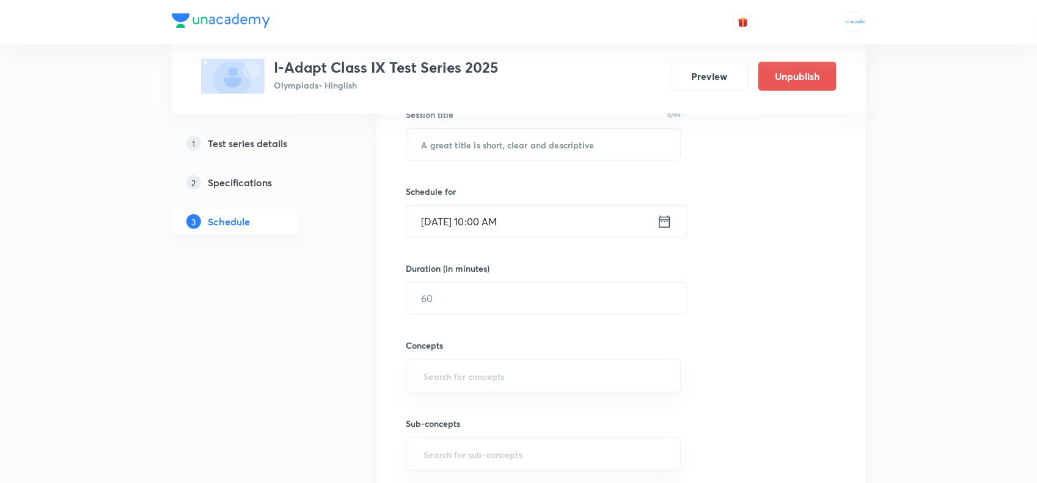
scroll to position [245, 0]
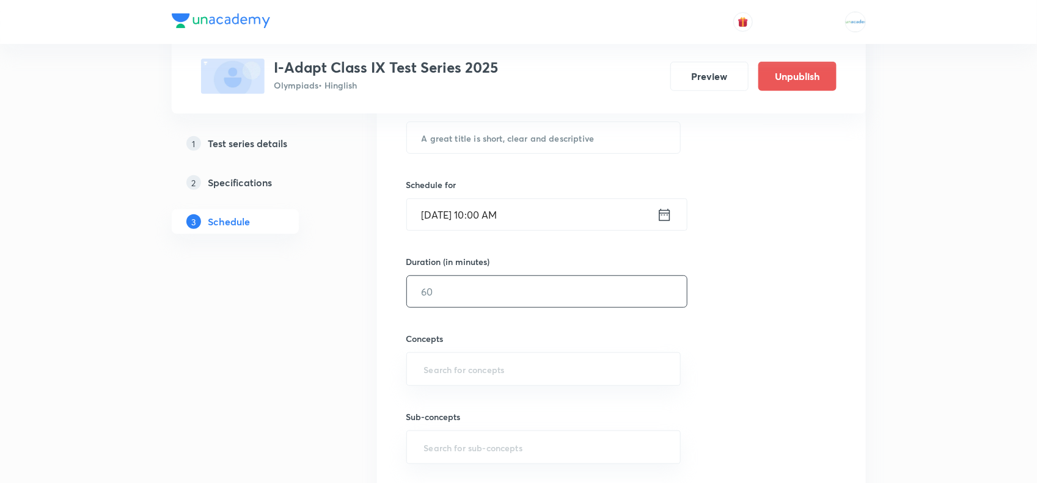
click at [434, 288] on input "text" at bounding box center [547, 291] width 280 height 31
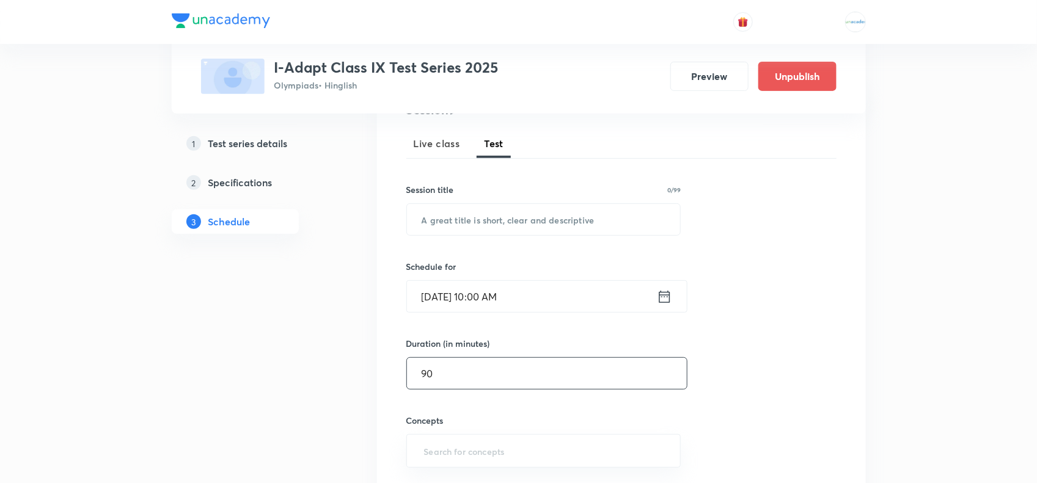
scroll to position [163, 0]
type input "90"
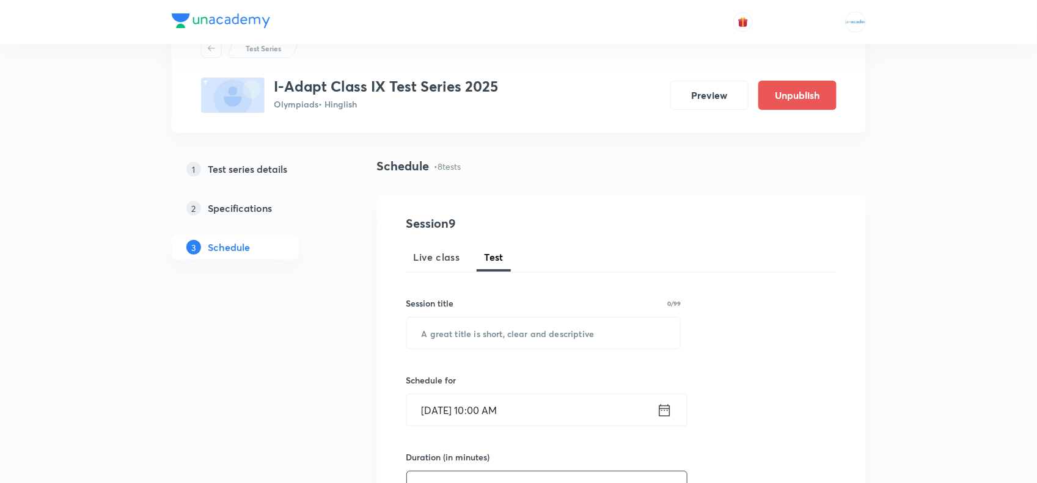
scroll to position [49, 0]
click at [478, 333] on input "text" at bounding box center [544, 333] width 274 height 31
paste input "Major Test 03"
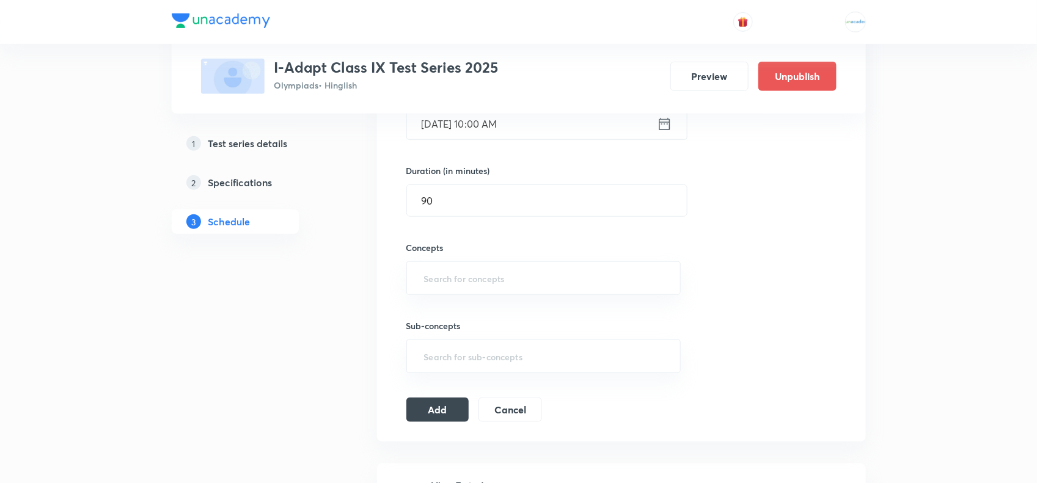
scroll to position [356, 0]
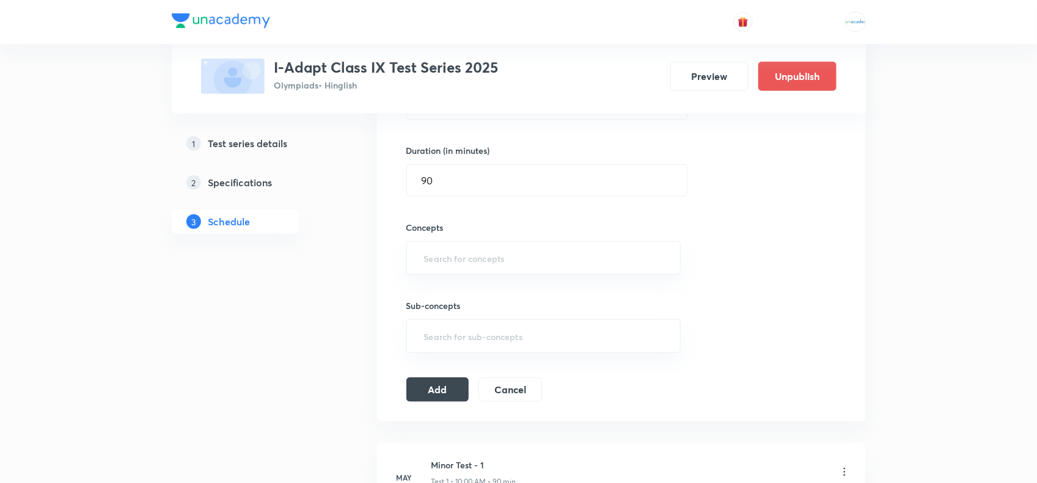
type input "Major Test 03"
click at [501, 266] on input "text" at bounding box center [544, 258] width 244 height 23
paste input "Number"
type input "Number"
click at [456, 292] on li "Number Series" at bounding box center [542, 294] width 273 height 22
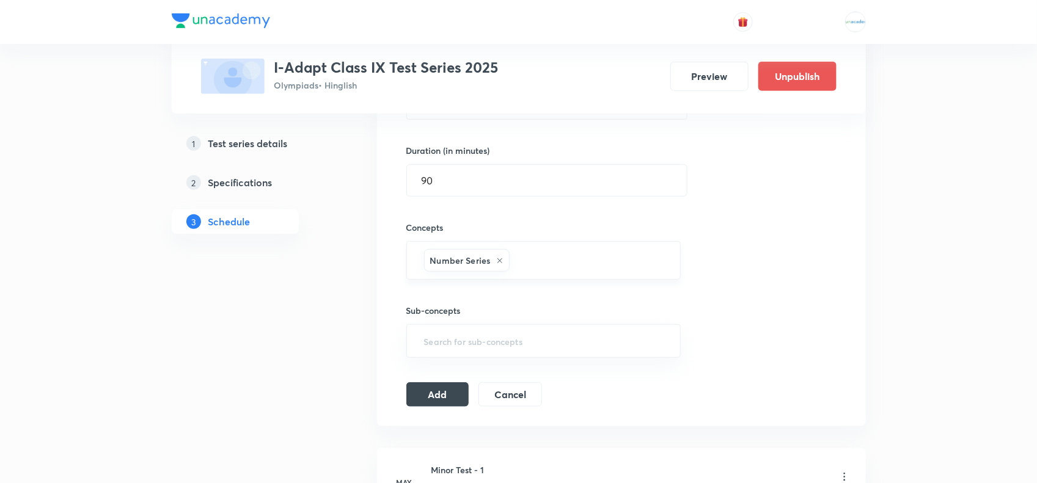
click at [499, 260] on icon at bounding box center [500, 260] width 5 height 5
paste input "Polynomials"
click at [481, 257] on input "text" at bounding box center [544, 258] width 244 height 23
type input "Polynomials"
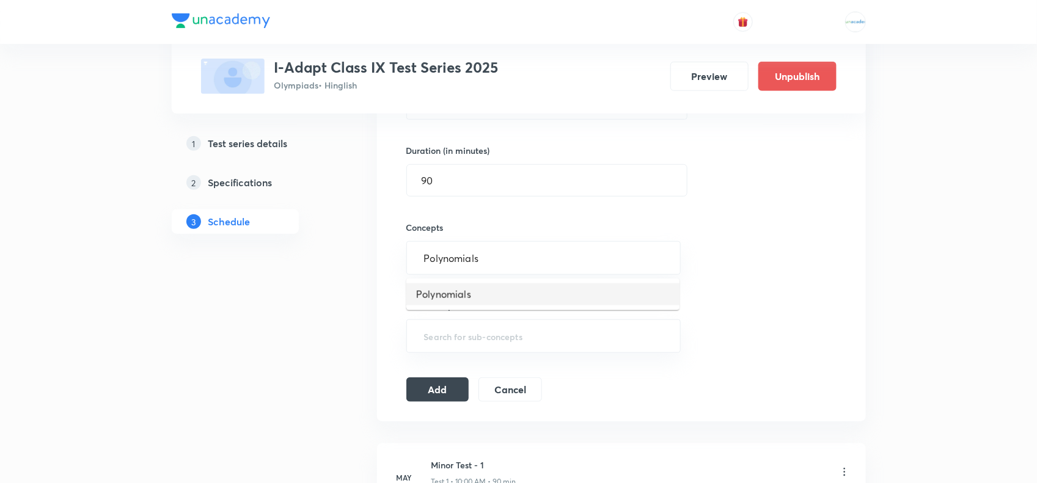
click at [461, 285] on li "Polynomials" at bounding box center [542, 294] width 273 height 22
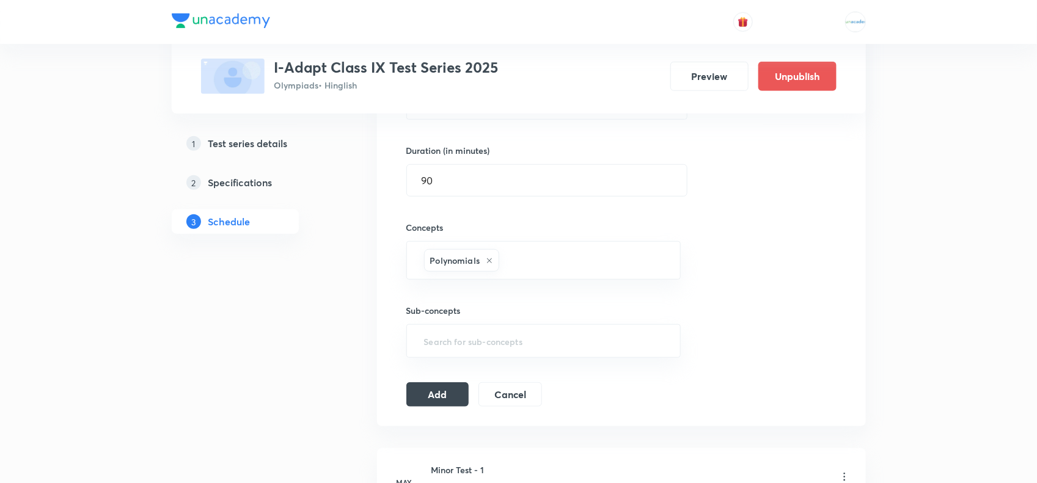
click at [461, 285] on div "Sub-concepts ​" at bounding box center [543, 319] width 275 height 78
click at [509, 266] on input "text" at bounding box center [584, 260] width 164 height 23
paste input "Number"
type input "Number"
click at [467, 316] on li "Number System" at bounding box center [542, 321] width 273 height 22
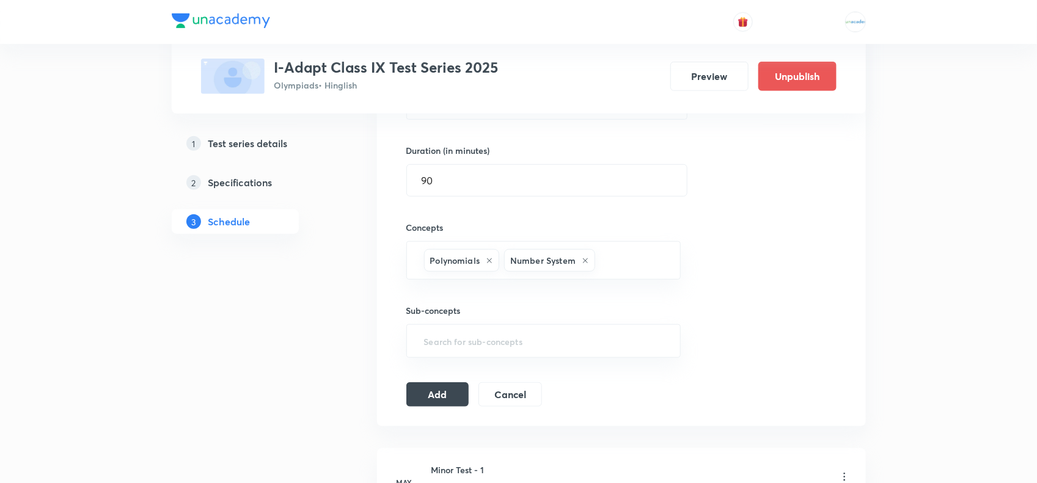
paste input "Coordinate"
type input "Coordinate"
click at [496, 288] on li "Coordinate Geometry" at bounding box center [542, 299] width 273 height 22
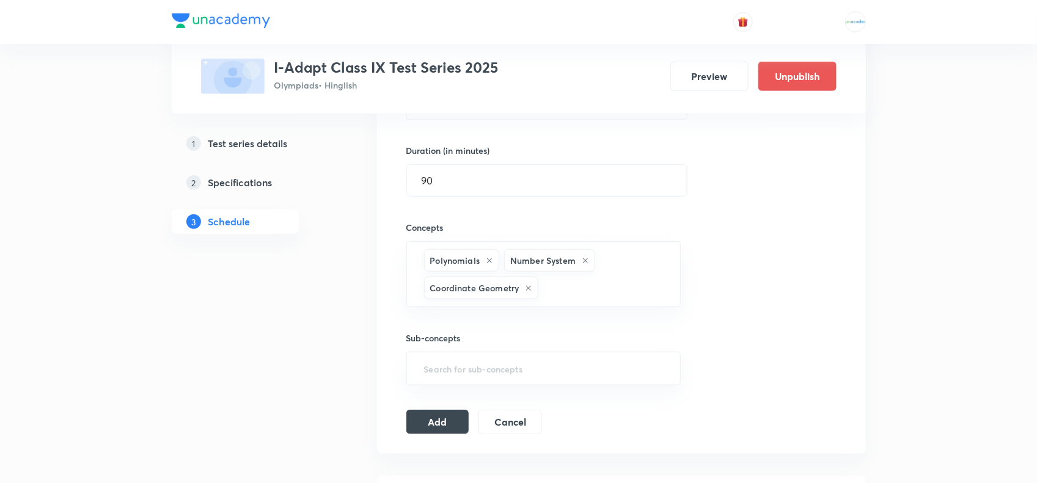
paste input "Linear"
type input "Linear"
click at [524, 324] on li "Linear Equation in two Variables" at bounding box center [542, 327] width 273 height 22
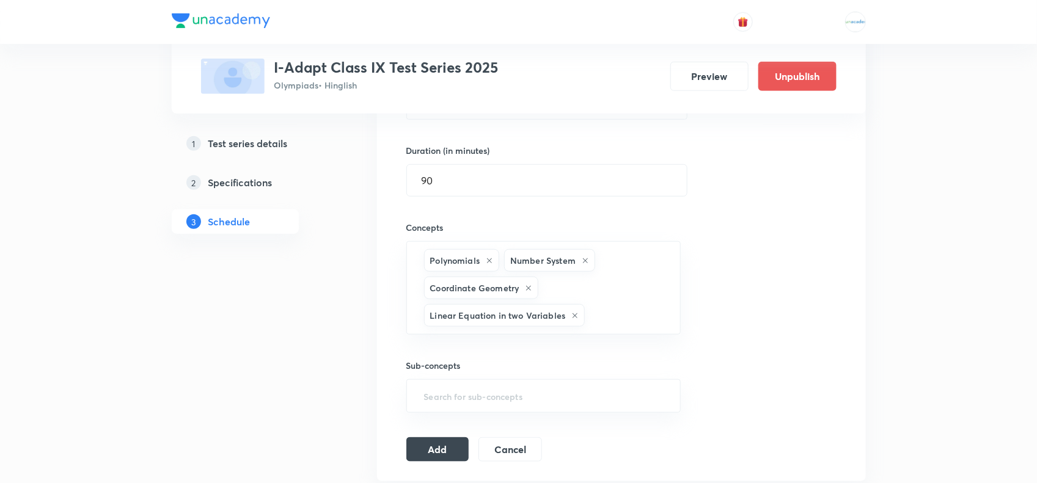
paste input "Introduction"
type input "Introduction"
click at [493, 351] on li "Introduction to Euclid's Geometry" at bounding box center [542, 355] width 273 height 22
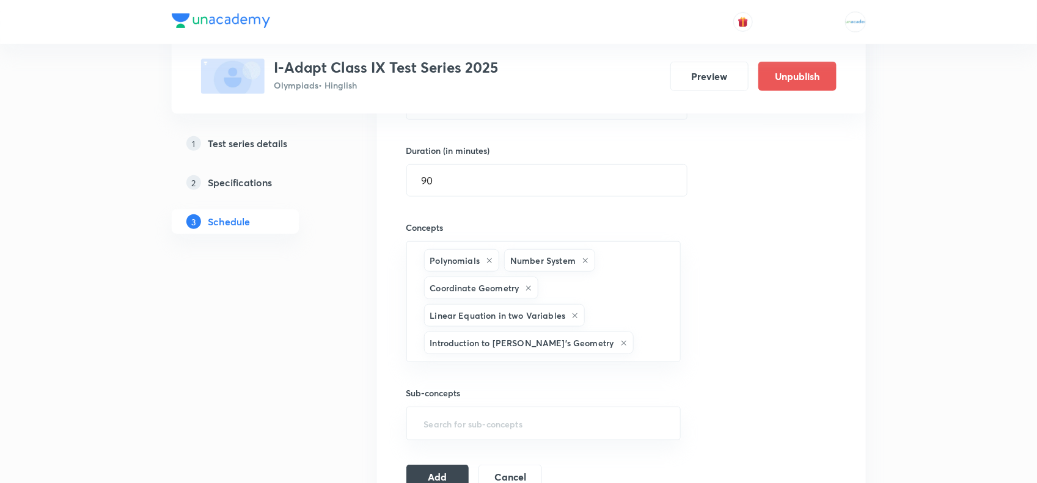
paste input "Line"
type input "Line"
click at [487, 377] on li "Line and angle" at bounding box center [542, 383] width 273 height 22
paste input "Triangles"
type input "Triangles"
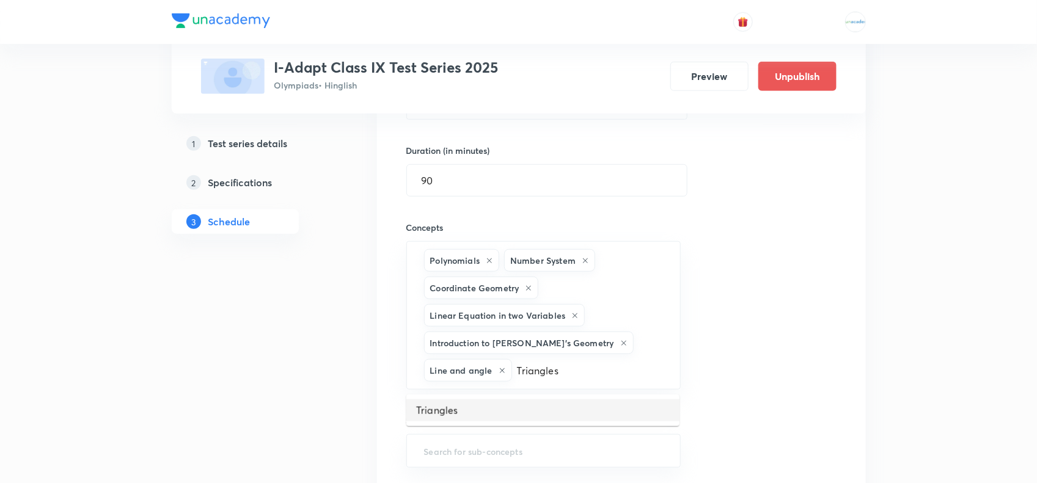
click at [483, 401] on li "Triangles" at bounding box center [542, 411] width 273 height 22
paste input "Quadrilaterals"
type input "Quadrilaterals"
click at [474, 398] on ul "Quadrilaterals" at bounding box center [542, 411] width 273 height 32
click at [475, 406] on li "Quadrilaterals" at bounding box center [542, 411] width 273 height 22
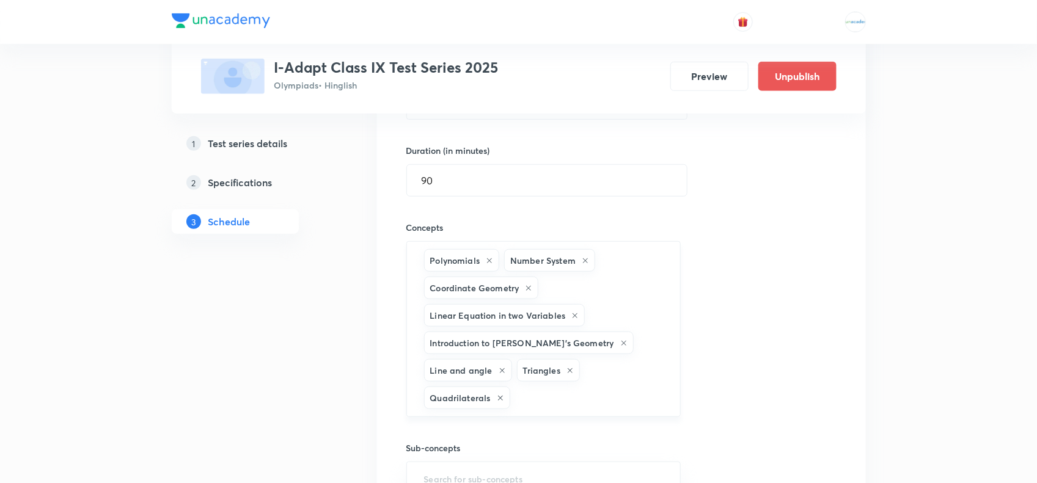
paste input "Circles"
type input "Circles"
click at [533, 403] on input "Circles" at bounding box center [589, 398] width 153 height 23
paste input "Circles"
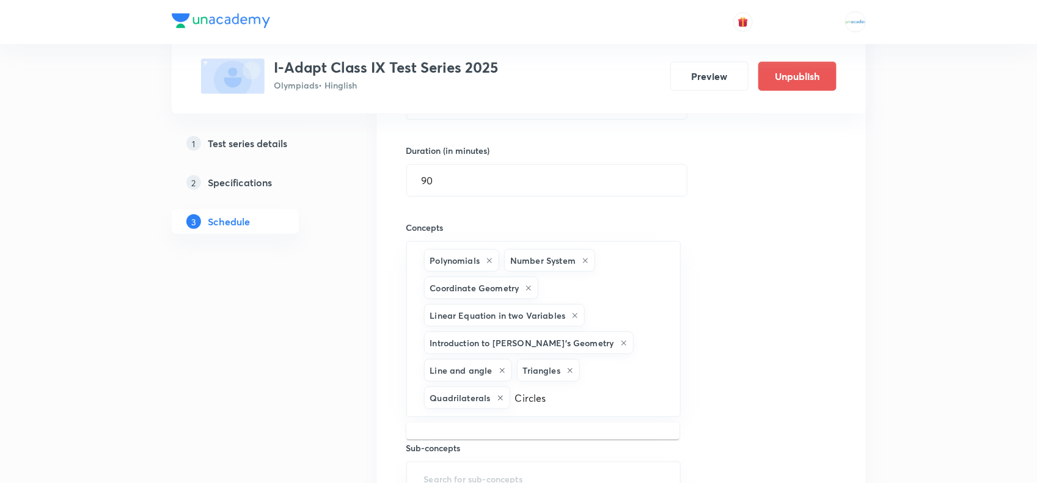
type input "Circle"
click at [484, 437] on li "Circles" at bounding box center [542, 439] width 273 height 22
paste input "Mathematical"
type input "Mathematical"
click at [496, 431] on li "Mathematical Operations" at bounding box center [542, 439] width 273 height 22
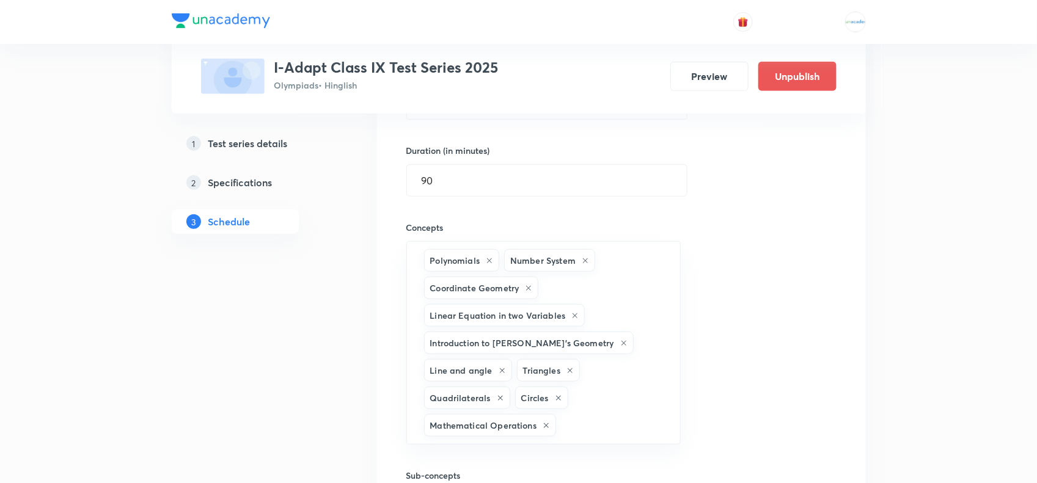
paste input "Coding"
type input "Coding"
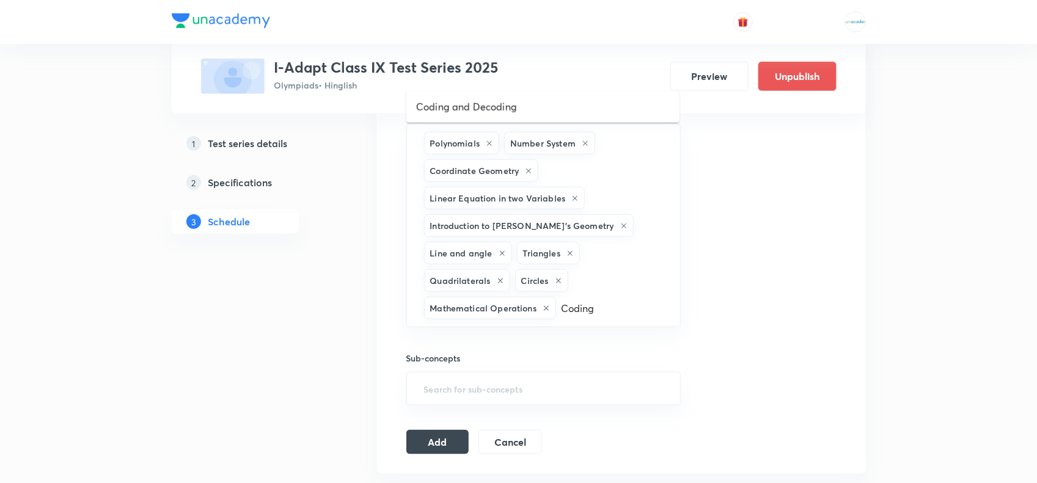
scroll to position [502, 0]
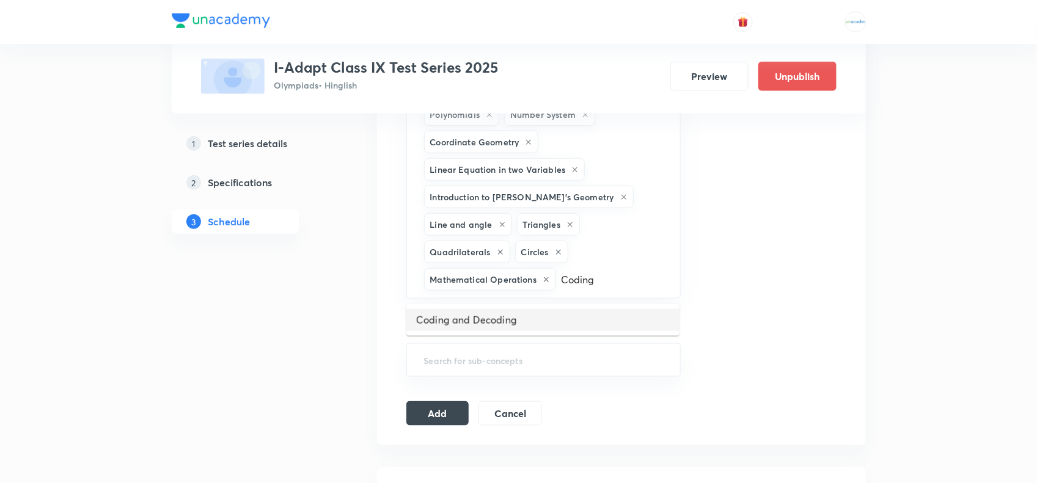
click at [469, 329] on li "Coding and Decoding" at bounding box center [542, 320] width 273 height 22
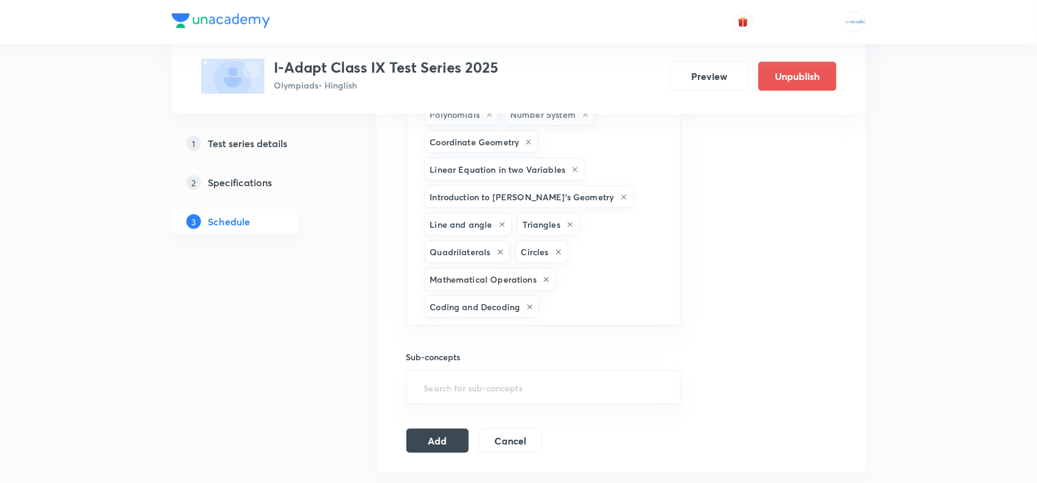
paste input "Seating"
type input "Seating"
click at [492, 349] on li "Seating Arrangement" at bounding box center [542, 348] width 273 height 22
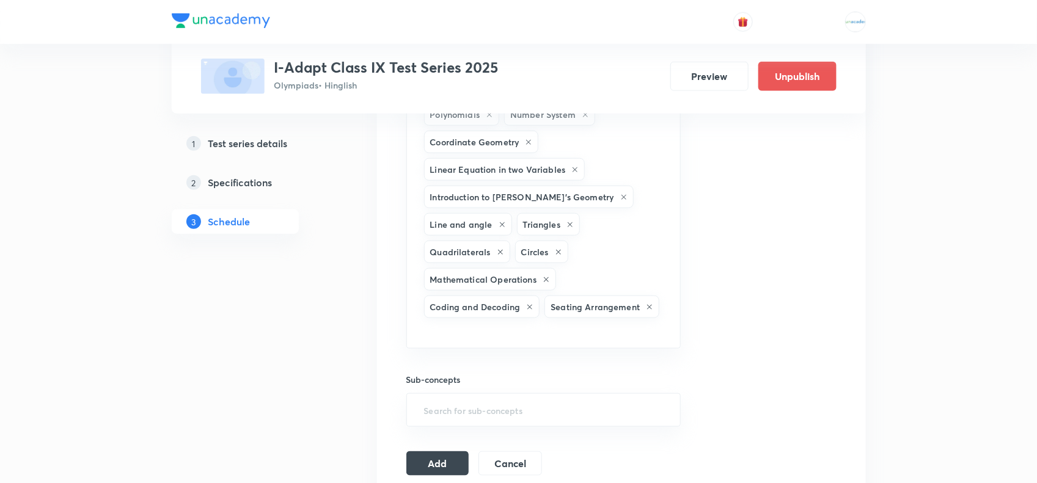
paste input "Blood"
type input "Blood"
click at [453, 368] on li "Blood Relation" at bounding box center [542, 371] width 273 height 22
paste input "Direction"
type input "Direction"
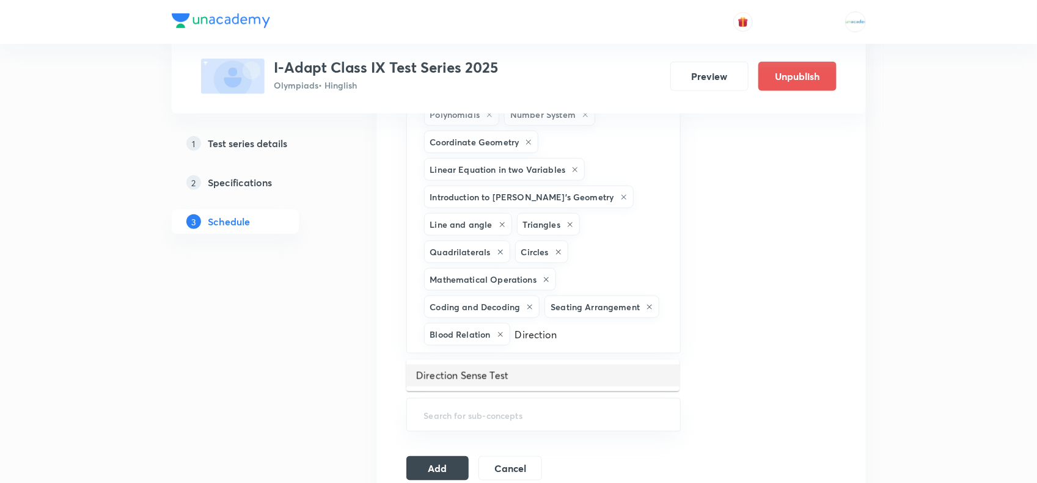
click at [481, 373] on li "Direction Sense Test" at bounding box center [542, 376] width 273 height 22
paste input "Puzzle"
type input "Puzzle"
click at [492, 371] on li "Puzzle Test" at bounding box center [542, 376] width 273 height 22
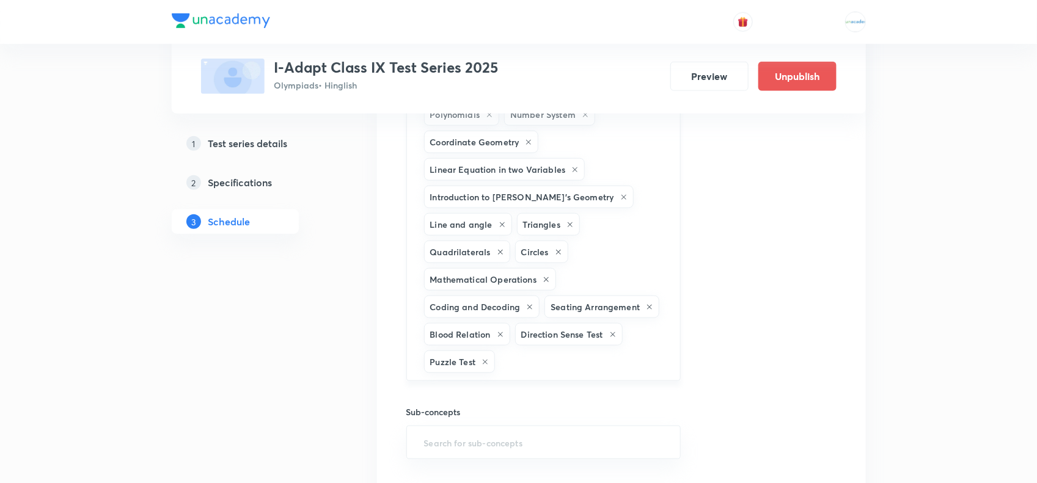
paste input "Venn Diagram"
type input "Venn Diagram"
click at [492, 393] on li "Venn Diagram" at bounding box center [542, 403] width 273 height 22
paste input "Syllogism"
type input "Syllogism"
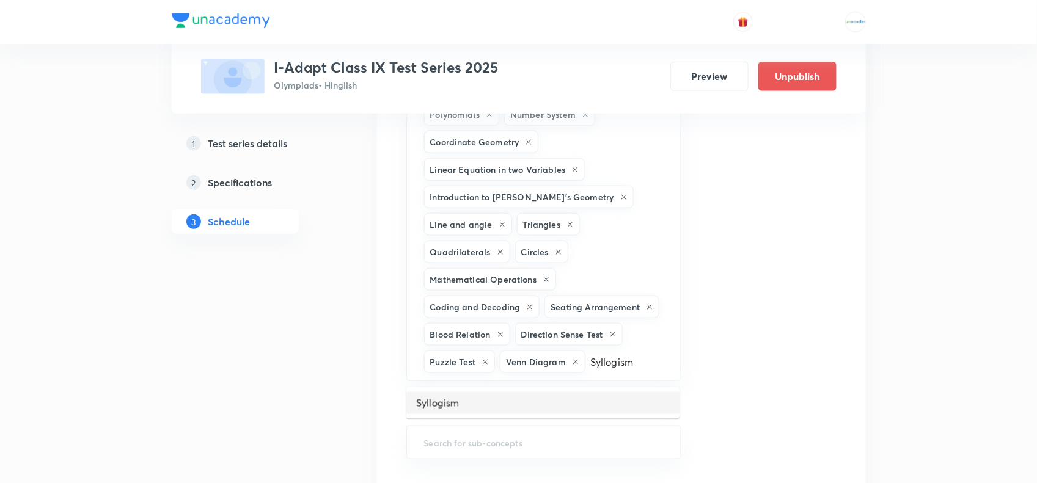
click at [498, 400] on li "Syllogism" at bounding box center [542, 403] width 273 height 22
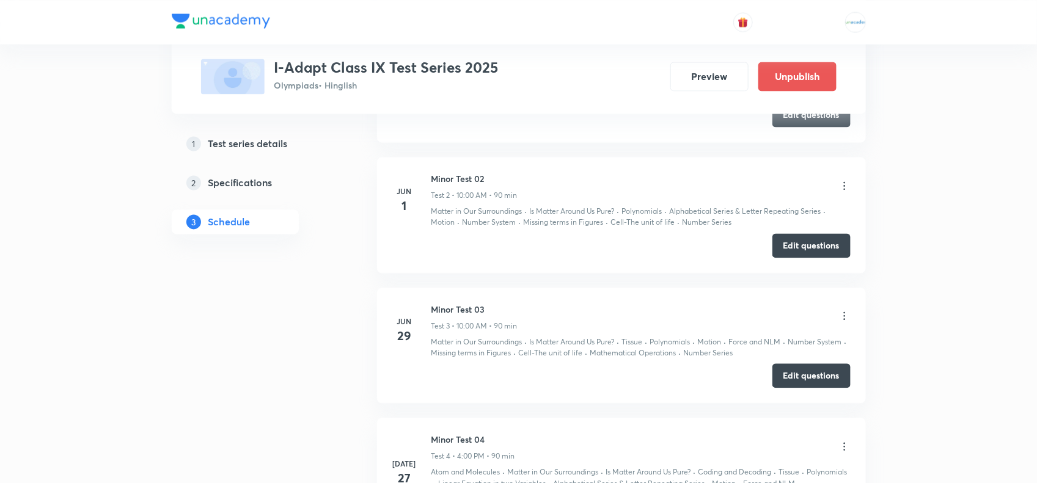
scroll to position [759, 0]
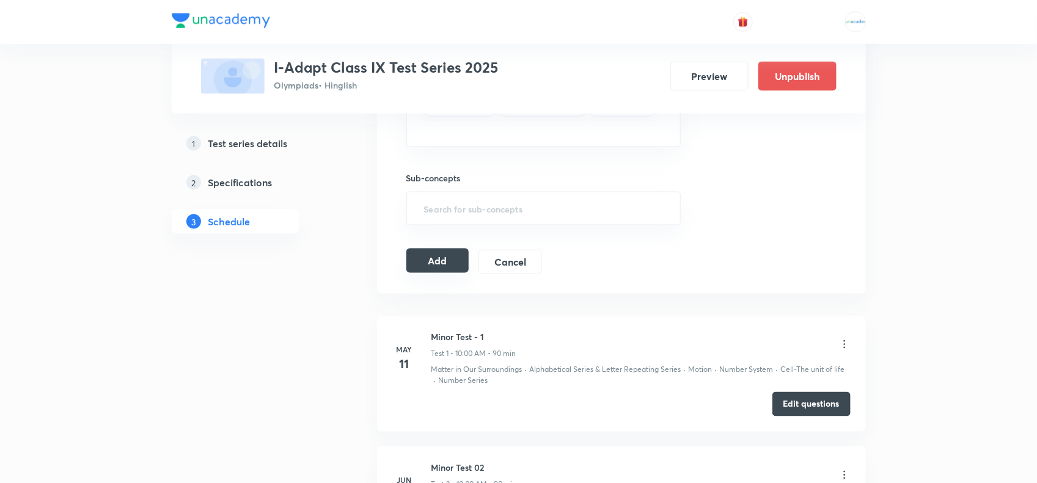
click at [443, 261] on button "Add" at bounding box center [437, 261] width 63 height 24
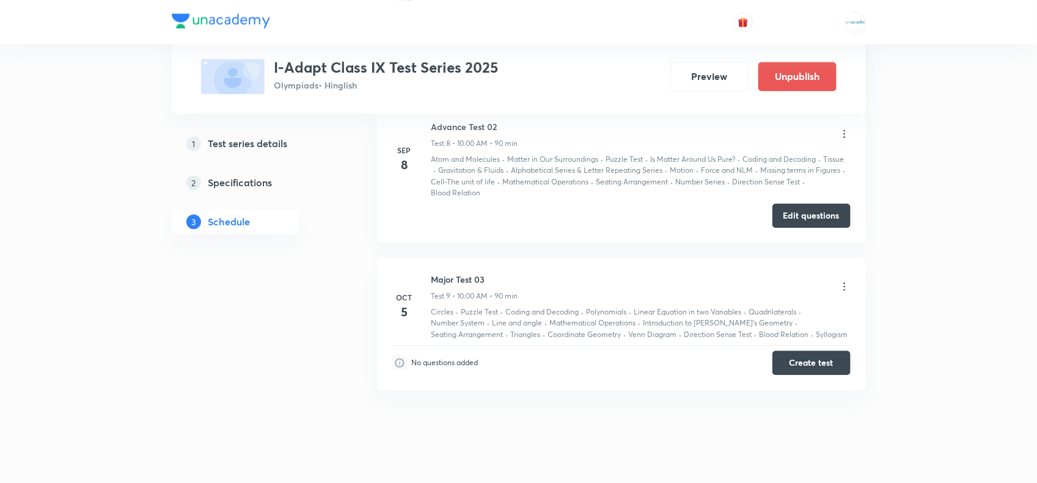
scroll to position [1219, 0]
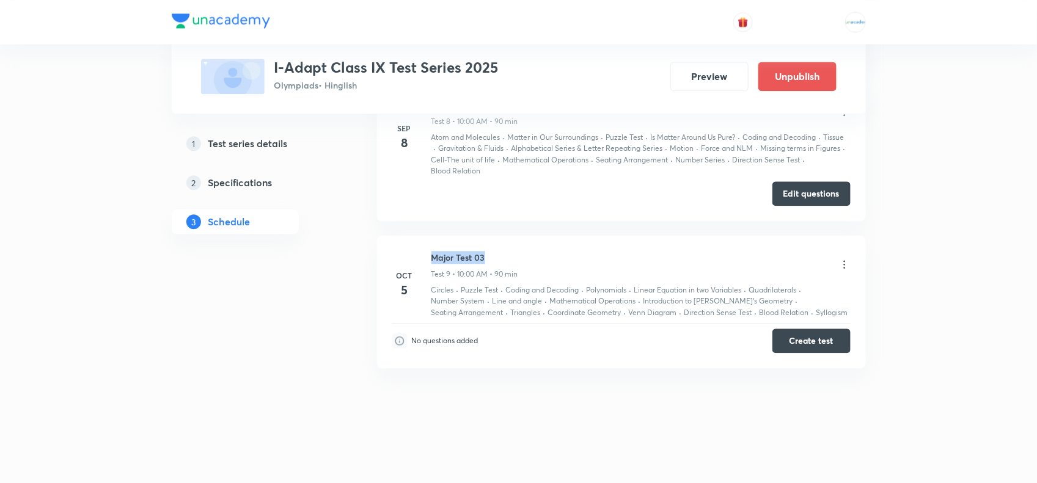
drag, startPoint x: 426, startPoint y: 254, endPoint x: 486, endPoint y: 257, distance: 59.3
click at [486, 257] on div "Oct 5 Major Test 03 Test 9 • 10:00 AM • 90 min Circles · Puzzle Test · Coding a…" at bounding box center [621, 284] width 458 height 67
click at [486, 257] on h6 "Major Test 03" at bounding box center [474, 257] width 87 height 13
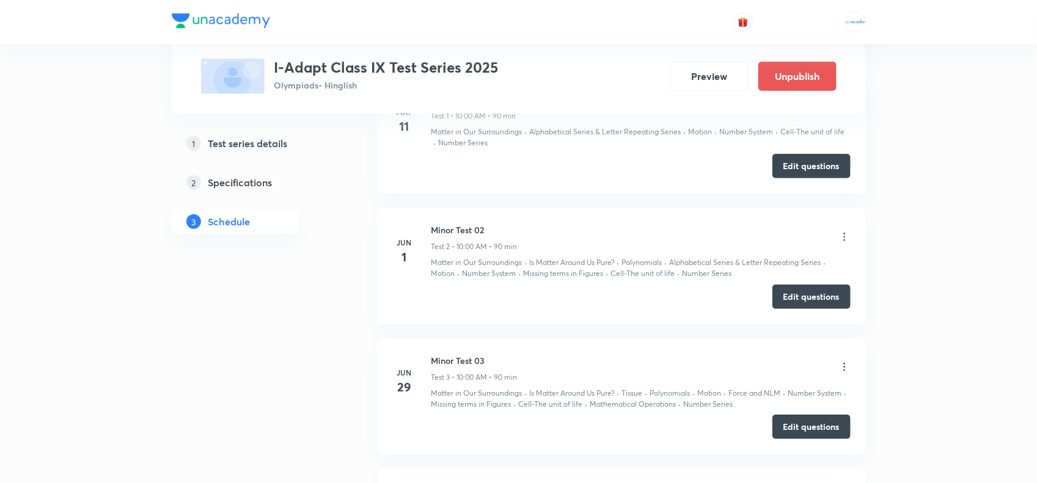
scroll to position [0, 0]
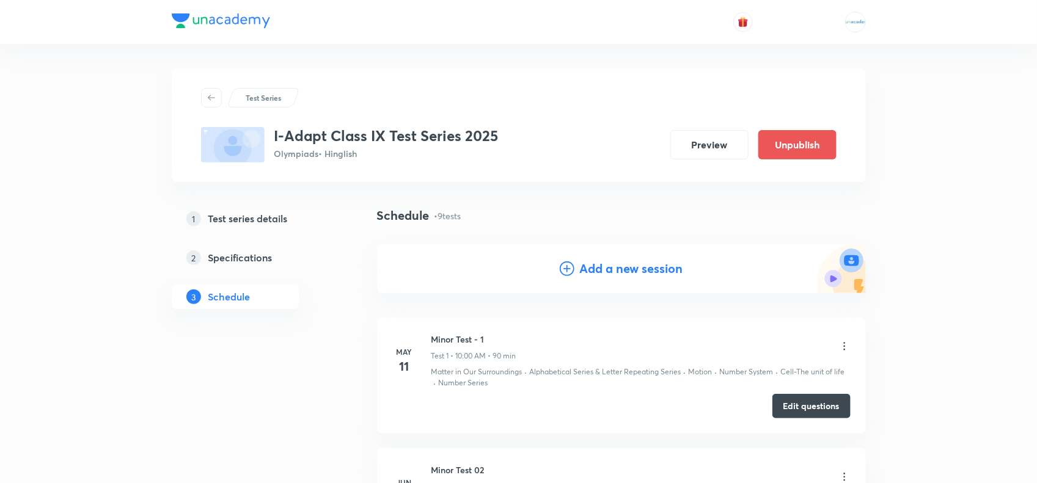
click at [604, 270] on h4 "Add a new session" at bounding box center [630, 269] width 103 height 18
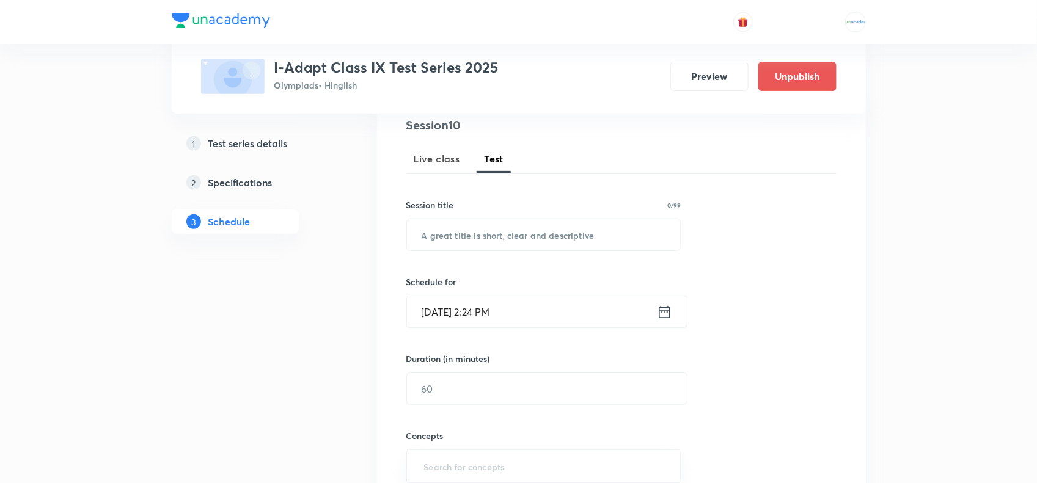
scroll to position [147, 0]
click at [478, 239] on input "text" at bounding box center [544, 235] width 274 height 31
paste input "Major Test 04"
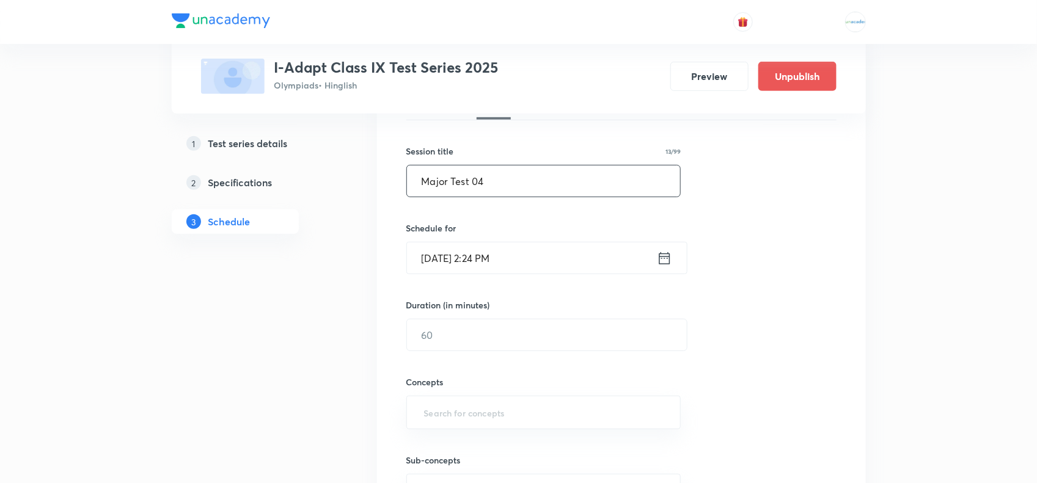
scroll to position [206, 0]
type input "Major Test 04"
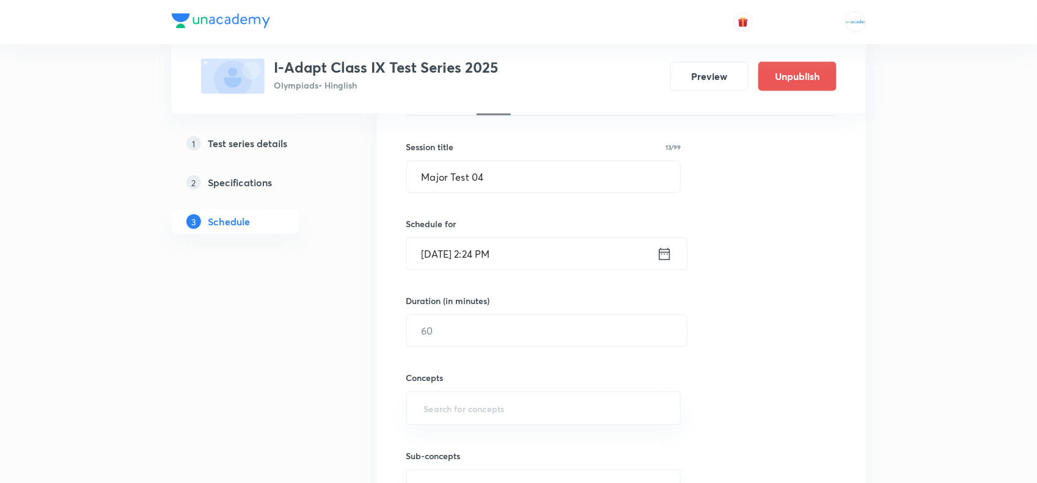
click at [445, 257] on input "Sep 3, 2025, 2:24 PM" at bounding box center [532, 253] width 250 height 31
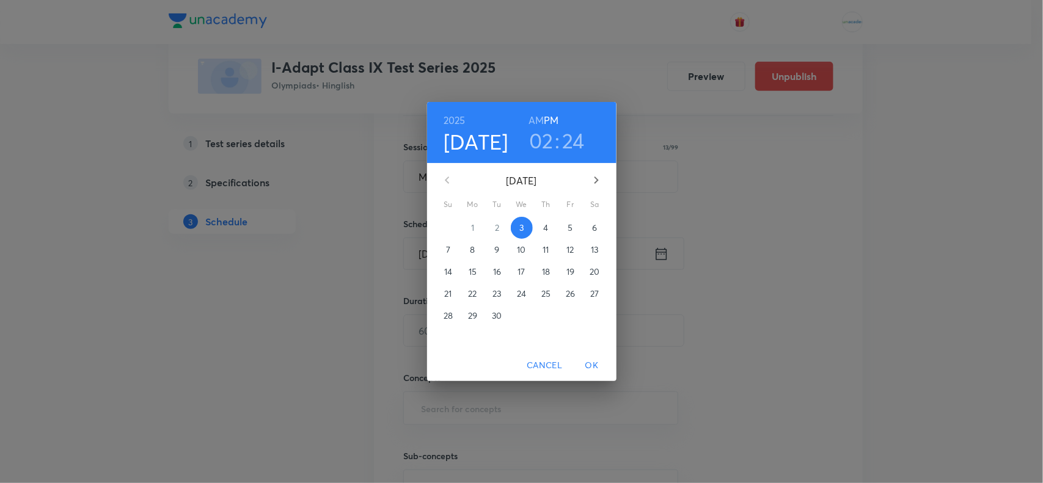
click at [536, 120] on h6 "AM" at bounding box center [535, 120] width 15 height 17
click at [461, 142] on h4 "Sep 3" at bounding box center [476, 142] width 65 height 26
click at [594, 182] on icon "button" at bounding box center [596, 180] width 15 height 15
click at [450, 249] on p "2" at bounding box center [448, 250] width 4 height 12
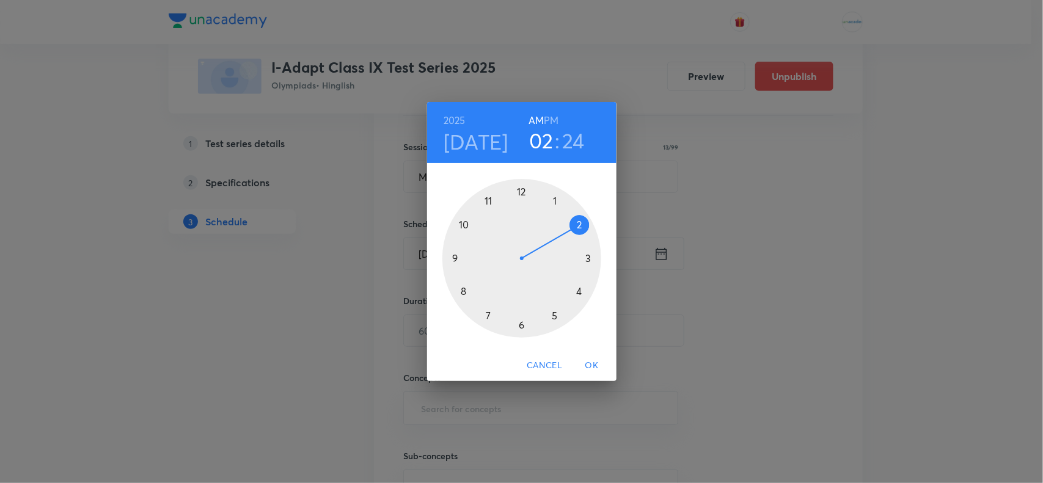
click at [465, 225] on div at bounding box center [521, 258] width 159 height 159
click at [521, 192] on div at bounding box center [521, 258] width 159 height 159
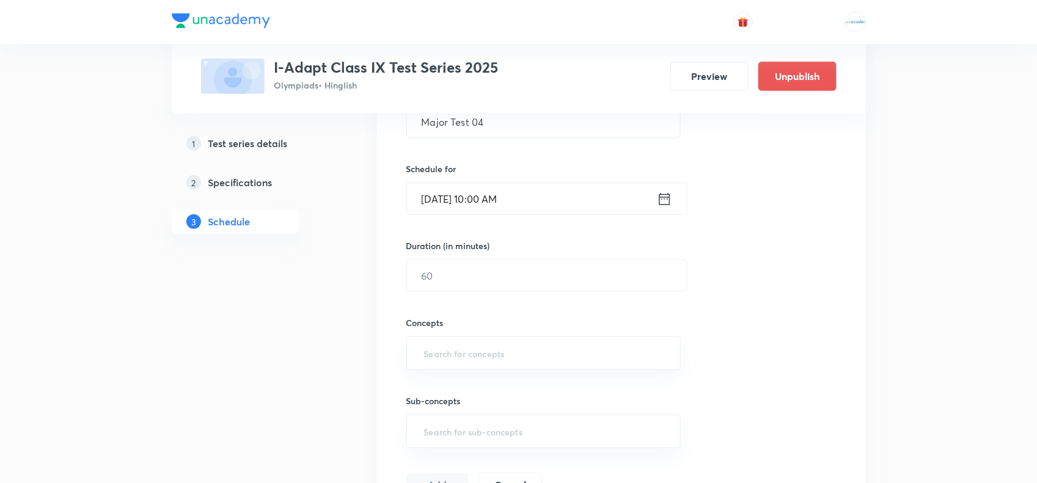
scroll to position [261, 0]
click at [456, 279] on input "text" at bounding box center [547, 275] width 280 height 31
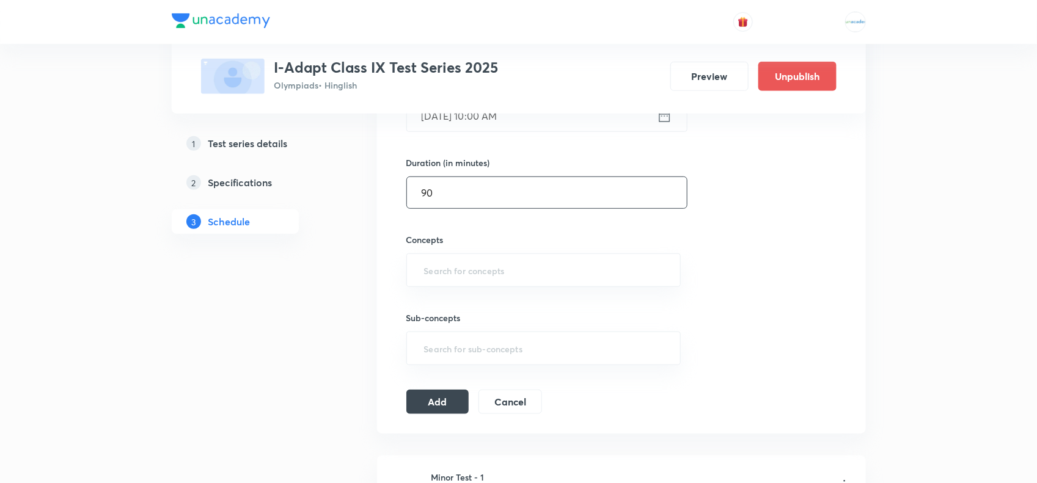
scroll to position [346, 0]
type input "90"
paste input "Motion"
click at [438, 272] on input "text" at bounding box center [544, 268] width 244 height 23
type input "Motion"
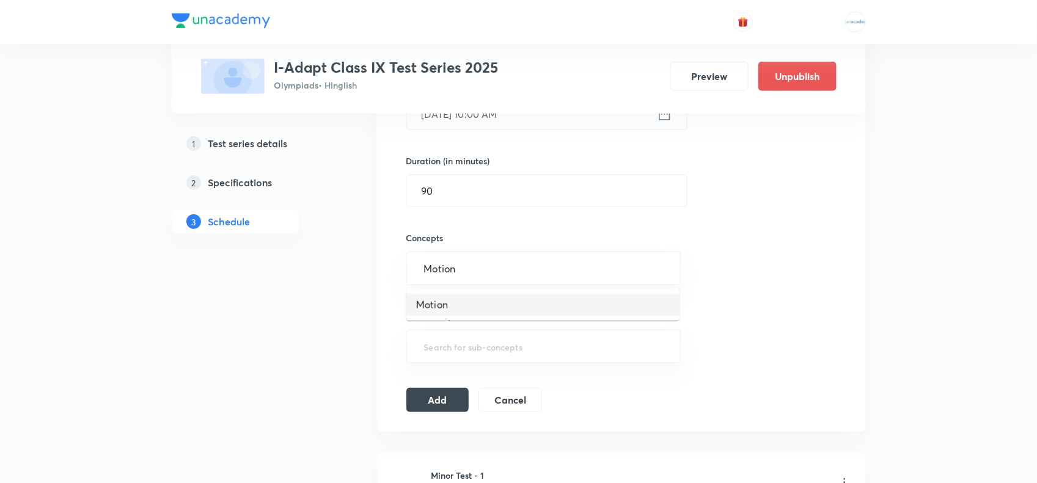
click at [453, 300] on li "Motion" at bounding box center [542, 305] width 273 height 22
paste input "Force"
type input "Force"
click at [464, 299] on li "Force and NLM" at bounding box center [542, 310] width 273 height 22
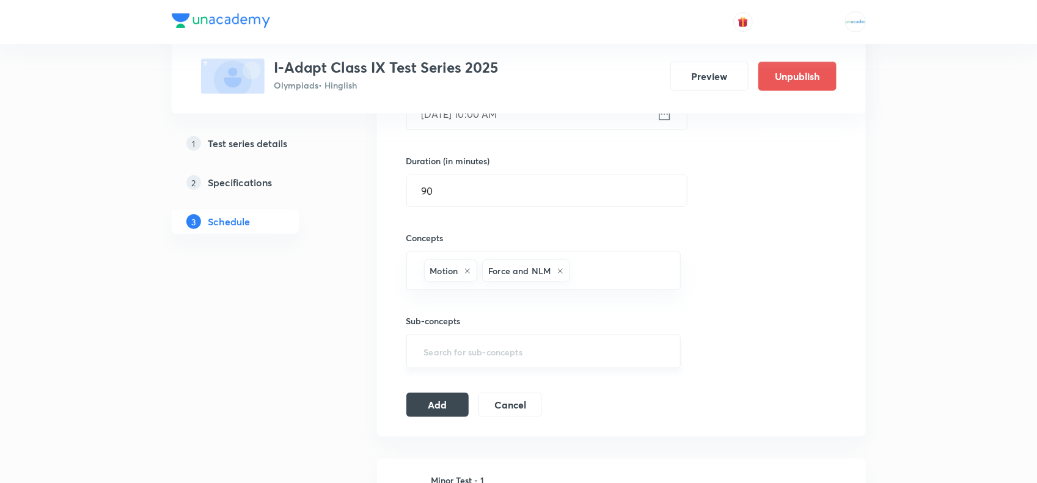
paste input "Gravitation"
type input "Gravitation"
click at [475, 304] on li "Gravitation & Fluids" at bounding box center [542, 310] width 273 height 22
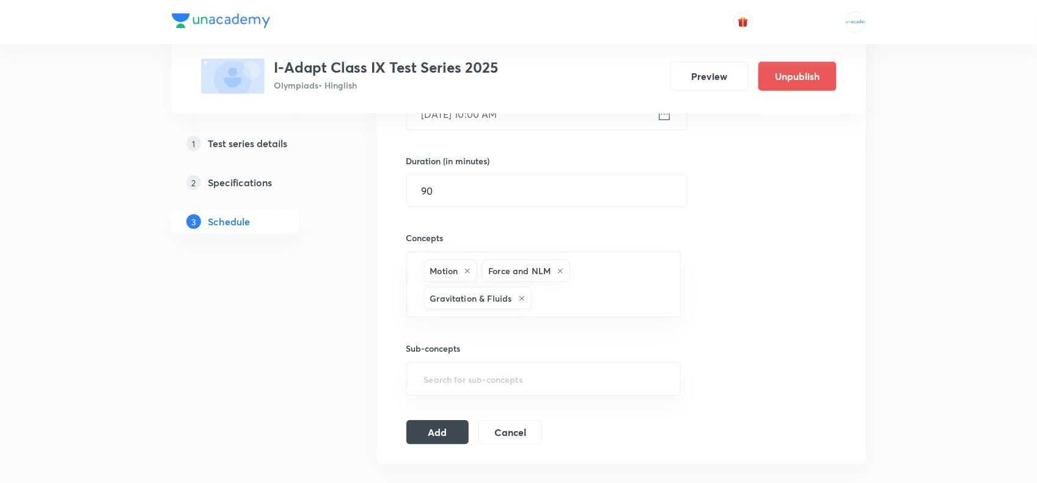
paste input "Work"
type input "Work"
click at [553, 302] on input "Work" at bounding box center [600, 298] width 132 height 23
click at [545, 296] on input "text" at bounding box center [600, 298] width 132 height 23
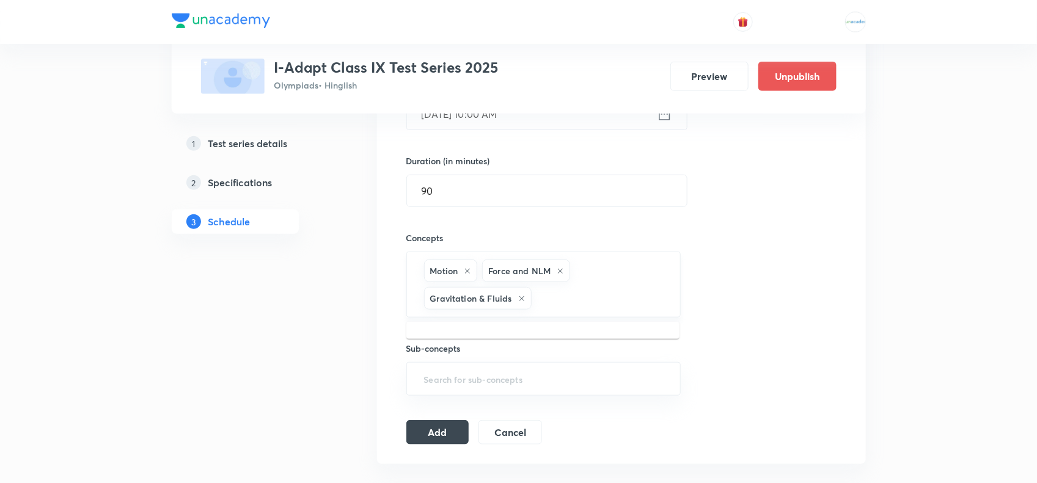
paste input "Work Energy & Power"
type input "Work Energy & Powe"
click at [488, 328] on li "Work Energy & Power" at bounding box center [542, 338] width 273 height 22
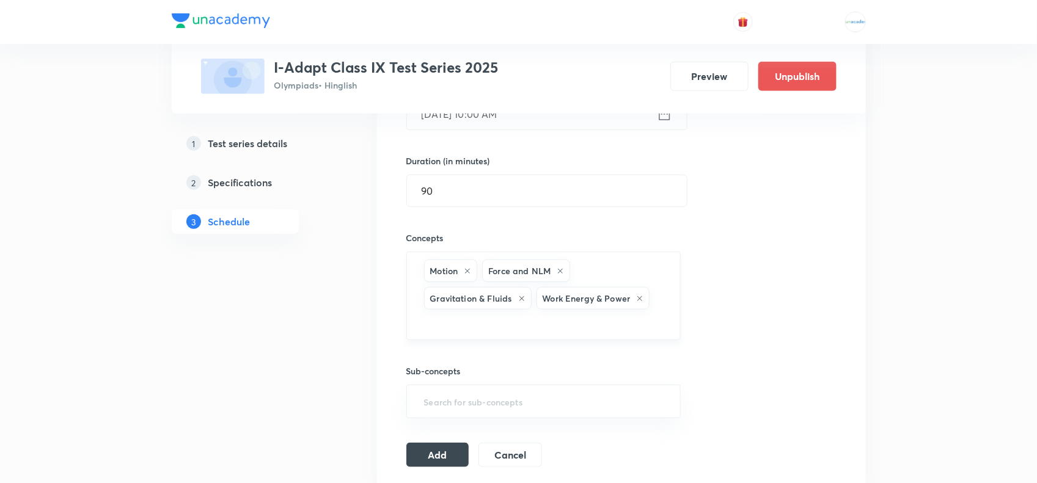
paste input "Matter"
type input "Matter"
click at [445, 351] on li "Matter in Our Surroundings" at bounding box center [542, 360] width 273 height 22
paste input "Matter"
type input "Matter"
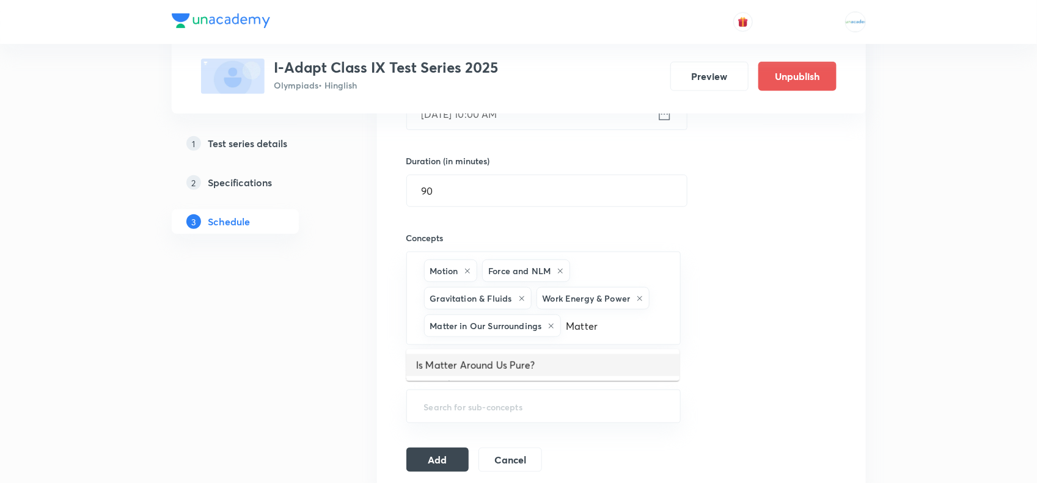
click at [447, 362] on li "Is Matter Around Us Pure?" at bounding box center [542, 365] width 273 height 22
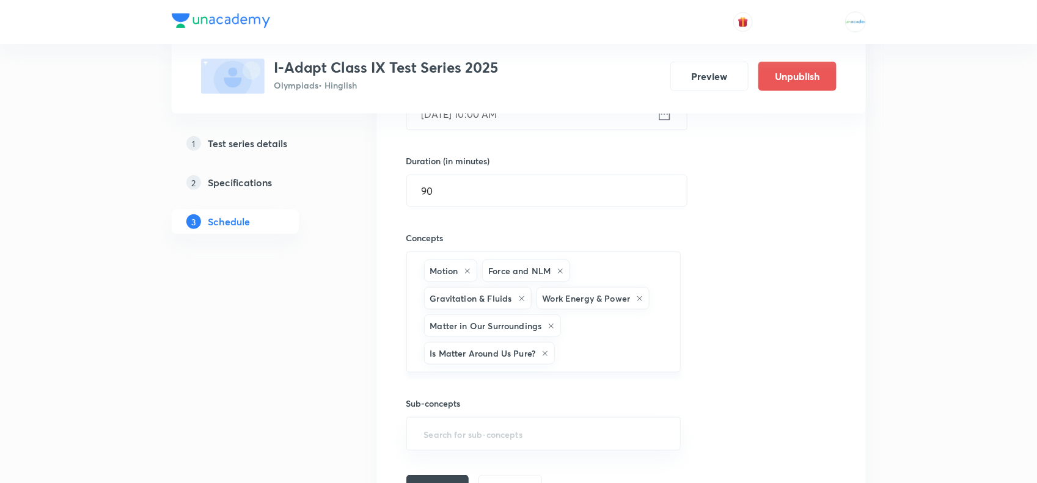
paste input "Atom"
type input "Atom"
click at [524, 379] on ul "Atom and Molecules" at bounding box center [542, 394] width 273 height 32
click at [512, 387] on li "Atom and Molecules" at bounding box center [542, 393] width 273 height 22
paste input "Structure"
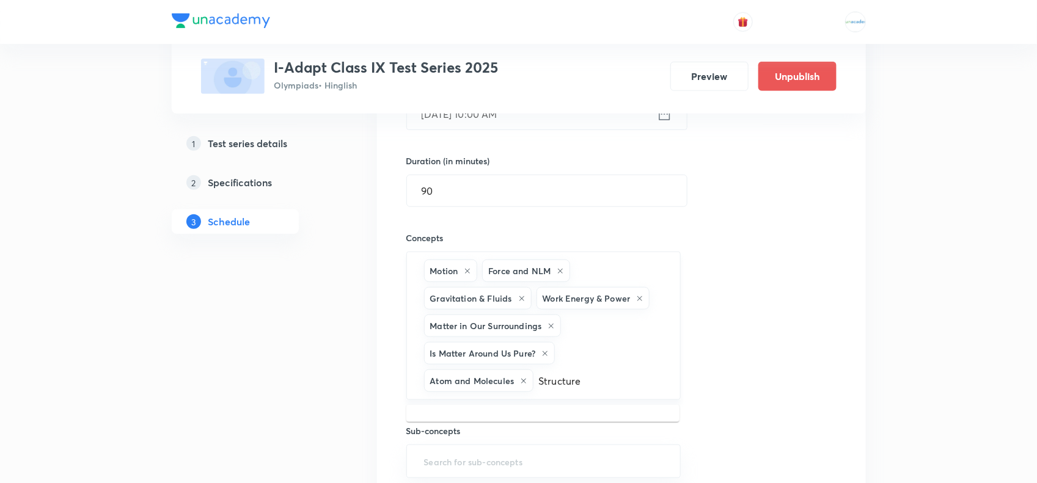
type input "Structure"
paste input "Structure of Atoms"
type input "Structure of Atoms"
click at [501, 418] on li "Structure of Atoms" at bounding box center [542, 421] width 273 height 22
paste input "Cell"
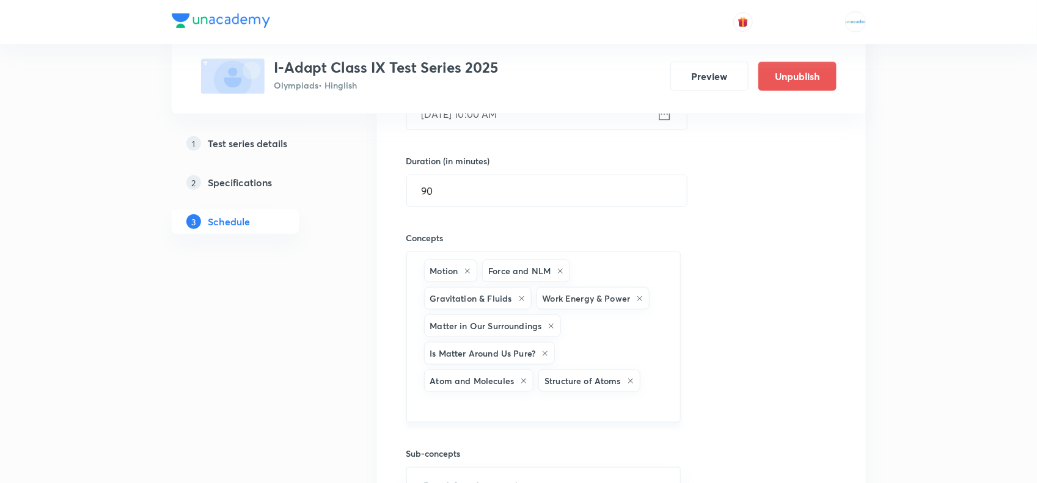
type input "Cell"
click at [464, 441] on li "Cell-The unit of life" at bounding box center [542, 444] width 273 height 22
paste input "Tissue"
type input "Tissue"
click at [459, 441] on li "Tissue" at bounding box center [542, 449] width 273 height 22
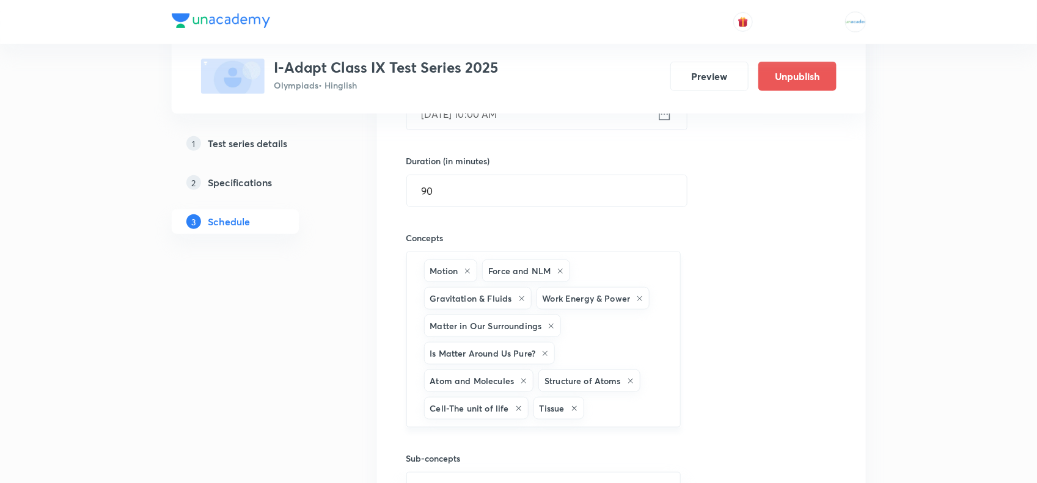
paste input "Improvement"
type input "Improvement"
paste input "Improvement in food resources"
type input "Improvement in food resources"
click at [599, 406] on input "Improvement in food resources" at bounding box center [625, 408] width 79 height 23
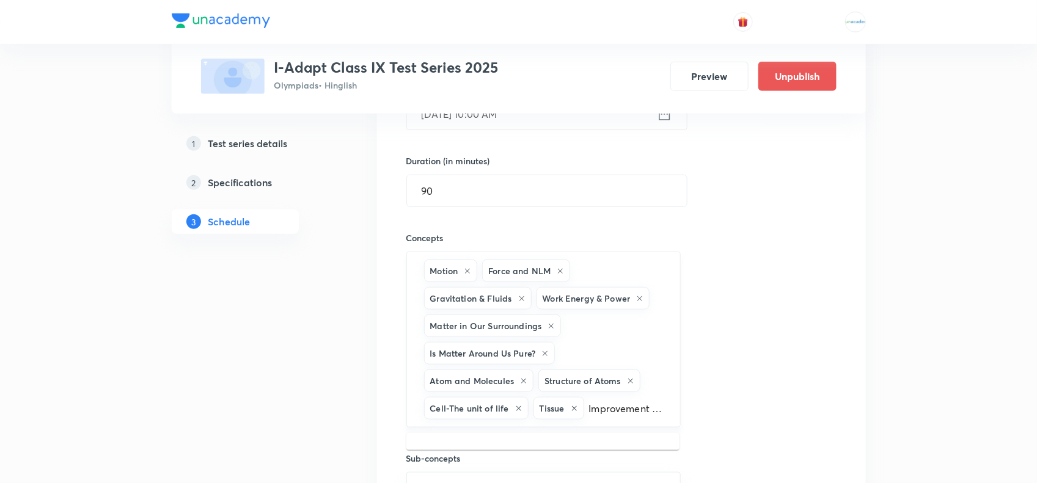
scroll to position [0, 67]
click at [532, 447] on li "Improvement in food resources" at bounding box center [542, 449] width 273 height 22
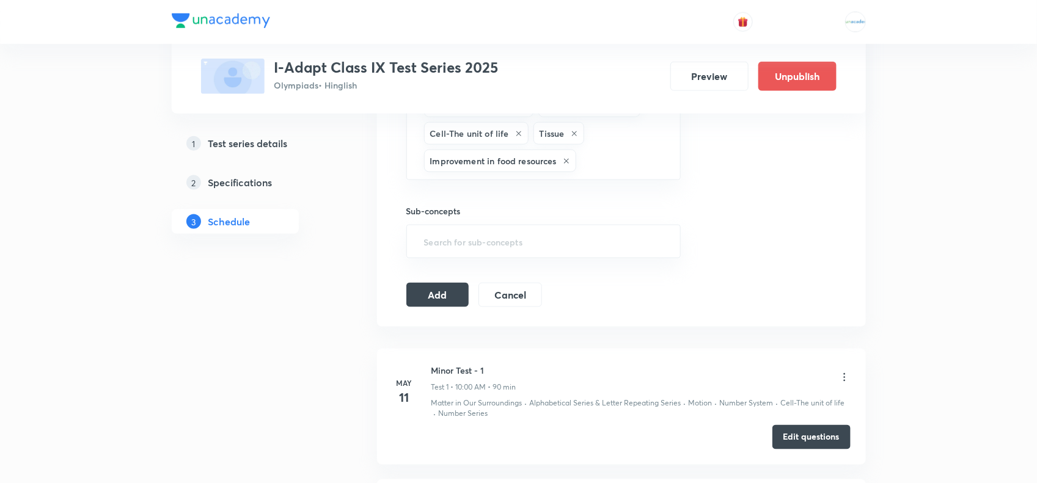
scroll to position [621, 0]
click at [422, 301] on button "Add" at bounding box center [437, 293] width 63 height 24
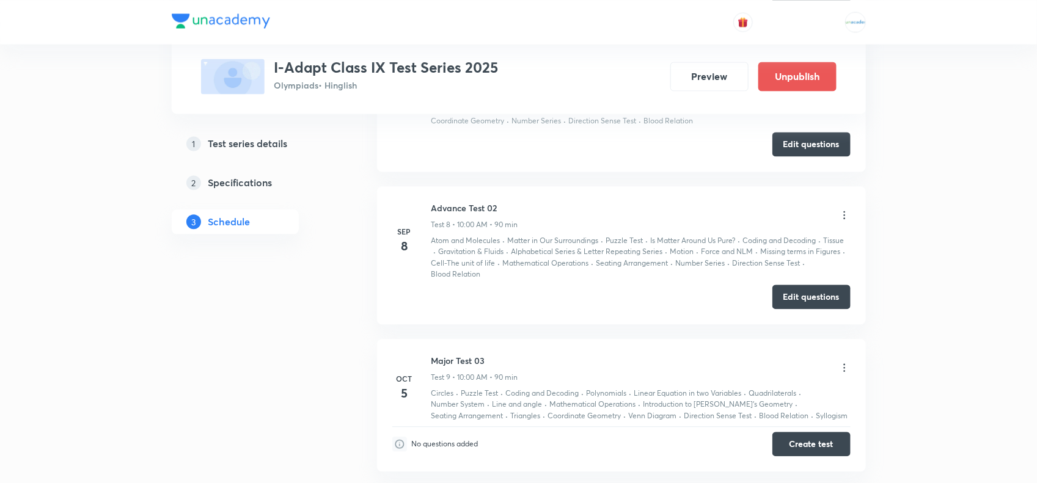
scroll to position [1354, 0]
